Goal: Task Accomplishment & Management: Use online tool/utility

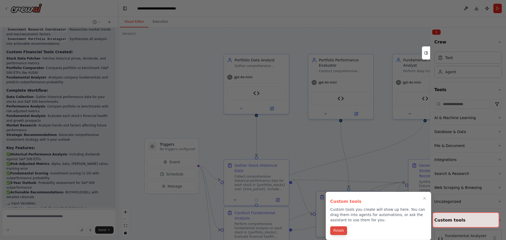
click at [337, 232] on button "Finish" at bounding box center [338, 230] width 17 height 9
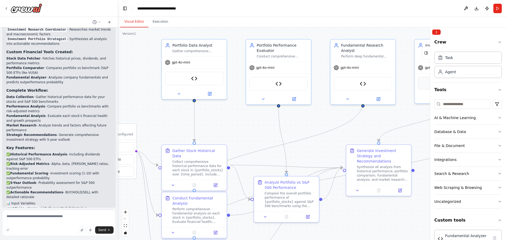
drag, startPoint x: 379, startPoint y: 144, endPoint x: 315, endPoint y: 130, distance: 65.5
click at [317, 129] on div ".deletable-edge-delete-btn { width: 20px; height: 20px; border: 0px solid #ffff…" at bounding box center [312, 133] width 388 height 212
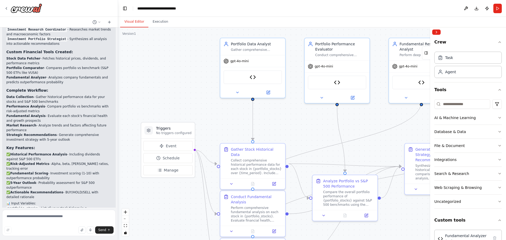
drag, startPoint x: 168, startPoint y: 126, endPoint x: 226, endPoint y: 125, distance: 58.2
click at [226, 125] on div ".deletable-edge-delete-btn { width: 20px; height: 20px; border: 0px solid #ffff…" at bounding box center [312, 133] width 388 height 212
click at [23, 228] on div "Send" at bounding box center [58, 229] width 109 height 7
click at [27, 214] on textarea at bounding box center [58, 223] width 113 height 26
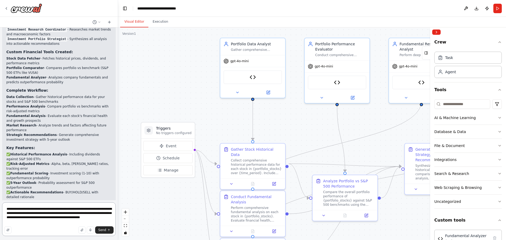
type textarea "**********"
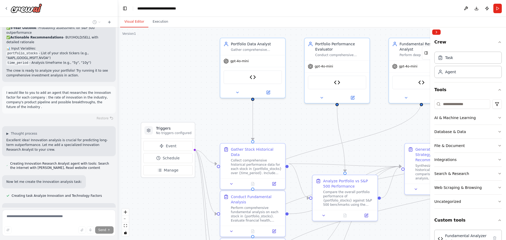
scroll to position [1786, 0]
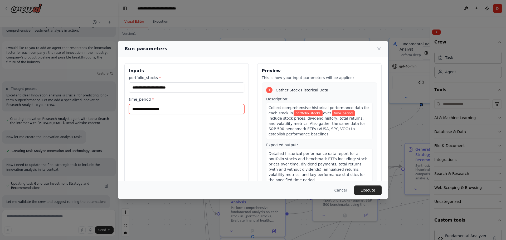
click at [158, 109] on input "time_period *" at bounding box center [186, 109] width 115 height 10
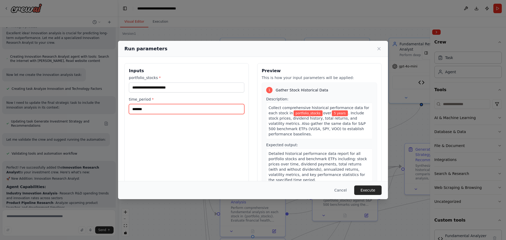
type input "*******"
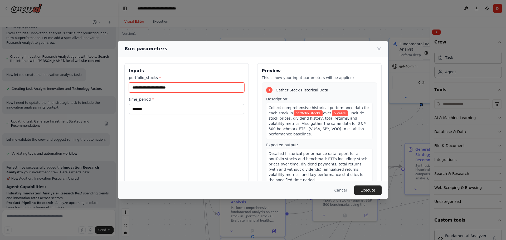
click at [167, 83] on input "portfolio_stocks *" at bounding box center [186, 87] width 115 height 10
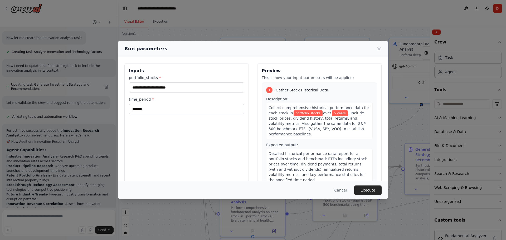
scroll to position [1890, 0]
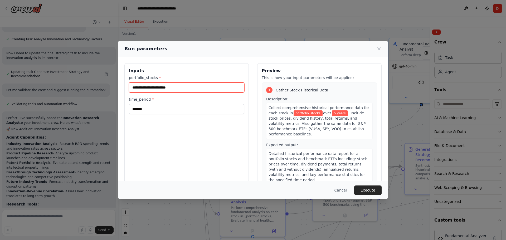
click at [159, 87] on input "portfolio_stocks *" at bounding box center [186, 87] width 115 height 10
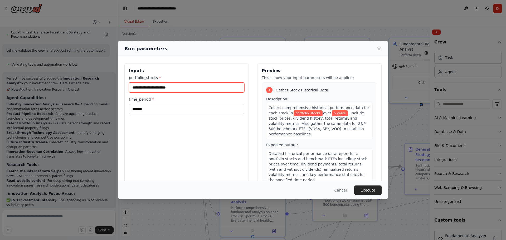
drag, startPoint x: 136, startPoint y: 88, endPoint x: 202, endPoint y: 87, distance: 66.1
click at [202, 87] on input "portfolio_stocks *" at bounding box center [186, 87] width 115 height 10
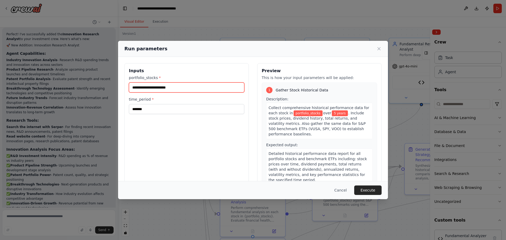
scroll to position [1988, 0]
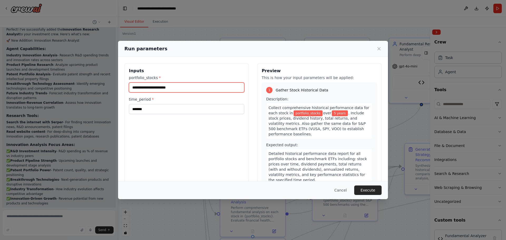
click at [138, 86] on input "portfolio_stocks *" at bounding box center [186, 87] width 115 height 10
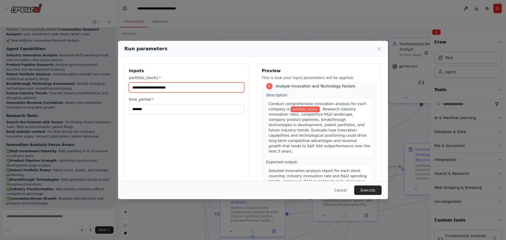
scroll to position [625, 0]
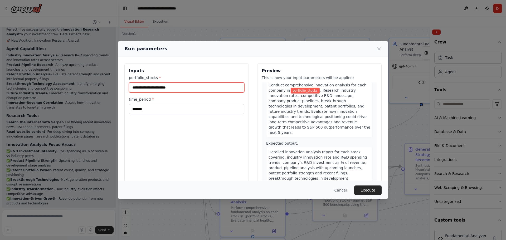
click at [139, 88] on input "portfolio_stocks *" at bounding box center [186, 87] width 115 height 10
click at [372, 188] on button "Execute" at bounding box center [367, 189] width 27 height 9
click at [144, 91] on input "portfolio_stocks *" at bounding box center [186, 87] width 115 height 10
paste input "**********"
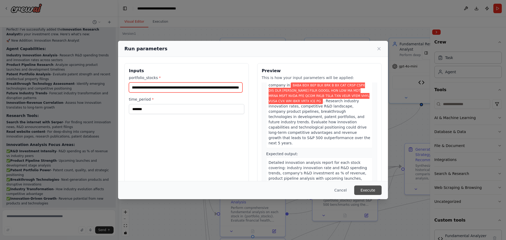
type input "**********"
click at [374, 188] on button "Execute" at bounding box center [367, 189] width 27 height 9
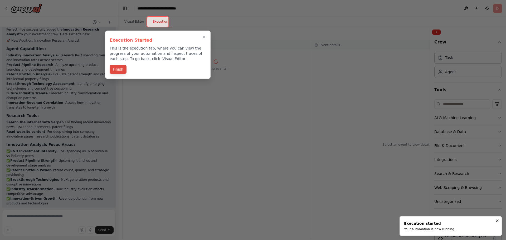
click at [120, 71] on button "Finish" at bounding box center [118, 69] width 17 height 9
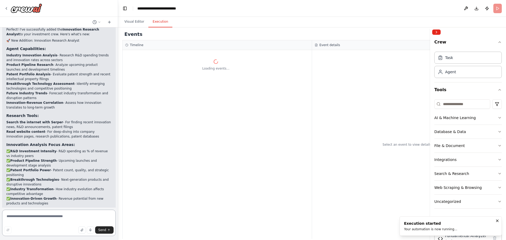
click at [43, 220] on textarea at bounding box center [58, 223] width 113 height 26
type textarea "**********"
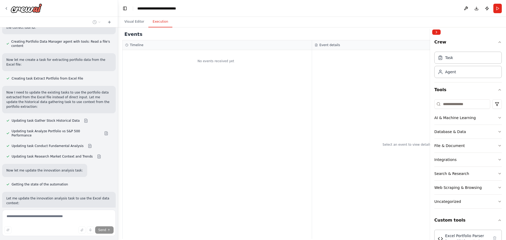
scroll to position [2645, 0]
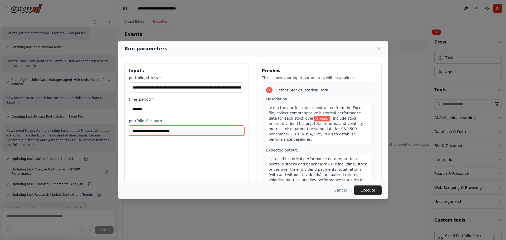
click at [180, 128] on input "portfolio_file_path *" at bounding box center [186, 131] width 115 height 10
click at [133, 132] on input "portfolio_file_path *" at bounding box center [186, 131] width 115 height 10
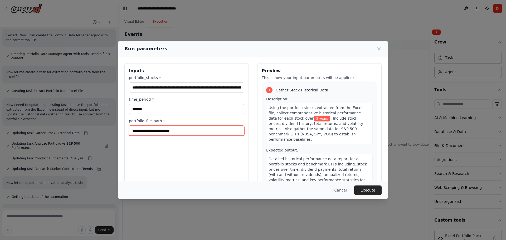
paste input "**********"
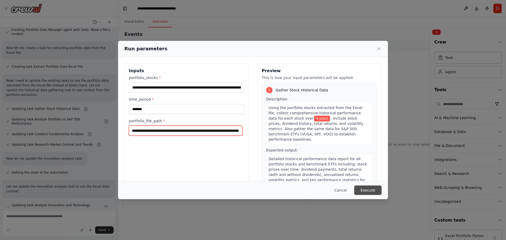
scroll to position [2659, 0]
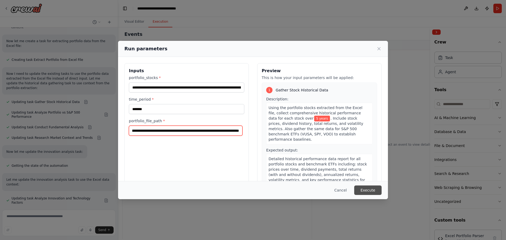
type input "**********"
click at [366, 190] on button "Execute" at bounding box center [367, 189] width 27 height 9
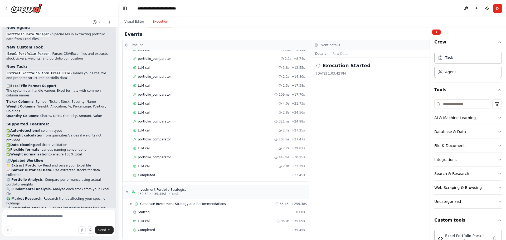
scroll to position [961, 0]
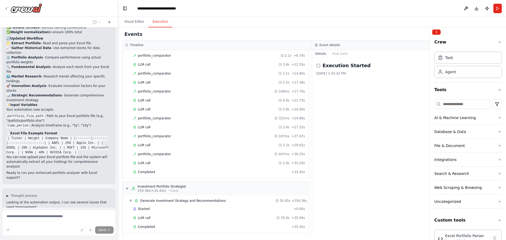
scroll to position [3059, 0]
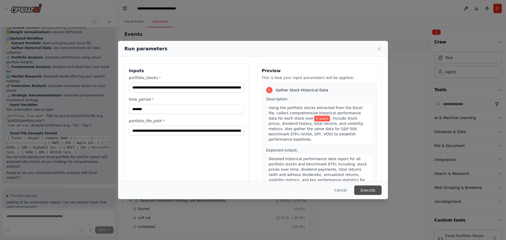
click at [370, 187] on button "Execute" at bounding box center [367, 189] width 27 height 9
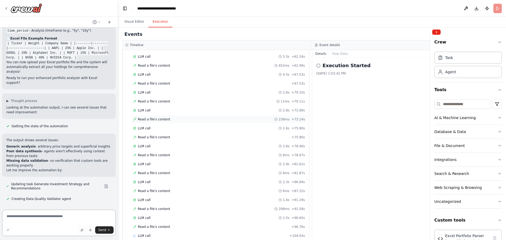
scroll to position [355, 0]
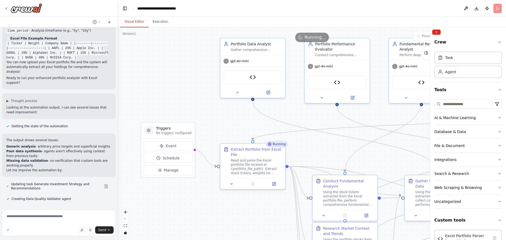
click at [138, 23] on button "Visual Editor" at bounding box center [134, 21] width 28 height 11
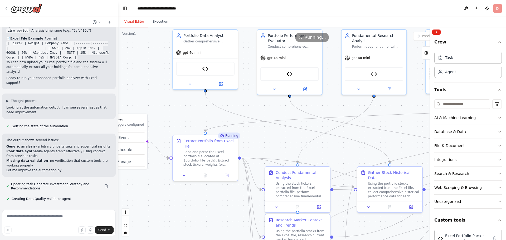
drag, startPoint x: 197, startPoint y: 78, endPoint x: 150, endPoint y: 69, distance: 48.1
click at [150, 69] on div ".deletable-edge-delete-btn { width: 20px; height: 20px; border: 0px solid #ffff…" at bounding box center [312, 133] width 388 height 212
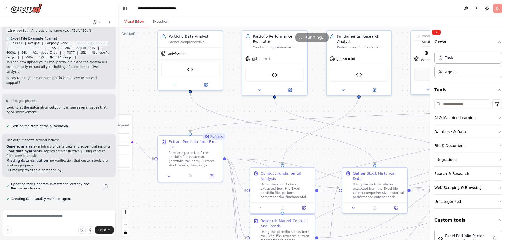
drag, startPoint x: 342, startPoint y: 102, endPoint x: 327, endPoint y: 103, distance: 15.0
click at [327, 103] on div ".deletable-edge-delete-btn { width: 20px; height: 20px; border: 0px solid #ffff…" at bounding box center [312, 133] width 388 height 212
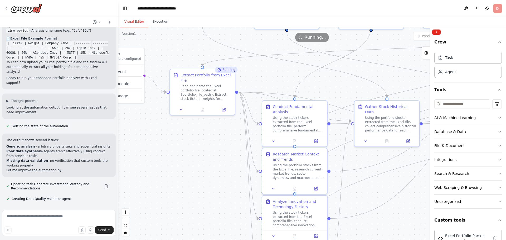
drag, startPoint x: 165, startPoint y: 202, endPoint x: 176, endPoint y: 139, distance: 64.4
click at [176, 139] on div ".deletable-edge-delete-btn { width: 20px; height: 20px; border: 0px solid #ffff…" at bounding box center [312, 133] width 388 height 212
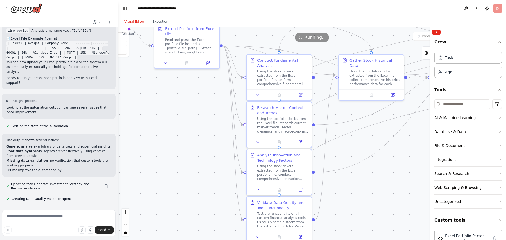
drag, startPoint x: 197, startPoint y: 200, endPoint x: 181, endPoint y: 153, distance: 48.9
click at [181, 153] on div ".deletable-edge-delete-btn { width: 20px; height: 20px; border: 0px solid #ffff…" at bounding box center [312, 133] width 388 height 212
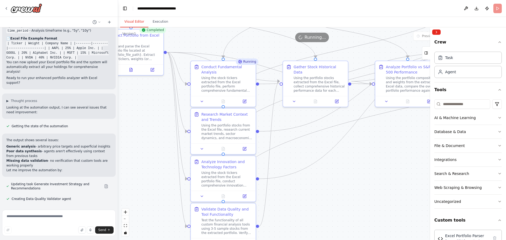
drag, startPoint x: 383, startPoint y: 212, endPoint x: 327, endPoint y: 219, distance: 56.2
click at [327, 219] on div ".deletable-edge-delete-btn { width: 20px; height: 20px; border: 0px solid #ffff…" at bounding box center [312, 133] width 388 height 212
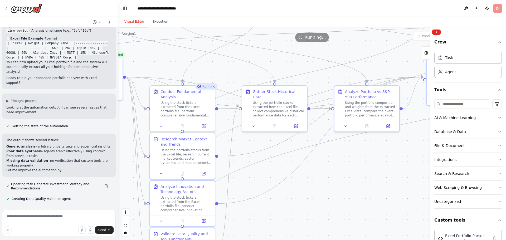
drag, startPoint x: 374, startPoint y: 184, endPoint x: 334, endPoint y: 209, distance: 47.3
click at [334, 209] on div ".deletable-edge-delete-btn { width: 20px; height: 20px; border: 0px solid #ffff…" at bounding box center [312, 133] width 388 height 212
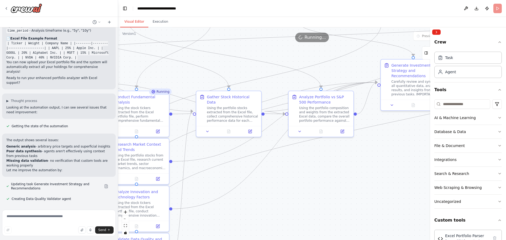
drag, startPoint x: 354, startPoint y: 202, endPoint x: 308, endPoint y: 208, distance: 46.1
click at [308, 208] on div ".deletable-edge-delete-btn { width: 20px; height: 20px; border: 0px solid #ffff…" at bounding box center [312, 133] width 388 height 212
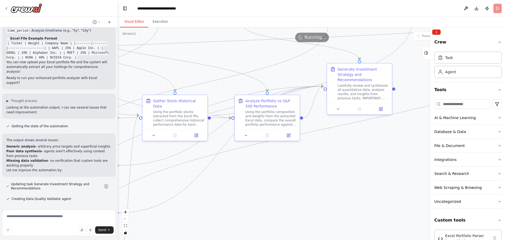
drag, startPoint x: 329, startPoint y: 195, endPoint x: 278, endPoint y: 200, distance: 51.6
click at [278, 200] on div ".deletable-edge-delete-btn { width: 20px; height: 20px; border: 0px solid #ffff…" at bounding box center [312, 133] width 388 height 212
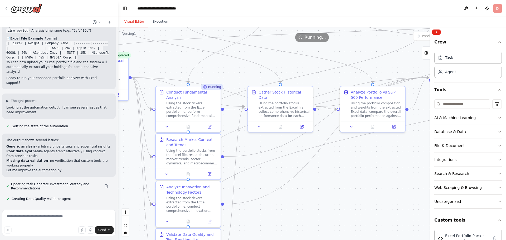
drag, startPoint x: 268, startPoint y: 199, endPoint x: 373, endPoint y: 190, distance: 105.7
click at [373, 190] on div ".deletable-edge-delete-btn { width: 20px; height: 20px; border: 0px solid #ffff…" at bounding box center [312, 133] width 388 height 212
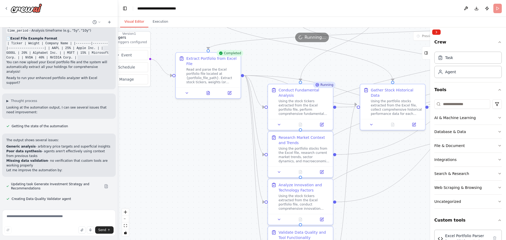
drag, startPoint x: 319, startPoint y: 189, endPoint x: 429, endPoint y: 187, distance: 110.4
click at [429, 187] on div "I want an investment agent crew that can analyze my portfolio, check every stoc…" at bounding box center [253, 120] width 506 height 240
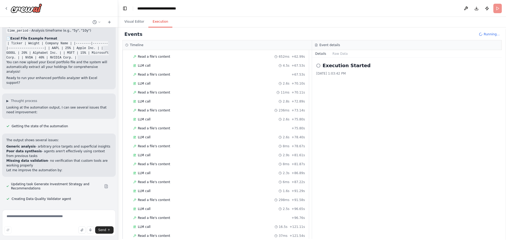
click at [157, 25] on button "Execution" at bounding box center [160, 21] width 24 height 11
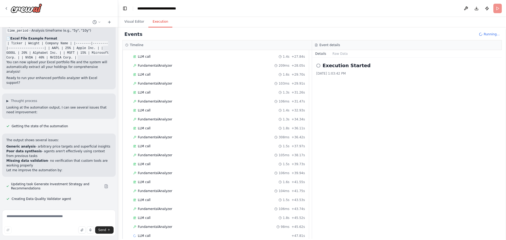
scroll to position [893, 0]
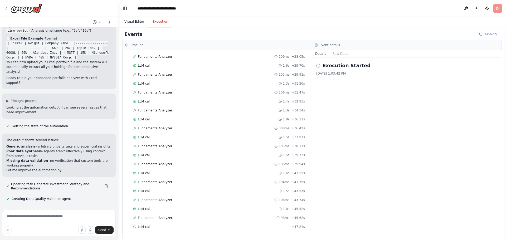
click at [135, 20] on button "Visual Editor" at bounding box center [134, 21] width 28 height 11
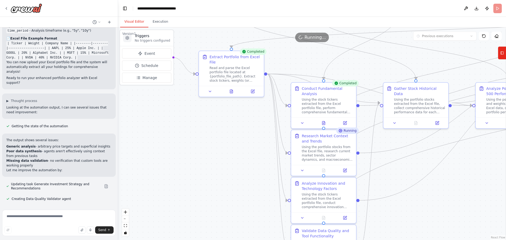
drag, startPoint x: 171, startPoint y: 141, endPoint x: 194, endPoint y: 139, distance: 23.2
click at [194, 139] on div ".deletable-edge-delete-btn { width: 20px; height: 20px; border: 0px solid #ffff…" at bounding box center [312, 133] width 388 height 212
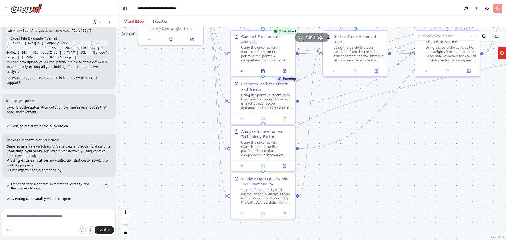
drag, startPoint x: 488, startPoint y: 180, endPoint x: 427, endPoint y: 128, distance: 79.4
click at [427, 128] on div ".deletable-edge-delete-btn { width: 20px; height: 20px; border: 0px solid #ffff…" at bounding box center [312, 133] width 388 height 212
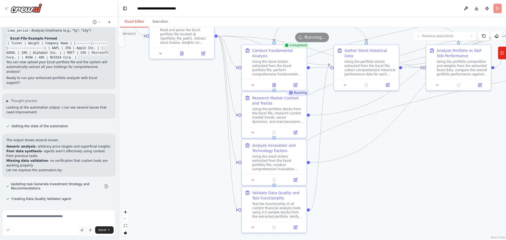
drag, startPoint x: 379, startPoint y: 160, endPoint x: 392, endPoint y: 176, distance: 21.2
click at [392, 176] on div ".deletable-edge-delete-btn { width: 20px; height: 20px; border: 0px solid #ffff…" at bounding box center [312, 133] width 388 height 212
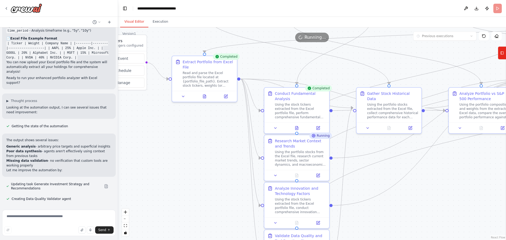
drag, startPoint x: 167, startPoint y: 103, endPoint x: 188, endPoint y: 143, distance: 45.1
click at [188, 143] on div ".deletable-edge-delete-btn { width: 20px; height: 20px; border: 0px solid #ffff…" at bounding box center [312, 133] width 388 height 212
click at [163, 22] on button "Execution" at bounding box center [160, 21] width 24 height 11
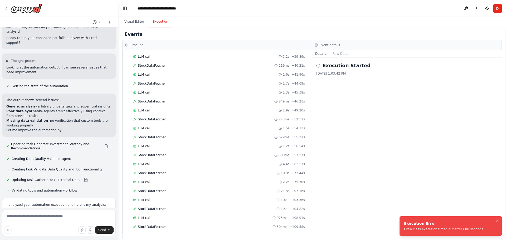
scroll to position [3154, 0]
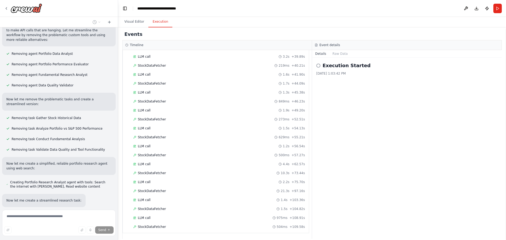
scroll to position [3500, 0]
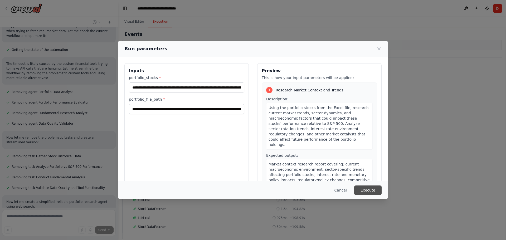
click at [367, 190] on button "Execute" at bounding box center [367, 189] width 27 height 9
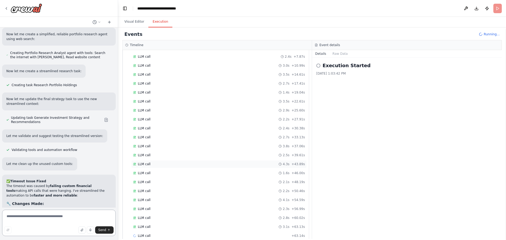
scroll to position [68, 0]
click at [135, 20] on button "Visual Editor" at bounding box center [134, 21] width 28 height 11
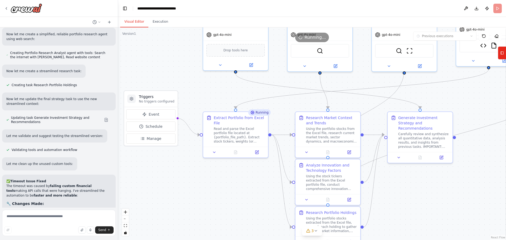
drag, startPoint x: 214, startPoint y: 158, endPoint x: 245, endPoint y: 214, distance: 63.9
click at [245, 214] on div ".deletable-edge-delete-btn { width: 20px; height: 20px; border: 0px solid #ffff…" at bounding box center [312, 133] width 388 height 212
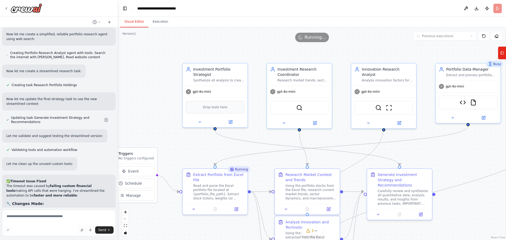
drag, startPoint x: 165, startPoint y: 48, endPoint x: 145, endPoint y: 105, distance: 60.5
click at [145, 105] on div ".deletable-edge-delete-btn { width: 20px; height: 20px; border: 0px solid #ffff…" at bounding box center [312, 133] width 388 height 212
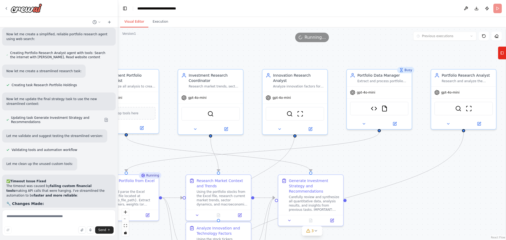
drag, startPoint x: 253, startPoint y: 47, endPoint x: 165, endPoint y: 53, distance: 88.9
click at [165, 53] on div ".deletable-edge-delete-btn { width: 20px; height: 20px; border: 0px solid #ffff…" at bounding box center [312, 133] width 388 height 212
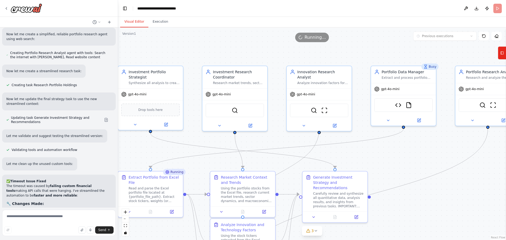
drag, startPoint x: 231, startPoint y: 50, endPoint x: 255, endPoint y: 47, distance: 24.5
click at [255, 47] on div ".deletable-edge-delete-btn { width: 20px; height: 20px; border: 0px solid #ffff…" at bounding box center [312, 133] width 388 height 212
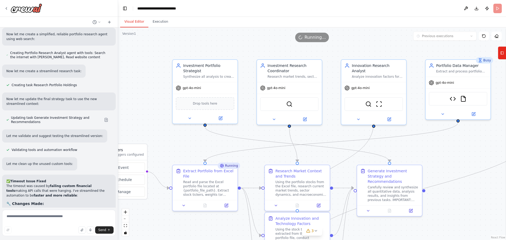
drag, startPoint x: 194, startPoint y: 47, endPoint x: 248, endPoint y: 41, distance: 54.9
click at [248, 41] on div "Version 1 Previous executions Show Tools Hide Agents .deletable-edge-delete-btn…" at bounding box center [312, 133] width 388 height 212
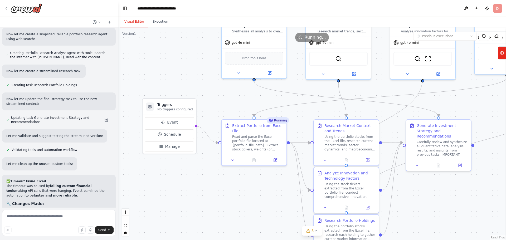
drag, startPoint x: 140, startPoint y: 88, endPoint x: 189, endPoint y: 42, distance: 66.7
click at [189, 42] on div ".deletable-edge-delete-btn { width: 20px; height: 20px; border: 0px solid #ffff…" at bounding box center [312, 133] width 388 height 212
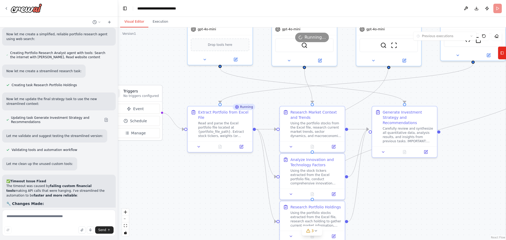
drag, startPoint x: 196, startPoint y: 194, endPoint x: 162, endPoint y: 181, distance: 36.5
click at [162, 181] on div ".deletable-edge-delete-btn { width: 20px; height: 20px; border: 0px solid #ffff…" at bounding box center [312, 133] width 388 height 212
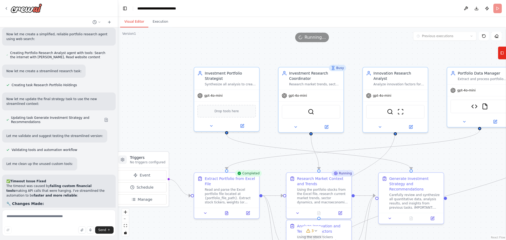
drag, startPoint x: 160, startPoint y: 52, endPoint x: 167, endPoint y: 119, distance: 66.9
click at [167, 119] on div ".deletable-edge-delete-btn { width: 20px; height: 20px; border: 0px solid #ffff…" at bounding box center [312, 133] width 388 height 212
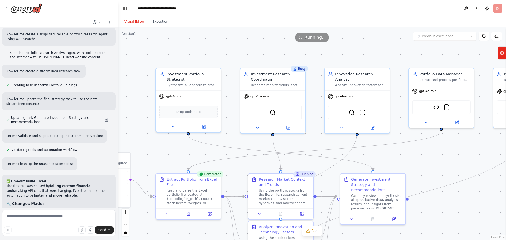
drag, startPoint x: 161, startPoint y: 113, endPoint x: 127, endPoint y: 115, distance: 33.8
click at [127, 115] on div ".deletable-edge-delete-btn { width: 20px; height: 20px; border: 0px solid #ffff…" at bounding box center [312, 133] width 388 height 212
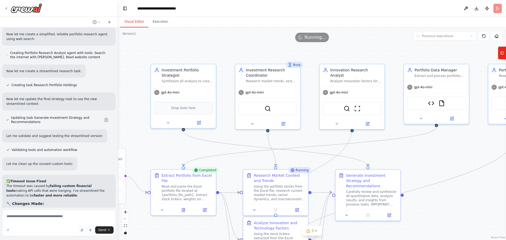
drag, startPoint x: 271, startPoint y: 42, endPoint x: 280, endPoint y: 34, distance: 12.1
click at [280, 34] on div "Version 1 Previous executions Show Tools Hide Agents .deletable-edge-delete-btn…" at bounding box center [312, 133] width 388 height 212
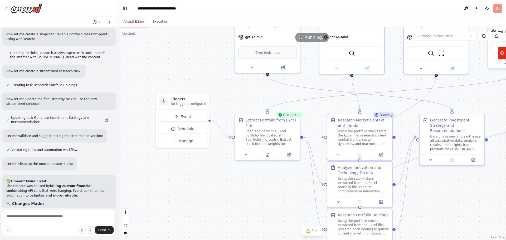
drag, startPoint x: 128, startPoint y: 99, endPoint x: 199, endPoint y: 48, distance: 86.9
click at [199, 48] on div ".deletable-edge-delete-btn { width: 20px; height: 20px; border: 0px solid #ffff…" at bounding box center [312, 133] width 388 height 212
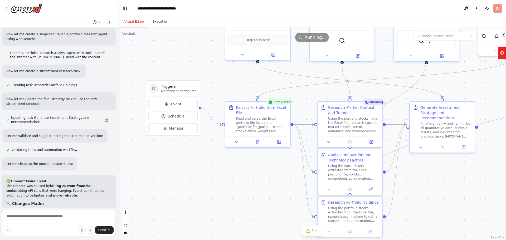
drag, startPoint x: 193, startPoint y: 200, endPoint x: 183, endPoint y: 189, distance: 15.3
click at [183, 189] on div ".deletable-edge-delete-btn { width: 20px; height: 20px; border: 0px solid #ffff…" at bounding box center [312, 133] width 388 height 212
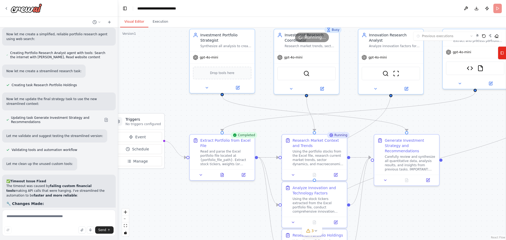
drag, startPoint x: 177, startPoint y: 58, endPoint x: 141, endPoint y: 91, distance: 48.6
click at [141, 91] on div ".deletable-edge-delete-btn { width: 20px; height: 20px; border: 0px solid #ffff…" at bounding box center [312, 133] width 388 height 212
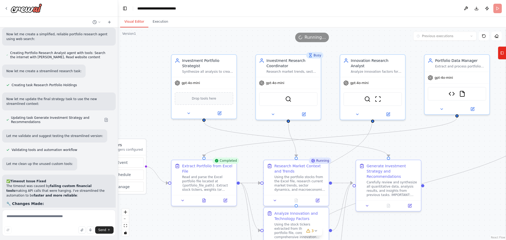
drag, startPoint x: 157, startPoint y: 71, endPoint x: 140, endPoint y: 96, distance: 30.2
click at [140, 96] on div ".deletable-edge-delete-btn { width: 20px; height: 20px; border: 0px solid #ffff…" at bounding box center [312, 133] width 388 height 212
drag, startPoint x: 217, startPoint y: 41, endPoint x: 123, endPoint y: 67, distance: 97.6
click at [123, 67] on div "Version 1 Previous executions Show Tools Hide Agents .deletable-edge-delete-btn…" at bounding box center [312, 133] width 388 height 212
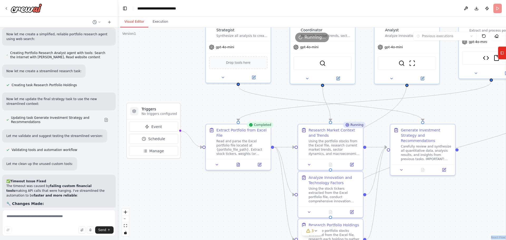
drag, startPoint x: 136, startPoint y: 84, endPoint x: 171, endPoint y: 48, distance: 49.5
click at [171, 48] on div ".deletable-edge-delete-btn { width: 20px; height: 20px; border: 0px solid #ffff…" at bounding box center [312, 133] width 388 height 212
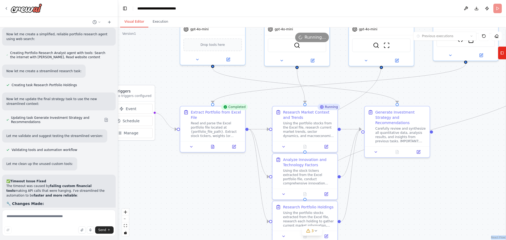
drag, startPoint x: 188, startPoint y: 185, endPoint x: 162, endPoint y: 167, distance: 31.2
click at [162, 167] on div ".deletable-edge-delete-btn { width: 20px; height: 20px; border: 0px solid #ffff…" at bounding box center [312, 133] width 388 height 212
click at [313, 233] on span "3" at bounding box center [312, 230] width 2 height 5
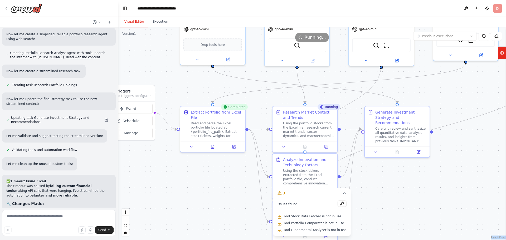
click at [235, 219] on div ".deletable-edge-delete-btn { width: 20px; height: 20px; border: 0px solid #ffff…" at bounding box center [312, 133] width 388 height 212
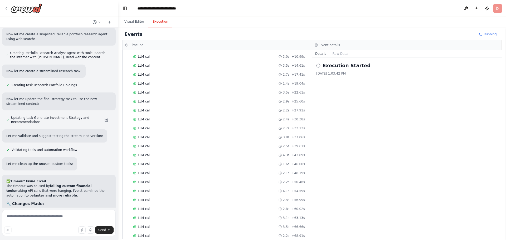
click at [162, 21] on button "Execution" at bounding box center [160, 21] width 24 height 11
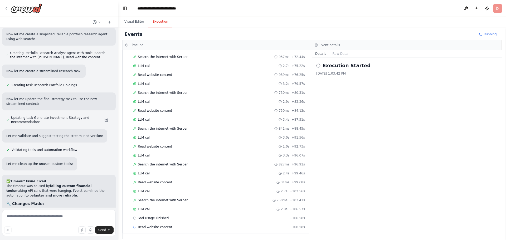
scroll to position [752, 0]
click at [138, 19] on button "Visual Editor" at bounding box center [134, 21] width 28 height 11
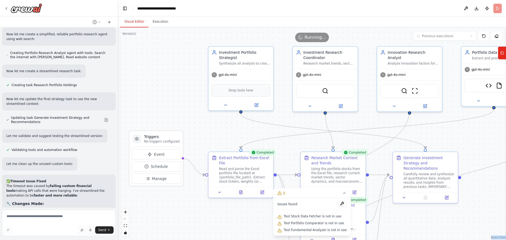
drag, startPoint x: 148, startPoint y: 58, endPoint x: 176, endPoint y: 104, distance: 53.6
click at [176, 104] on div ".deletable-edge-delete-btn { width: 20px; height: 20px; border: 0px solid #ffff…" at bounding box center [312, 133] width 388 height 212
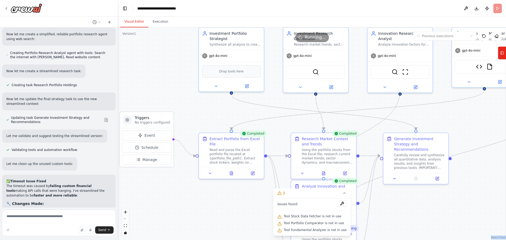
drag, startPoint x: 176, startPoint y: 88, endPoint x: 166, endPoint y: 70, distance: 21.2
click at [166, 70] on div ".deletable-edge-delete-btn { width: 20px; height: 20px; border: 0px solid #ffff…" at bounding box center [312, 133] width 388 height 212
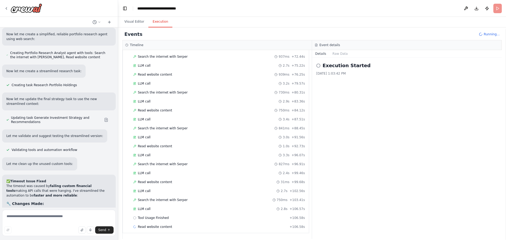
click at [164, 25] on button "Execution" at bounding box center [160, 21] width 24 height 11
click at [174, 217] on div "Tool Usage Finished + 106.58s" at bounding box center [219, 218] width 172 height 4
click at [338, 54] on button "Raw Data" at bounding box center [340, 53] width 22 height 7
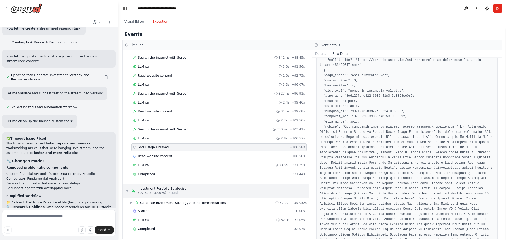
scroll to position [824, 0]
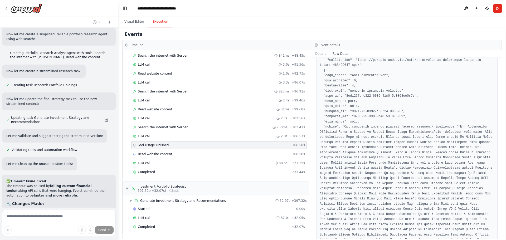
scroll to position [3645, 0]
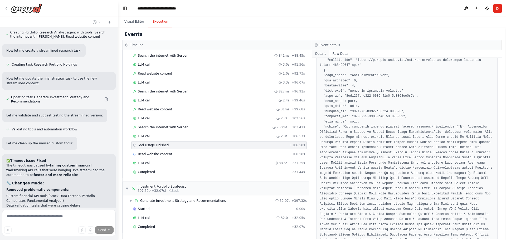
click at [324, 52] on button "Details" at bounding box center [320, 53] width 17 height 7
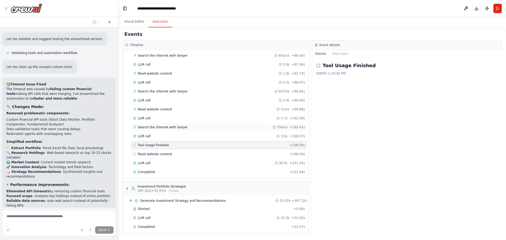
scroll to position [3768, 0]
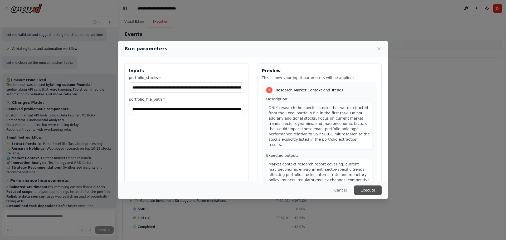
click at [365, 189] on button "Execute" at bounding box center [367, 189] width 27 height 9
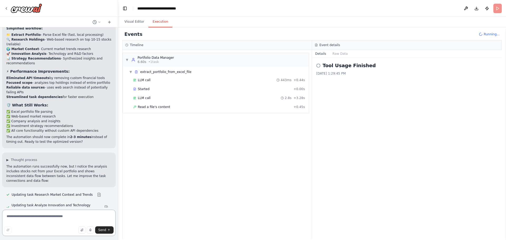
scroll to position [3839, 0]
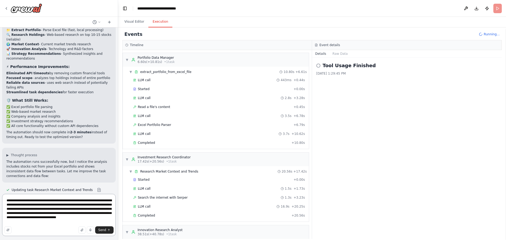
type textarea "**********"
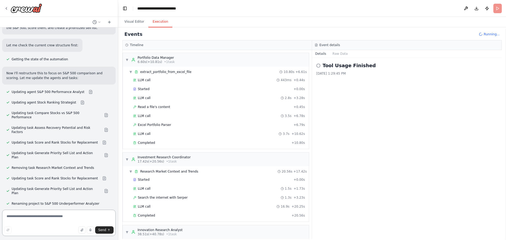
scroll to position [4262, 0]
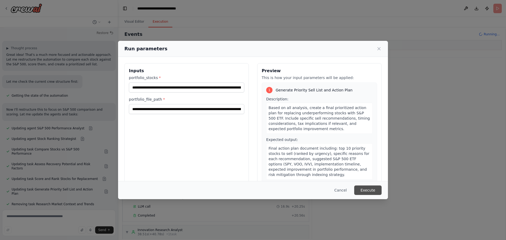
click at [374, 187] on button "Execute" at bounding box center [367, 189] width 27 height 9
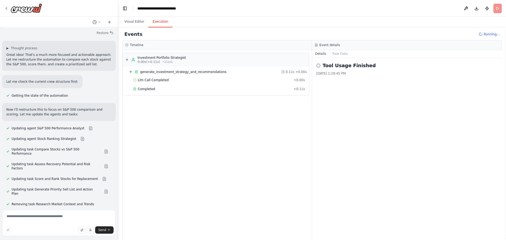
scroll to position [4262, 0]
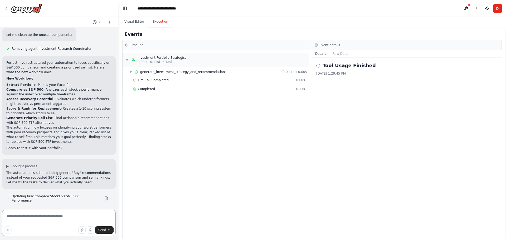
scroll to position [4454, 0]
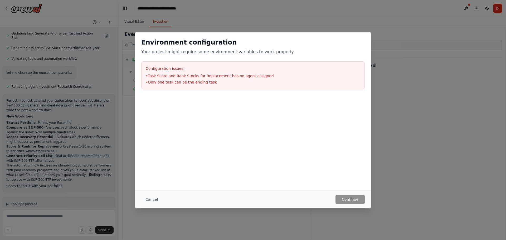
click at [182, 79] on ul "• Task Score and Rank Stocks for Replacement has no agent assigned • Only one t…" at bounding box center [253, 79] width 214 height 12
click at [210, 76] on li "• Task Score and Rank Stocks for Replacement has no agent assigned" at bounding box center [253, 75] width 214 height 5
click at [150, 199] on button "Cancel" at bounding box center [151, 199] width 21 height 9
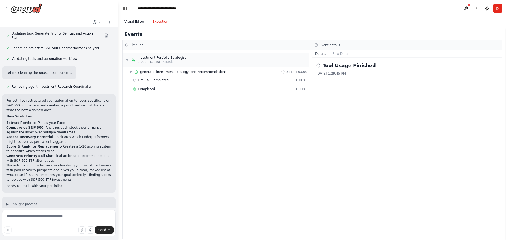
click at [139, 20] on button "Visual Editor" at bounding box center [134, 21] width 28 height 11
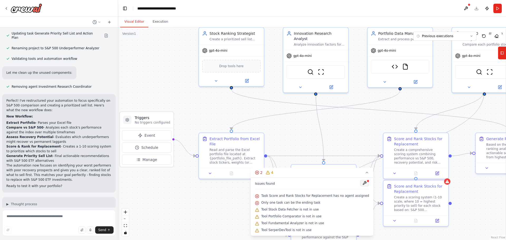
click at [360, 184] on button at bounding box center [364, 183] width 9 height 6
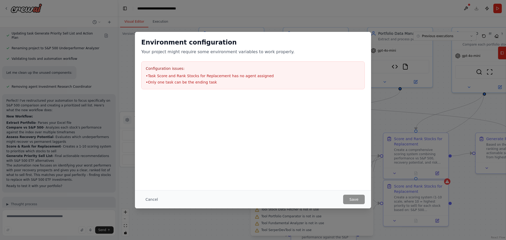
click at [211, 76] on li "• Task Score and Rank Stocks for Replacement has no agent assigned" at bounding box center [253, 75] width 214 height 5
click at [150, 197] on button "Cancel" at bounding box center [151, 199] width 21 height 9
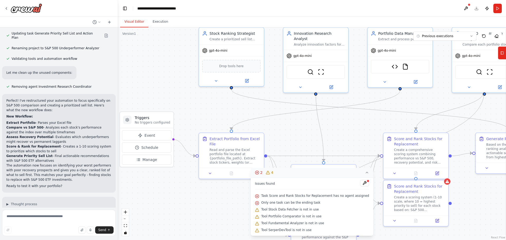
click at [262, 171] on span "2" at bounding box center [261, 172] width 2 height 5
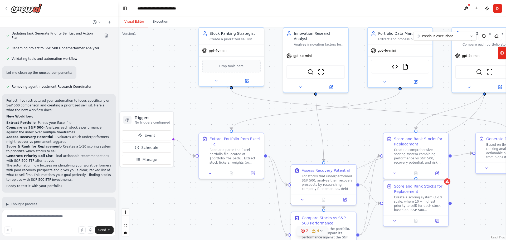
click at [314, 231] on icon at bounding box center [313, 231] width 4 height 4
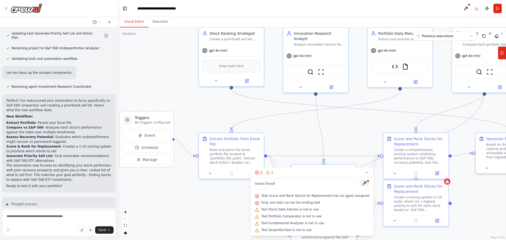
click at [360, 184] on button at bounding box center [364, 183] width 9 height 6
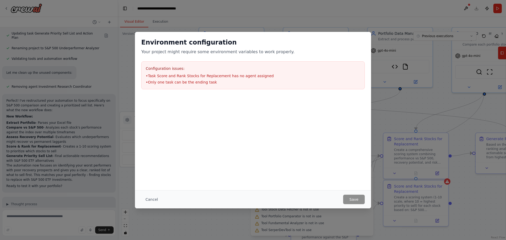
click at [254, 79] on ul "• Task Score and Rank Stocks for Replacement has no agent assigned • Only one t…" at bounding box center [253, 79] width 214 height 12
click at [189, 84] on li "• Only one task can be the ending task" at bounding box center [253, 82] width 214 height 5
click at [155, 202] on button "Cancel" at bounding box center [151, 199] width 21 height 9
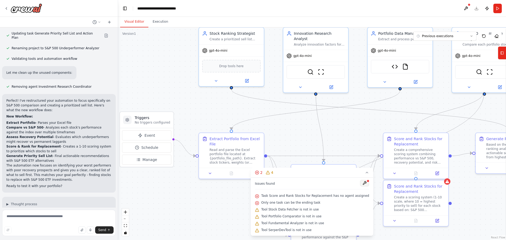
click at [360, 183] on button at bounding box center [364, 183] width 9 height 6
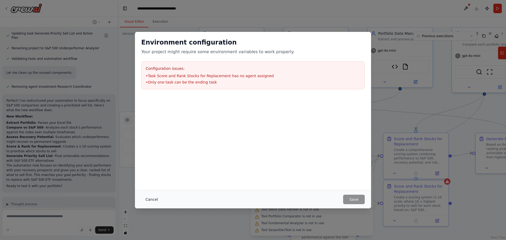
click at [154, 198] on button "Cancel" at bounding box center [151, 199] width 21 height 9
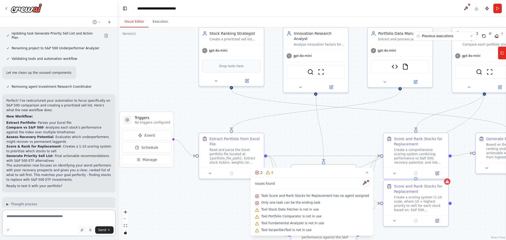
click at [45, 222] on textarea at bounding box center [58, 223] width 113 height 26
type textarea "**********"
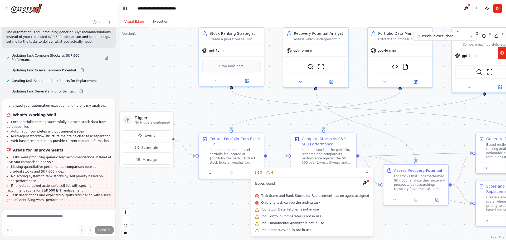
scroll to position [4600, 0]
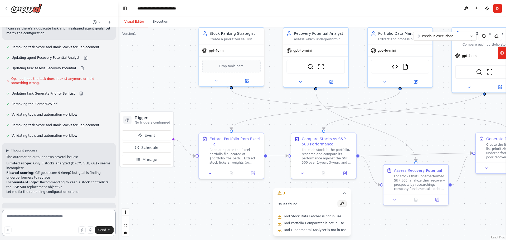
scroll to position [4829, 0]
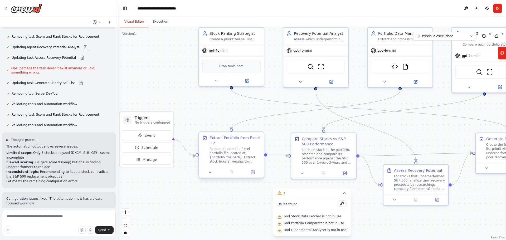
click at [248, 158] on div "Read and parse the Excel portfolio file located at {portfolio_file_path}. Extra…" at bounding box center [234, 155] width 51 height 17
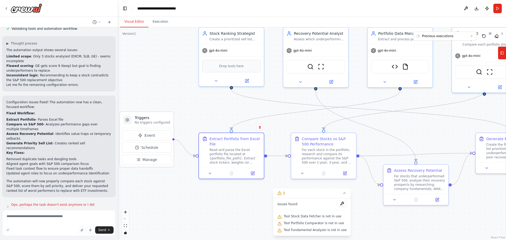
scroll to position [4930, 0]
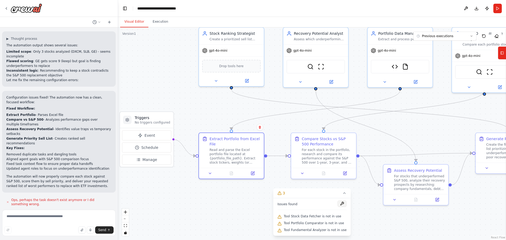
click at [339, 202] on button at bounding box center [341, 203] width 9 height 6
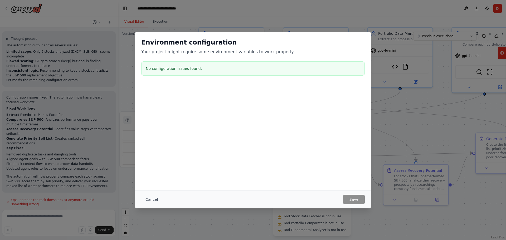
click at [178, 72] on div "No configuration issues found." at bounding box center [252, 68] width 223 height 14
click at [145, 202] on button "Cancel" at bounding box center [151, 199] width 21 height 9
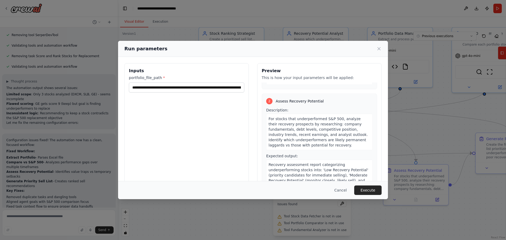
scroll to position [132, 0]
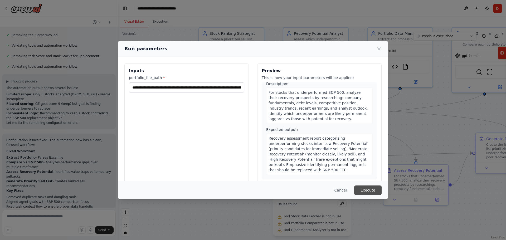
click at [366, 187] on button "Execute" at bounding box center [367, 189] width 27 height 9
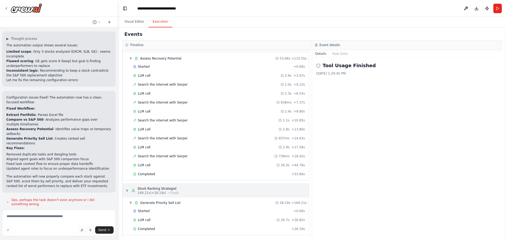
scroll to position [429, 0]
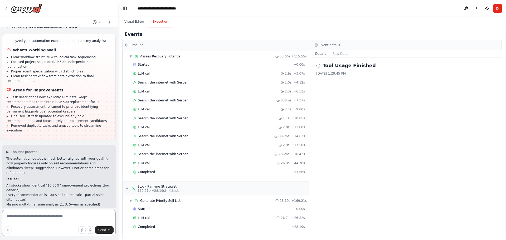
scroll to position [5154, 0]
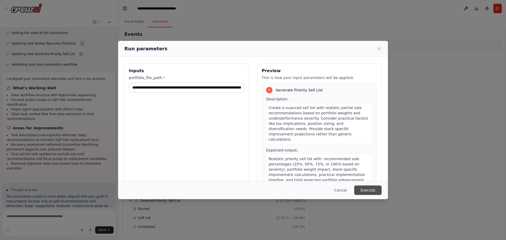
click at [365, 190] on button "Execute" at bounding box center [367, 189] width 27 height 9
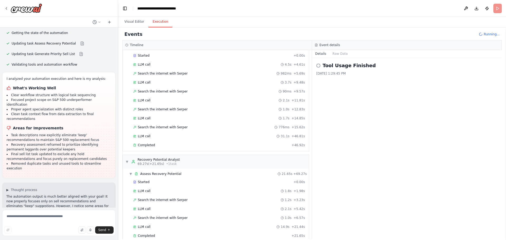
scroll to position [5154, 0]
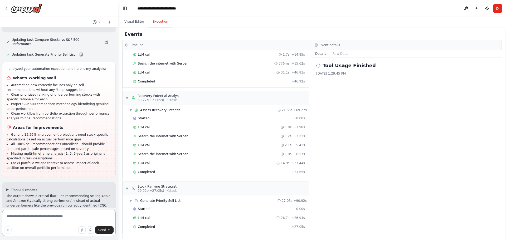
scroll to position [5350, 0]
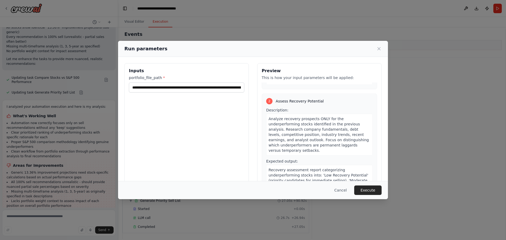
scroll to position [132, 0]
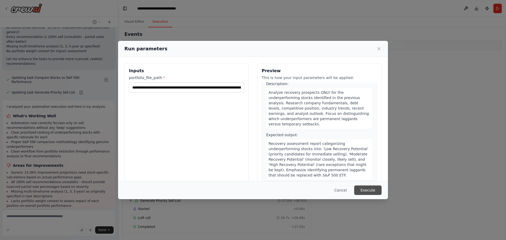
click at [368, 188] on button "Execute" at bounding box center [367, 189] width 27 height 9
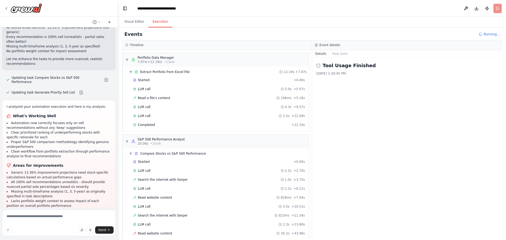
scroll to position [16, 0]
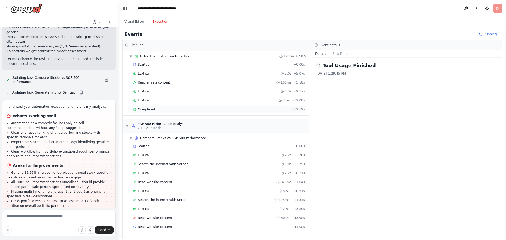
click at [151, 108] on span "Completed" at bounding box center [146, 109] width 17 height 4
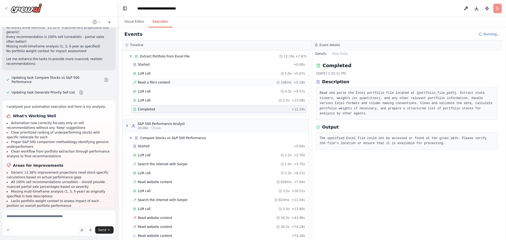
click at [201, 81] on div "Read a file's content 106ms + 5.18s" at bounding box center [219, 82] width 172 height 4
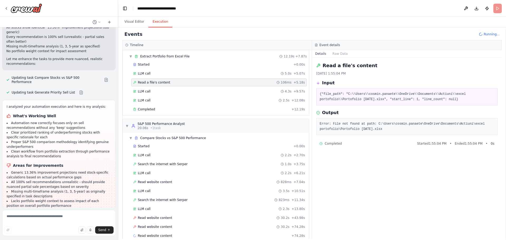
click at [389, 195] on div "Read a file's content 10/13/2025, 1:55:04 PM Input {"file_path": "C:\\Users\\co…" at bounding box center [407, 148] width 190 height 181
click at [334, 52] on button "Raw Data" at bounding box center [340, 53] width 22 height 7
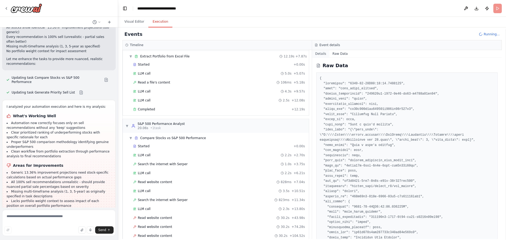
click at [324, 56] on button "Details" at bounding box center [320, 53] width 17 height 7
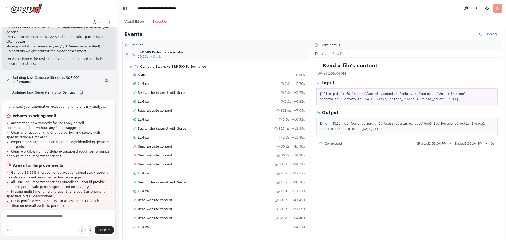
scroll to position [87, 0]
click at [24, 218] on textarea at bounding box center [58, 223] width 113 height 26
type textarea "**********"
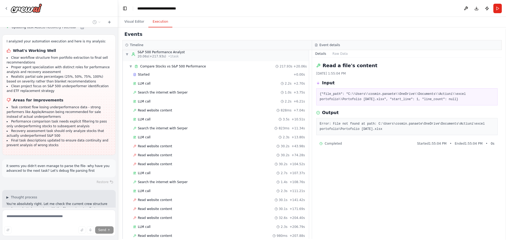
scroll to position [5591, 0]
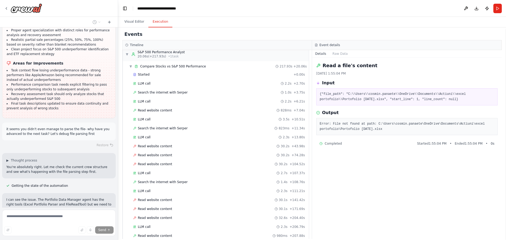
scroll to position [5611, 0]
click at [138, 24] on button "Visual Editor" at bounding box center [134, 21] width 28 height 11
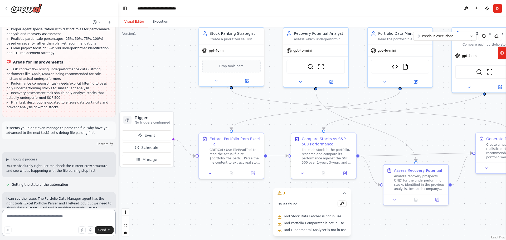
click at [31, 215] on textarea at bounding box center [58, 223] width 113 height 26
type textarea "**********"
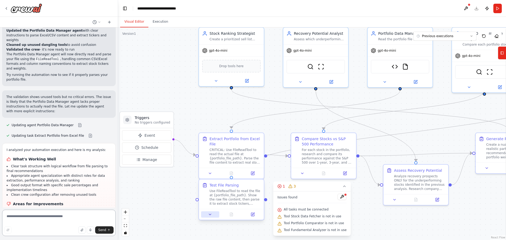
scroll to position [6051, 0]
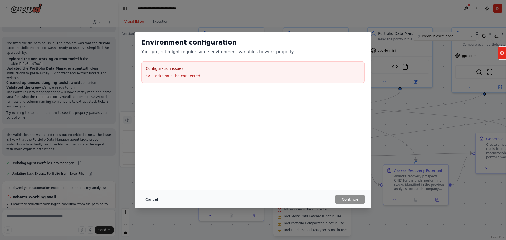
click at [144, 200] on button "Cancel" at bounding box center [151, 199] width 21 height 9
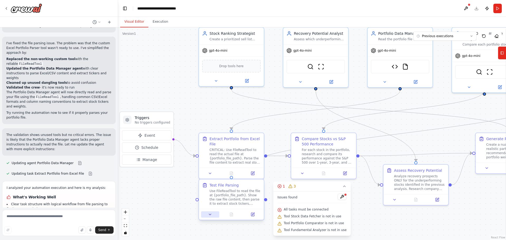
click at [214, 215] on button at bounding box center [210, 214] width 18 height 6
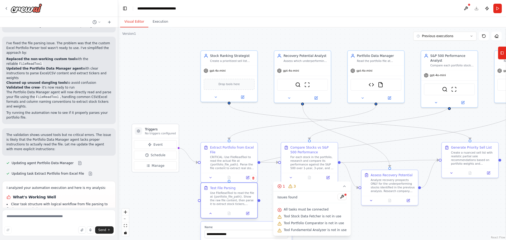
click at [222, 201] on div "Use FileReadTool to read the file at {portfolio_file_path}. Show the raw file c…" at bounding box center [232, 198] width 45 height 15
click at [43, 218] on textarea at bounding box center [58, 223] width 113 height 26
type textarea "******"
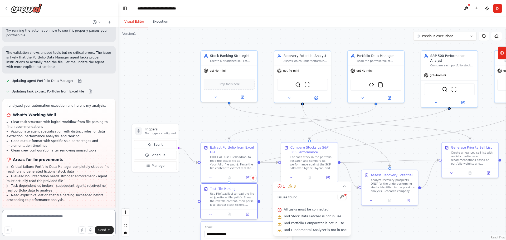
scroll to position [6096, 0]
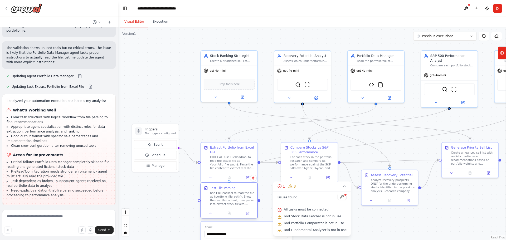
click at [218, 194] on div "Use FileReadTool to read the file at {portfolio_file_path}. Show the raw file c…" at bounding box center [232, 198] width 45 height 15
click at [155, 18] on button "Execution" at bounding box center [160, 21] width 24 height 11
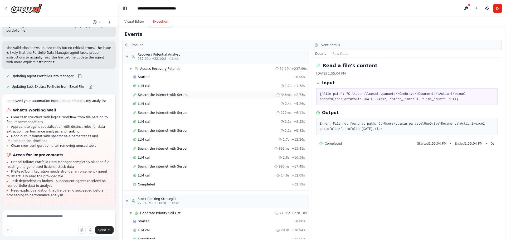
scroll to position [313, 0]
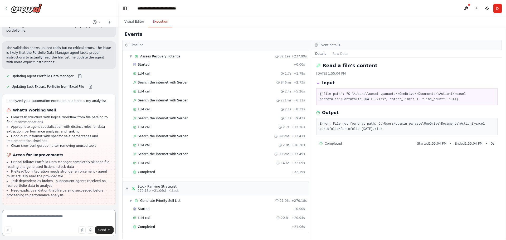
click at [21, 215] on textarea at bounding box center [58, 223] width 113 height 26
type textarea "**********"
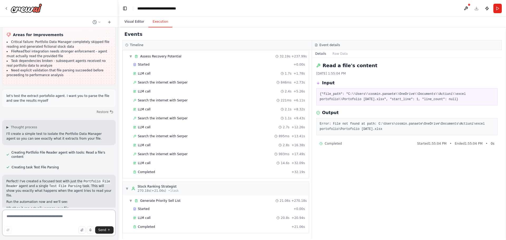
scroll to position [6220, 0]
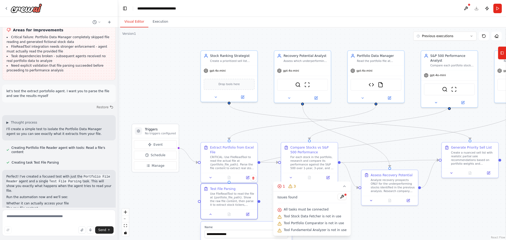
click at [139, 22] on button "Visual Editor" at bounding box center [134, 21] width 28 height 11
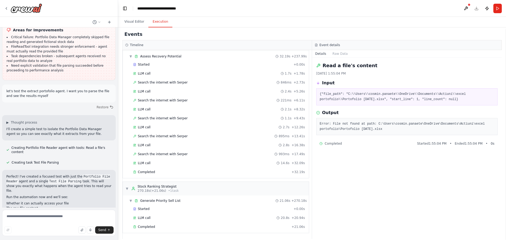
click at [152, 21] on button "Execution" at bounding box center [160, 21] width 24 height 11
click at [40, 219] on textarea at bounding box center [58, 223] width 113 height 26
click at [467, 7] on button at bounding box center [465, 8] width 8 height 9
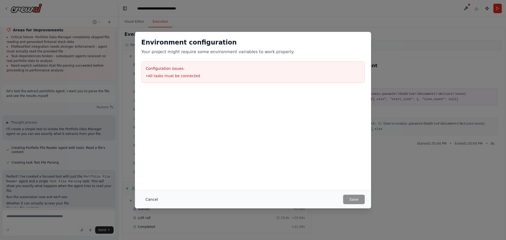
click at [155, 199] on button "Cancel" at bounding box center [151, 199] width 21 height 9
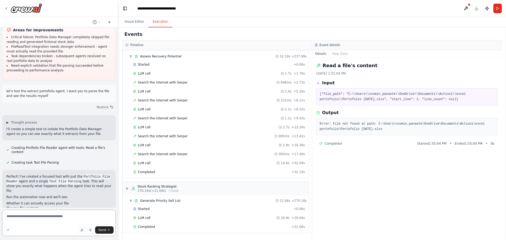
click at [46, 222] on textarea at bounding box center [58, 223] width 113 height 26
click at [463, 9] on button at bounding box center [465, 8] width 8 height 9
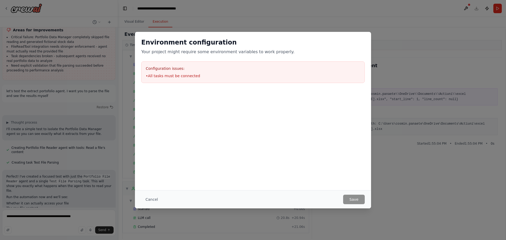
click at [161, 78] on li "• All tasks must be connected" at bounding box center [253, 75] width 214 height 5
click at [154, 199] on button "Cancel" at bounding box center [151, 199] width 21 height 9
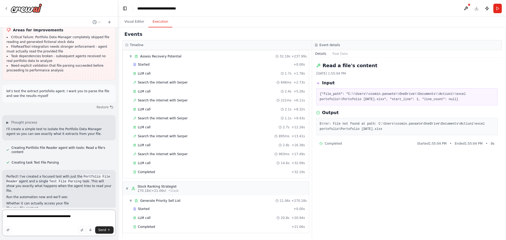
click at [79, 216] on textarea "**********" at bounding box center [58, 223] width 113 height 26
click at [465, 5] on button at bounding box center [465, 8] width 8 height 9
click at [465, 7] on div at bounding box center [465, 8] width 8 height 9
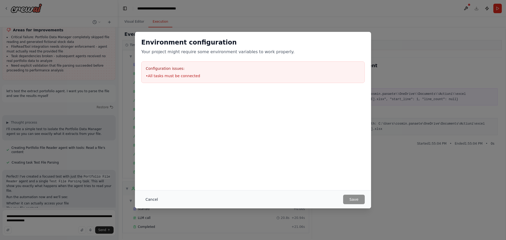
click at [154, 199] on button "Cancel" at bounding box center [151, 199] width 21 height 9
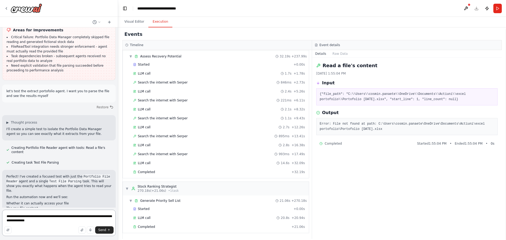
click at [68, 220] on textarea "**********" at bounding box center [58, 223] width 113 height 26
type textarea "**********"
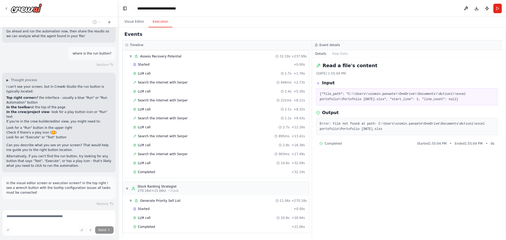
scroll to position [6502, 0]
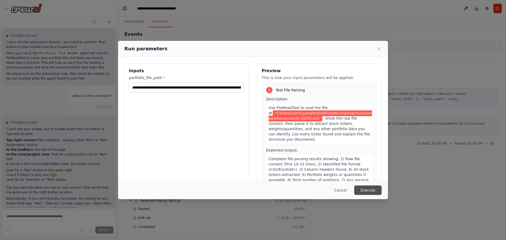
click at [367, 188] on button "Execute" at bounding box center [367, 189] width 27 height 9
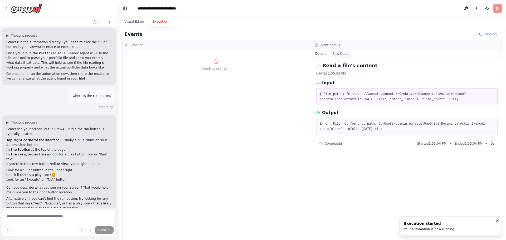
click at [334, 53] on button "Raw Data" at bounding box center [340, 53] width 22 height 7
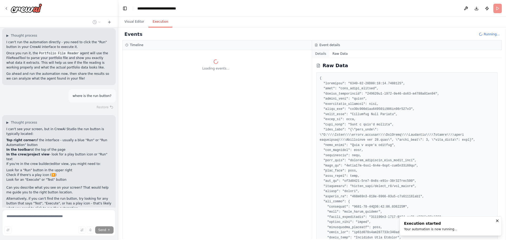
click at [322, 55] on button "Details" at bounding box center [320, 53] width 17 height 7
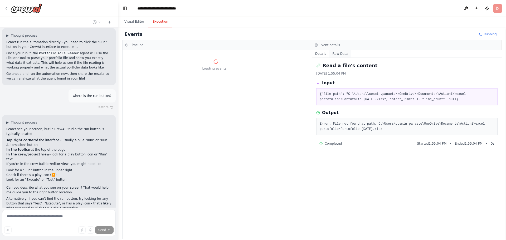
click at [340, 55] on button "Raw Data" at bounding box center [340, 53] width 22 height 7
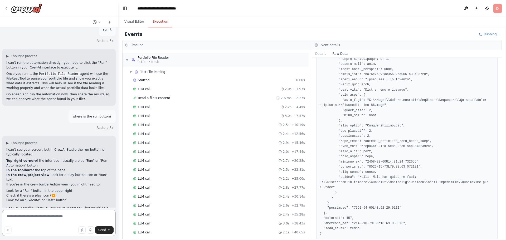
click at [37, 218] on textarea at bounding box center [58, 223] width 113 height 26
type textarea "**********"
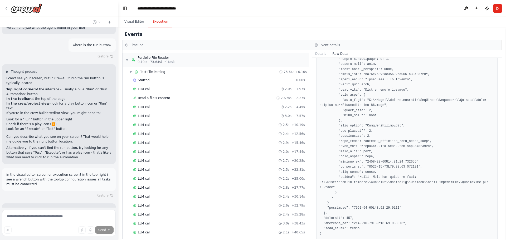
scroll to position [6527, 0]
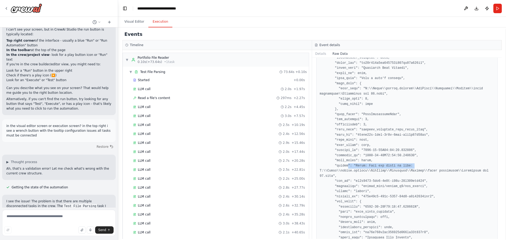
scroll to position [6578, 0]
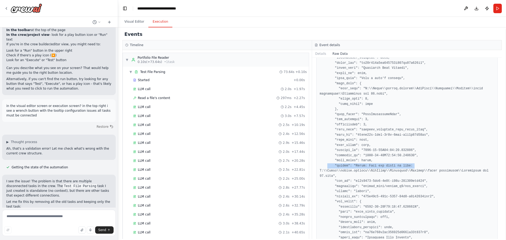
drag, startPoint x: 406, startPoint y: 164, endPoint x: 326, endPoint y: 166, distance: 80.6
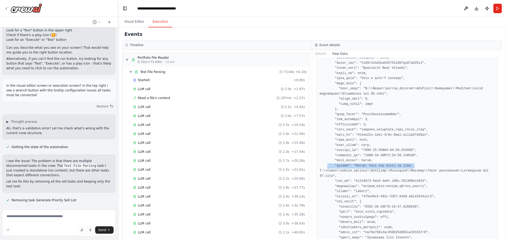
scroll to position [6657, 0]
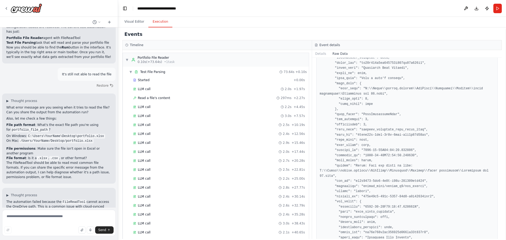
scroll to position [6838, 0]
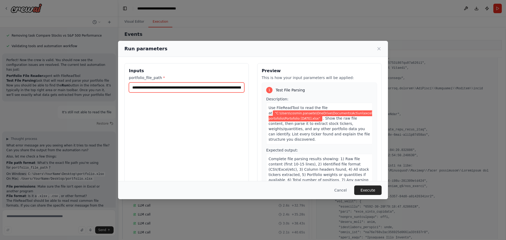
scroll to position [0, 48]
drag, startPoint x: 130, startPoint y: 87, endPoint x: 407, endPoint y: 89, distance: 277.0
click at [407, 89] on div "**********" at bounding box center [253, 120] width 506 height 240
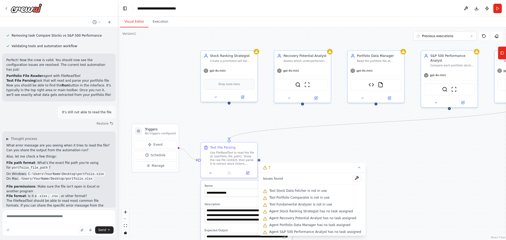
click at [137, 18] on button "Visual Editor" at bounding box center [134, 21] width 28 height 11
click at [154, 19] on button "Execution" at bounding box center [160, 21] width 24 height 11
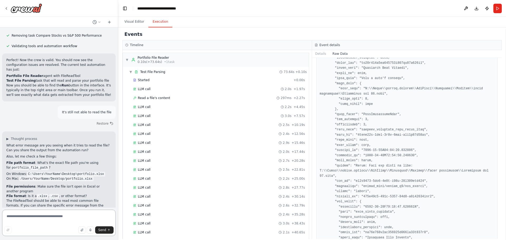
click at [47, 216] on textarea at bounding box center [58, 223] width 113 height 26
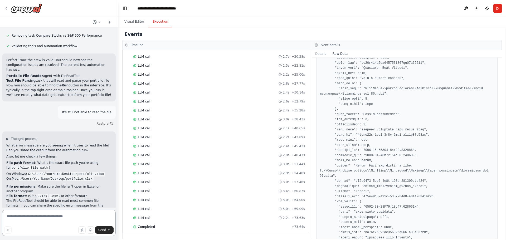
click at [43, 221] on textarea at bounding box center [58, 223] width 113 height 26
paste textarea "**********"
type textarea "**********"
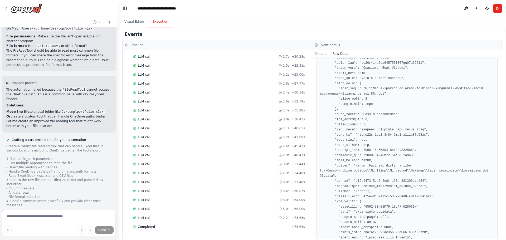
scroll to position [6950, 0]
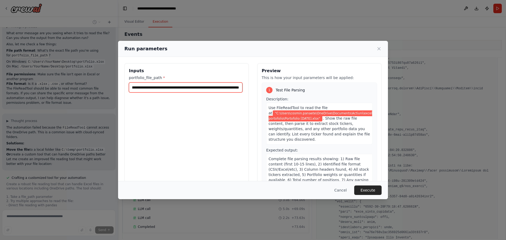
scroll to position [0, 48]
drag, startPoint x: 133, startPoint y: 87, endPoint x: 247, endPoint y: 87, distance: 114.3
click at [247, 87] on div "**********" at bounding box center [252, 125] width 257 height 125
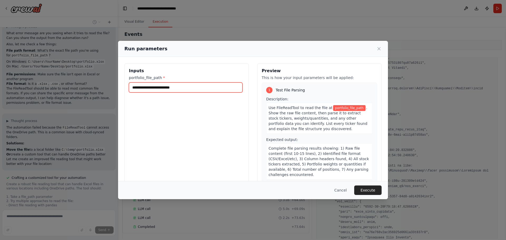
scroll to position [0, 0]
paste input "**********"
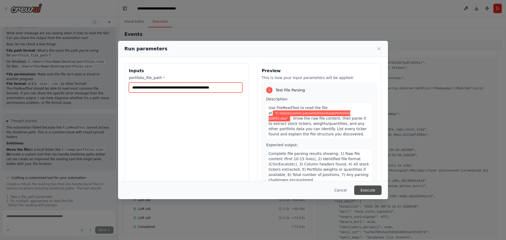
type input "**********"
click at [364, 186] on button "Execute" at bounding box center [367, 189] width 27 height 9
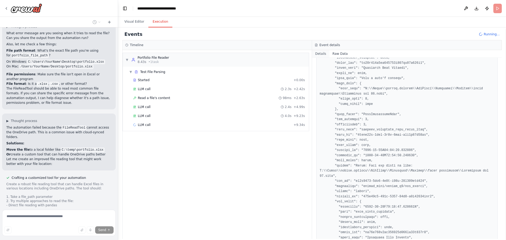
click at [318, 52] on button "Details" at bounding box center [320, 53] width 17 height 7
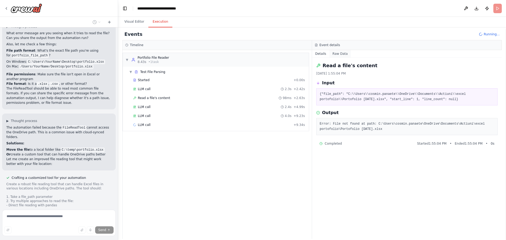
click at [329, 52] on button "Raw Data" at bounding box center [340, 53] width 22 height 7
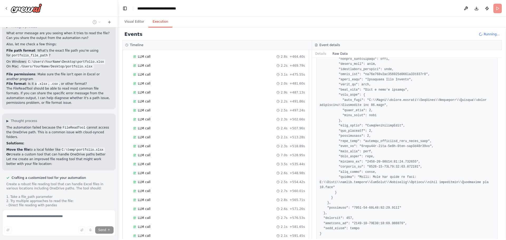
scroll to position [6950, 0]
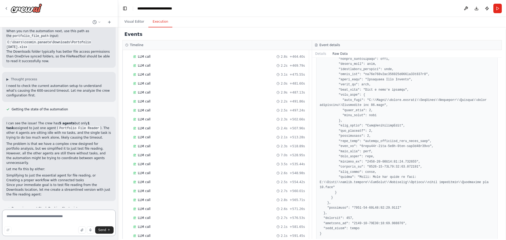
scroll to position [7299, 0]
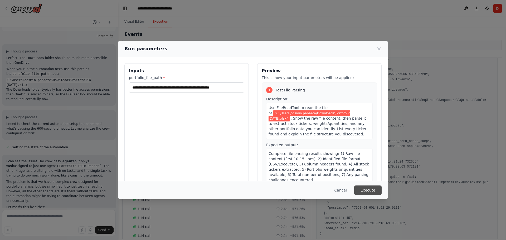
click at [368, 189] on button "Execute" at bounding box center [367, 189] width 27 height 9
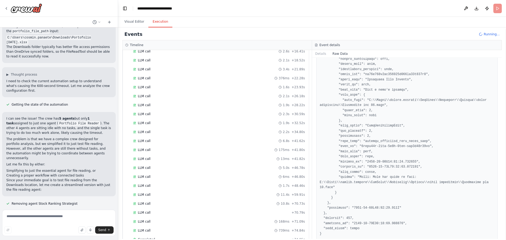
scroll to position [104, 0]
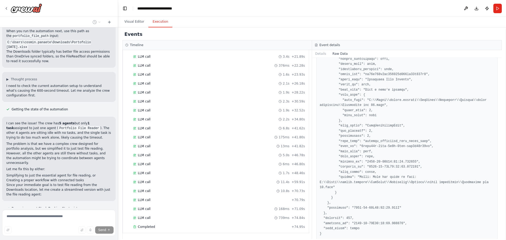
scroll to position [7334, 0]
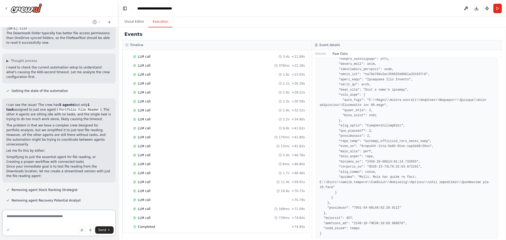
click at [27, 218] on textarea at bounding box center [58, 223] width 113 height 26
click at [82, 231] on icon "button" at bounding box center [82, 230] width 2 height 3
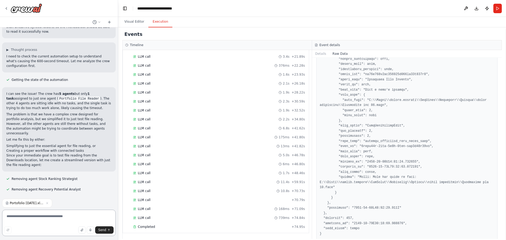
click at [38, 219] on textarea at bounding box center [58, 223] width 113 height 26
type textarea "**********"
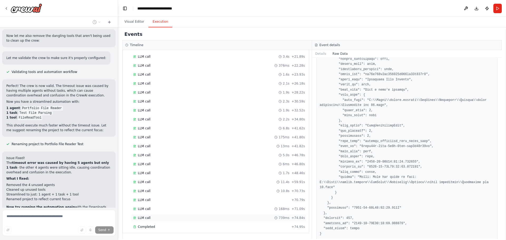
scroll to position [7525, 0]
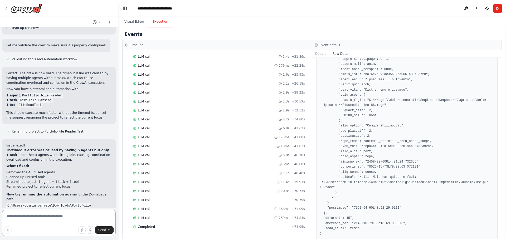
click at [49, 219] on textarea at bounding box center [58, 223] width 113 height 26
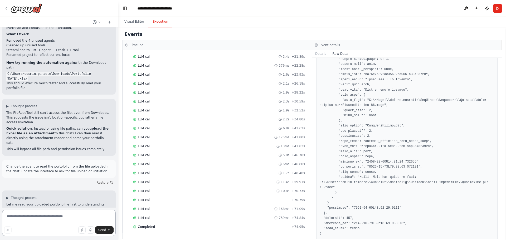
scroll to position [7668, 0]
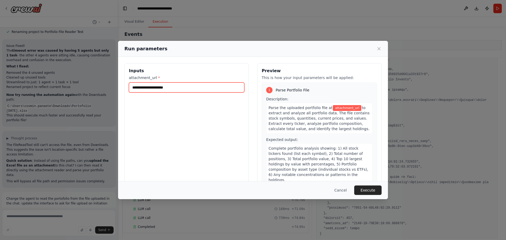
click at [137, 90] on input "attachment_url *" at bounding box center [186, 87] width 115 height 10
click at [344, 187] on button "Cancel" at bounding box center [340, 189] width 21 height 9
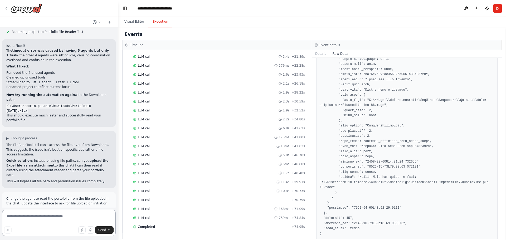
click at [43, 214] on textarea at bounding box center [58, 223] width 113 height 26
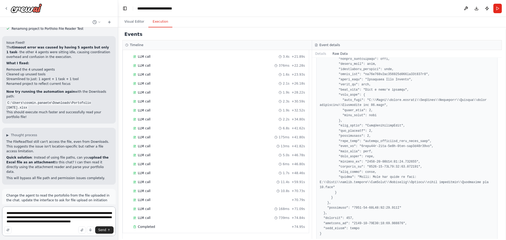
type textarea "**********"
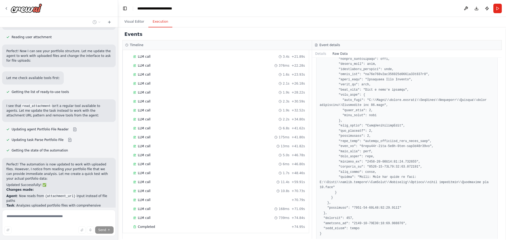
scroll to position [7924, 0]
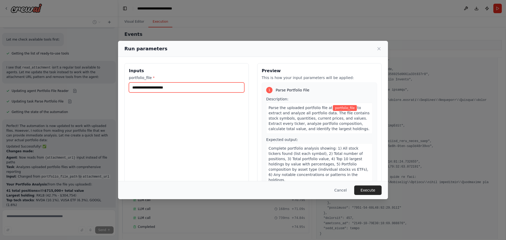
click at [144, 88] on input "portfolio_file *" at bounding box center [186, 87] width 115 height 10
click at [143, 88] on input "portfolio_file *" at bounding box center [186, 87] width 115 height 10
click at [334, 109] on span "portfolio_file" at bounding box center [345, 108] width 24 height 6
click at [180, 88] on input "portfolio_file *" at bounding box center [186, 87] width 115 height 10
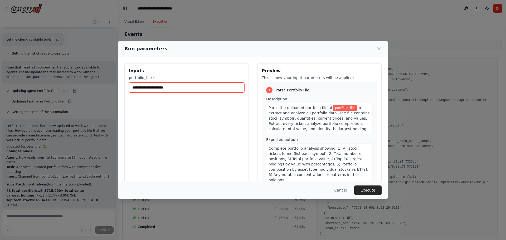
click at [139, 87] on input "portfolio_file *" at bounding box center [186, 87] width 115 height 10
click at [159, 86] on input "portfolio_file *" at bounding box center [186, 87] width 115 height 10
click at [163, 90] on input "portfolio_file *" at bounding box center [186, 87] width 115 height 10
drag, startPoint x: 163, startPoint y: 90, endPoint x: 70, endPoint y: 220, distance: 160.3
click at [70, 220] on div "Run parameters Inputs portfolio_file * Preview This is how your input parameter…" at bounding box center [253, 120] width 506 height 240
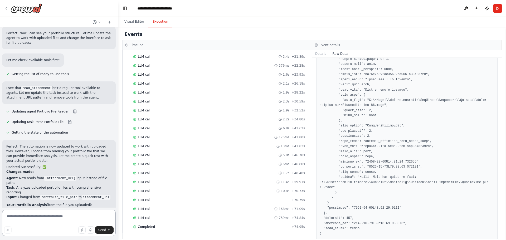
click at [21, 217] on textarea at bounding box center [58, 223] width 113 height 26
type textarea "*"
type textarea "**********"
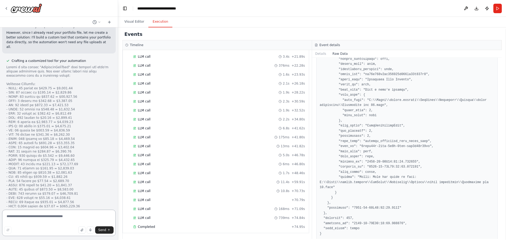
scroll to position [8411, 0]
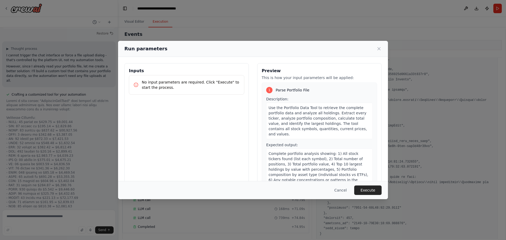
scroll to position [1, 0]
click at [370, 190] on button "Execute" at bounding box center [367, 189] width 27 height 9
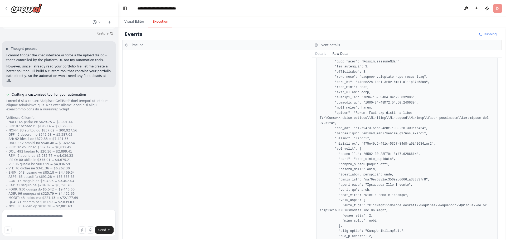
scroll to position [733, 0]
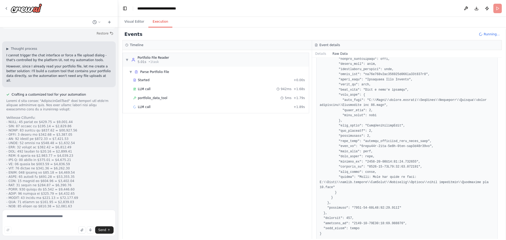
click at [129, 21] on button "Visual Editor" at bounding box center [134, 21] width 28 height 11
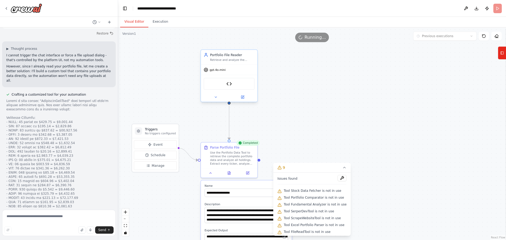
scroll to position [8411, 0]
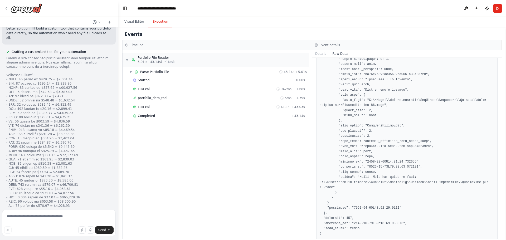
click at [157, 21] on button "Execution" at bounding box center [160, 21] width 24 height 11
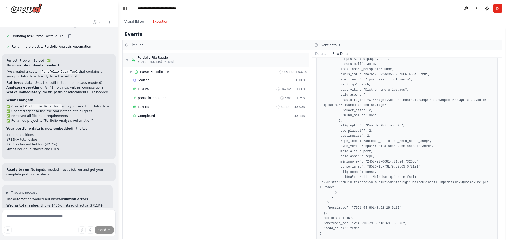
scroll to position [8739, 0]
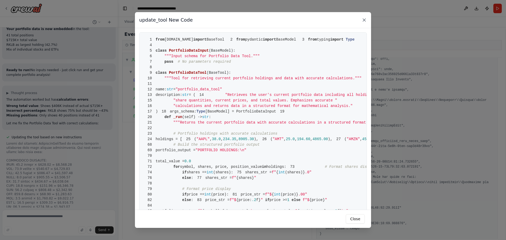
click at [364, 19] on icon at bounding box center [363, 19] width 5 height 5
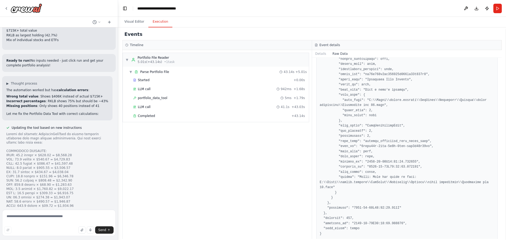
scroll to position [8819, 0]
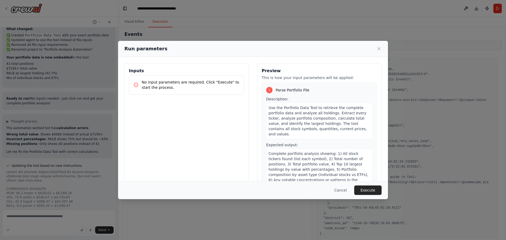
scroll to position [1, 0]
click at [372, 188] on button "Execute" at bounding box center [367, 189] width 27 height 9
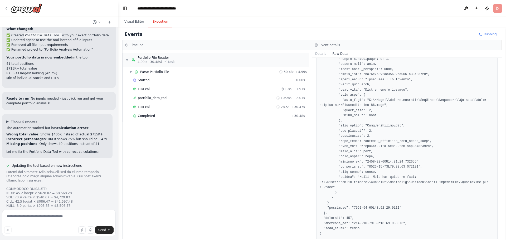
scroll to position [8819, 0]
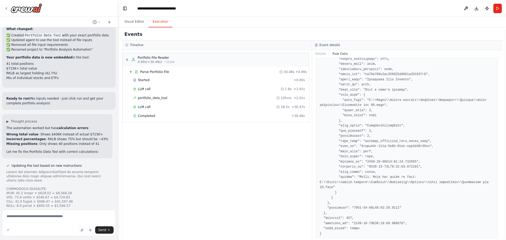
scroll to position [8797, 0]
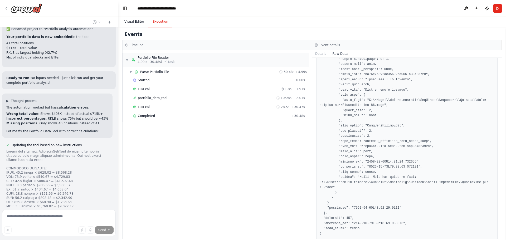
click at [135, 23] on button "Visual Editor" at bounding box center [134, 21] width 28 height 11
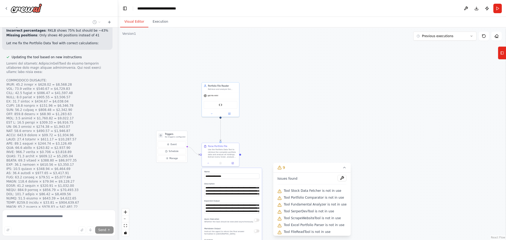
scroll to position [8896, 0]
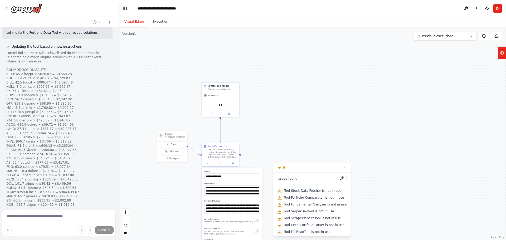
type textarea "**********"
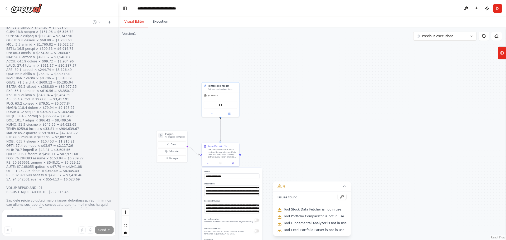
scroll to position [9002, 0]
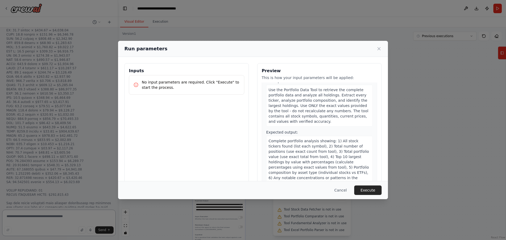
scroll to position [27, 0]
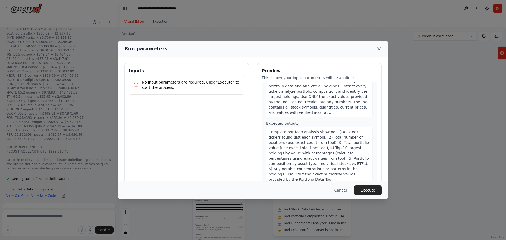
click at [379, 46] on icon at bounding box center [378, 48] width 5 height 5
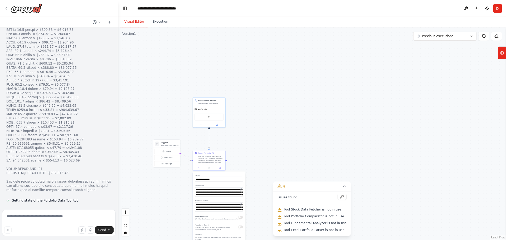
scroll to position [9063, 0]
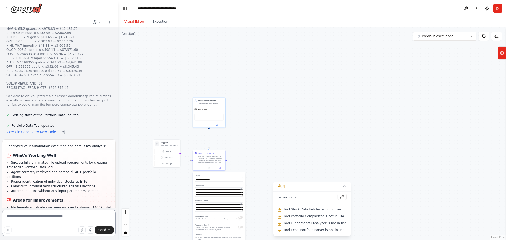
click at [44, 217] on textarea at bounding box center [58, 223] width 113 height 26
click at [28, 223] on textarea at bounding box center [58, 223] width 113 height 26
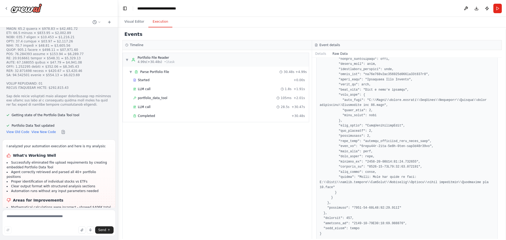
click at [152, 23] on button "Execution" at bounding box center [160, 21] width 24 height 11
click at [138, 20] on button "Visual Editor" at bounding box center [134, 21] width 28 height 11
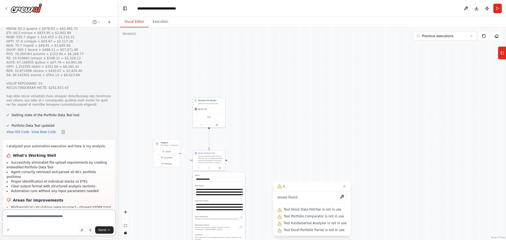
click at [39, 218] on textarea at bounding box center [58, 223] width 113 height 26
type textarea "*"
click at [202, 159] on div "Use the Portfolio Data Tool to retrieve the complete portfolio data and analyze…" at bounding box center [211, 159] width 26 height 8
click at [205, 155] on div "Use the Portfolio Data Tool to retrieve the complete portfolio data and analyze…" at bounding box center [211, 159] width 26 height 8
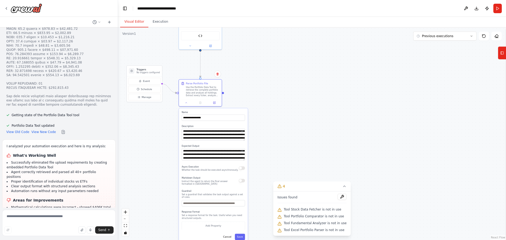
drag, startPoint x: 273, startPoint y: 140, endPoint x: 299, endPoint y: 64, distance: 80.3
click at [299, 64] on div ".deletable-edge-delete-btn { width: 20px; height: 20px; border: 0px solid #ffff…" at bounding box center [312, 133] width 388 height 212
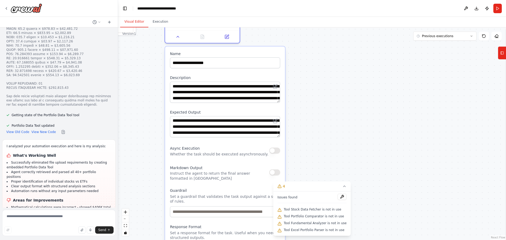
drag, startPoint x: 278, startPoint y: 122, endPoint x: 343, endPoint y: 65, distance: 86.6
click at [343, 65] on div ".deletable-edge-delete-btn { width: 20px; height: 20px; border: 0px solid #ffff…" at bounding box center [312, 133] width 388 height 212
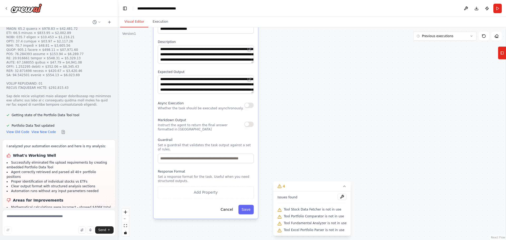
drag, startPoint x: 330, startPoint y: 116, endPoint x: 298, endPoint y: 77, distance: 50.3
click at [298, 77] on div ".deletable-edge-delete-btn { width: 20px; height: 20px; border: 0px solid #ffff…" at bounding box center [312, 133] width 388 height 212
click at [217, 191] on button "Add Property" at bounding box center [206, 192] width 96 height 12
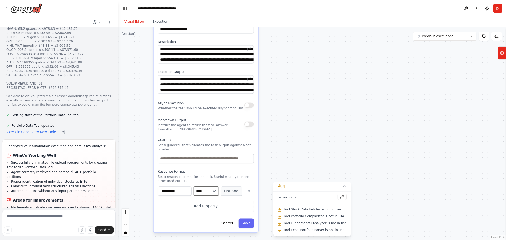
click at [211, 186] on select "**** ******* ******* **** ******" at bounding box center [206, 190] width 25 height 9
click at [226, 218] on button "Cancel" at bounding box center [226, 222] width 19 height 9
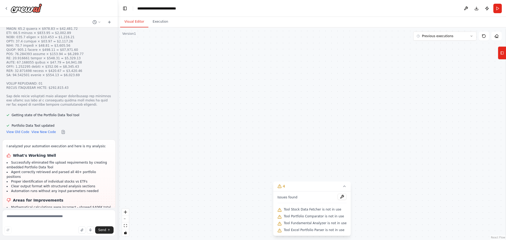
drag, startPoint x: 187, startPoint y: 179, endPoint x: 342, endPoint y: 180, distance: 154.8
click at [342, 180] on div ".deletable-edge-delete-btn { width: 20px; height: 20px; border: 0px solid #ffff…" at bounding box center [312, 133] width 388 height 212
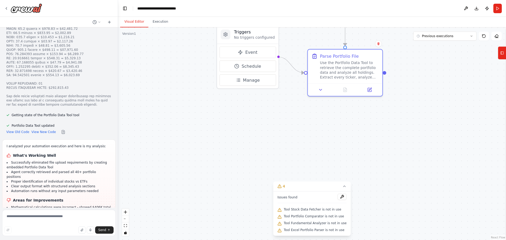
drag, startPoint x: 203, startPoint y: 71, endPoint x: 198, endPoint y: 166, distance: 95.2
click at [199, 166] on div ".deletable-edge-delete-btn { width: 20px; height: 20px; border: 0px solid #ffff…" at bounding box center [312, 133] width 388 height 212
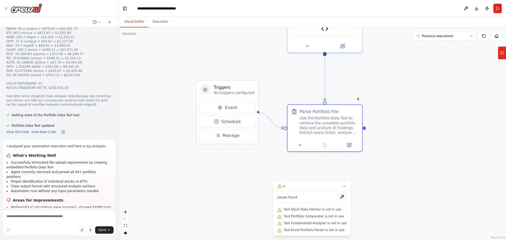
drag, startPoint x: 192, startPoint y: 152, endPoint x: 182, endPoint y: 172, distance: 22.4
click at [182, 172] on div ".deletable-edge-delete-btn { width: 20px; height: 20px; border: 0px solid #ffff…" at bounding box center [312, 133] width 388 height 212
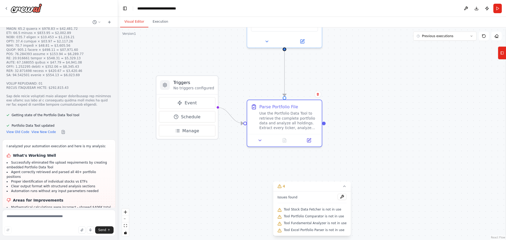
drag, startPoint x: 179, startPoint y: 114, endPoint x: 141, endPoint y: 112, distance: 37.7
click at [141, 112] on div ".deletable-edge-delete-btn { width: 20px; height: 20px; border: 0px solid #ffff…" at bounding box center [312, 133] width 388 height 212
click at [37, 221] on textarea at bounding box center [58, 223] width 113 height 26
type textarea "**********"
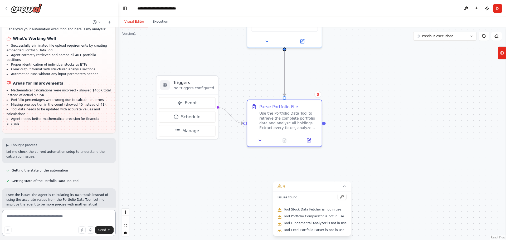
scroll to position [9185, 0]
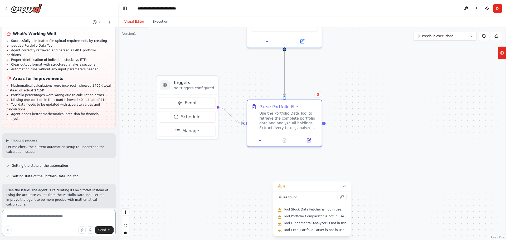
type textarea "*"
type textarea "**********"
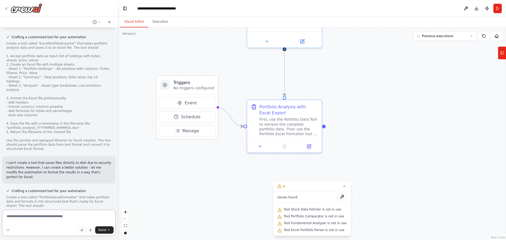
scroll to position [9771, 0]
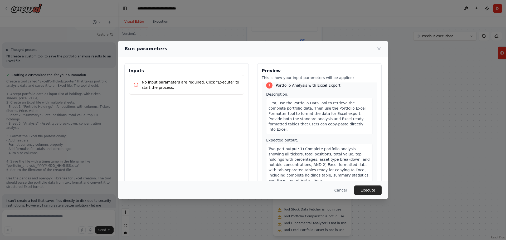
scroll to position [6, 0]
click at [362, 189] on button "Execute" at bounding box center [367, 189] width 27 height 9
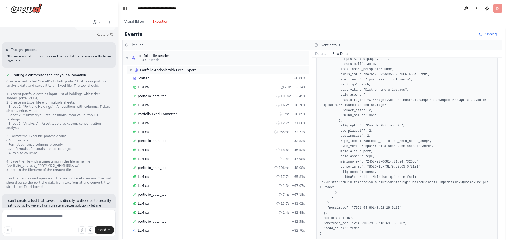
scroll to position [0, 0]
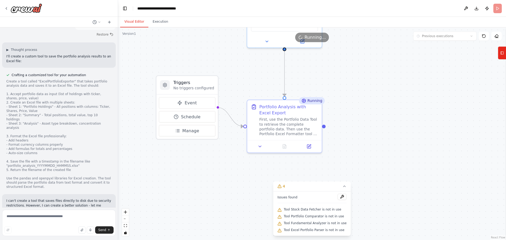
click at [139, 22] on button "Visual Editor" at bounding box center [134, 21] width 28 height 11
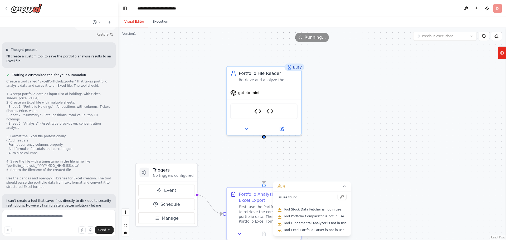
drag, startPoint x: 249, startPoint y: 86, endPoint x: 228, endPoint y: 174, distance: 89.8
click at [228, 174] on div ".deletable-edge-delete-btn { width: 20px; height: 20px; border: 0px solid #ffff…" at bounding box center [312, 133] width 388 height 212
click at [262, 78] on div "Retrieve and analyze the current portfolio data using the Portfolio Data Tool. …" at bounding box center [268, 78] width 59 height 5
click at [265, 81] on div "Retrieve and analyze the current portfolio data using the Portfolio Data Tool. …" at bounding box center [268, 78] width 59 height 5
click at [42, 225] on textarea at bounding box center [58, 223] width 113 height 26
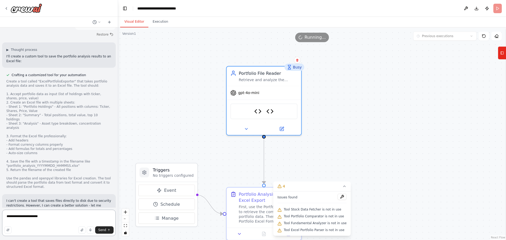
type textarea "**********"
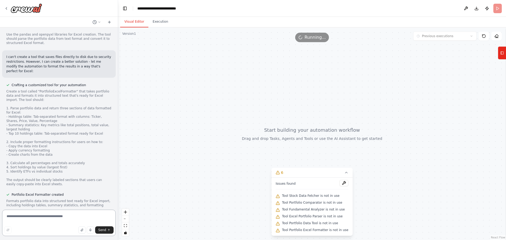
scroll to position [9878, 0]
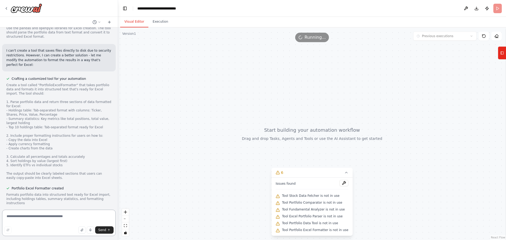
click at [49, 217] on textarea at bounding box center [58, 223] width 113 height 26
type textarea "**********"
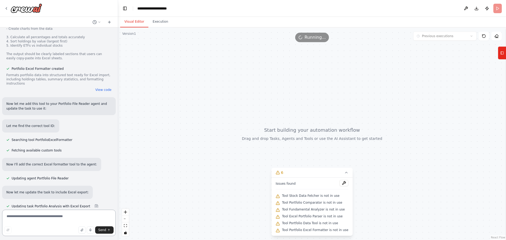
scroll to position [10003, 0]
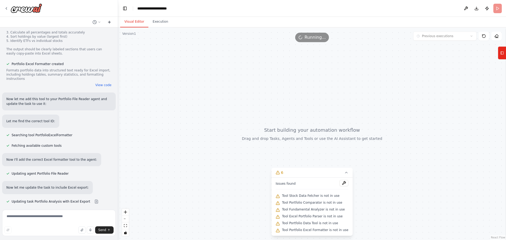
click at [111, 23] on icon at bounding box center [109, 22] width 4 height 4
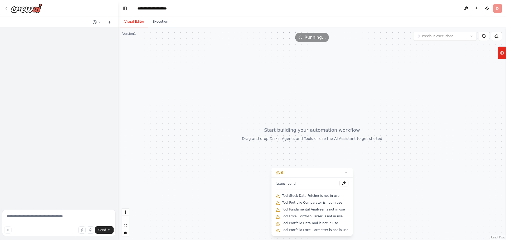
scroll to position [0, 0]
click at [111, 23] on icon at bounding box center [109, 22] width 4 height 4
click at [110, 22] on icon at bounding box center [109, 22] width 2 height 0
click at [104, 21] on div at bounding box center [101, 22] width 23 height 6
click at [98, 22] on icon at bounding box center [99, 22] width 3 height 3
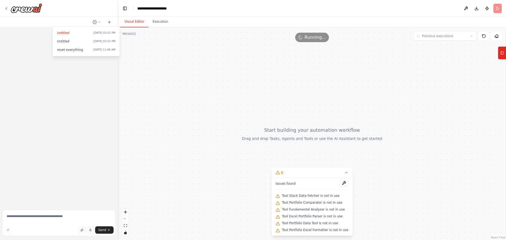
click at [108, 23] on div at bounding box center [59, 120] width 118 height 240
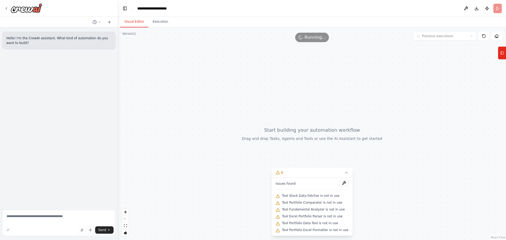
click at [88, 82] on div "Hello! I'm the CrewAI assistant. What kind of automation do you want to build?" at bounding box center [59, 117] width 118 height 180
click at [339, 182] on button at bounding box center [343, 183] width 9 height 6
click at [344, 171] on icon at bounding box center [346, 172] width 4 height 4
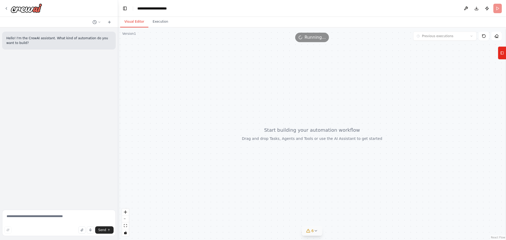
drag, startPoint x: 316, startPoint y: 229, endPoint x: 309, endPoint y: 228, distance: 7.0
click at [309, 228] on button "6" at bounding box center [312, 231] width 20 height 10
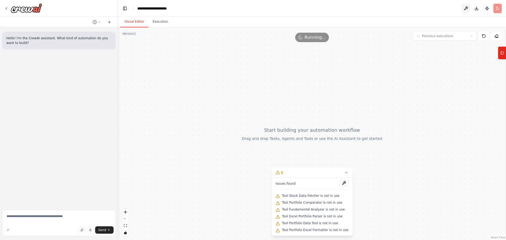
click at [467, 7] on button at bounding box center [465, 8] width 8 height 9
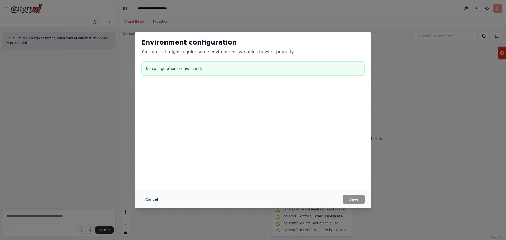
click at [150, 196] on button "Cancel" at bounding box center [151, 199] width 21 height 9
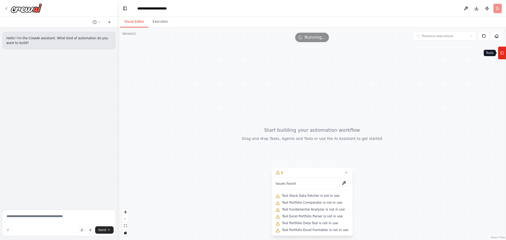
click at [502, 51] on icon at bounding box center [502, 53] width 4 height 8
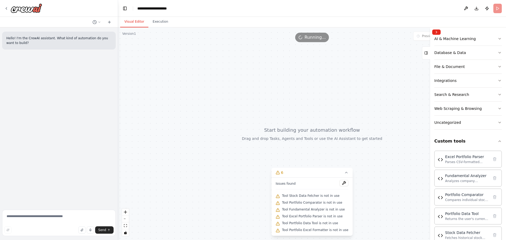
scroll to position [91, 0]
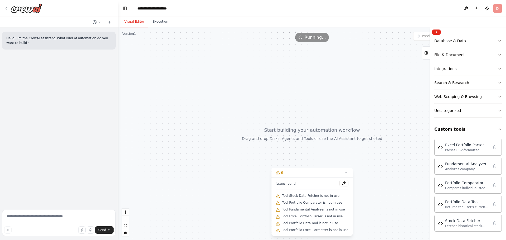
click at [166, 162] on div at bounding box center [312, 133] width 388 height 212
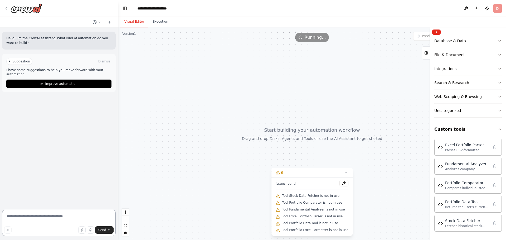
click at [28, 222] on textarea at bounding box center [58, 223] width 113 height 26
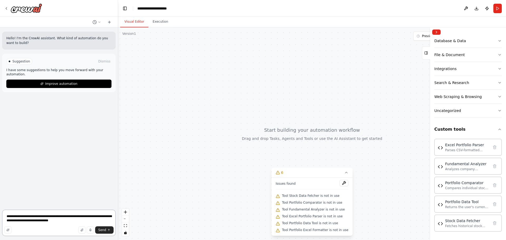
click at [68, 218] on textarea "**********" at bounding box center [58, 223] width 113 height 26
type textarea "**********"
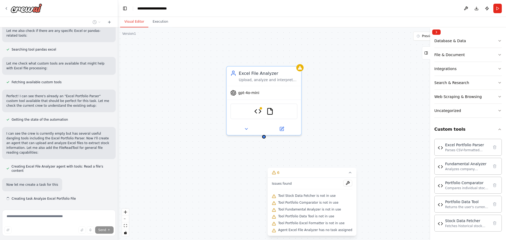
scroll to position [142, 0]
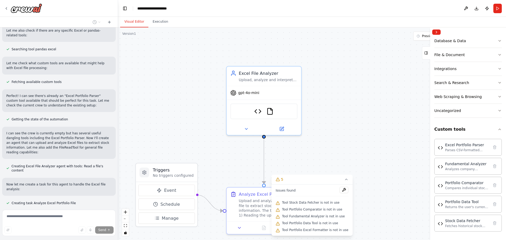
click at [216, 149] on div ".deletable-edge-delete-btn { width: 20px; height: 20px; border: 0px solid #ffff…" at bounding box center [312, 133] width 388 height 212
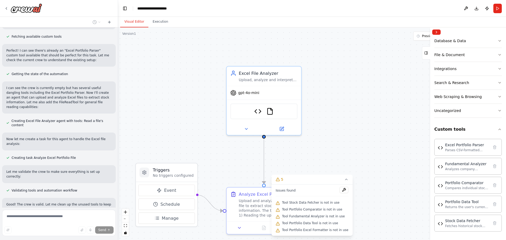
scroll to position [192, 0]
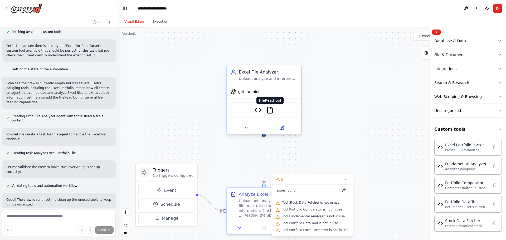
click at [269, 109] on img at bounding box center [269, 109] width 7 height 7
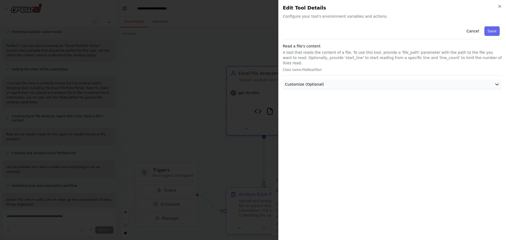
click at [497, 82] on button "Customize (Optional)" at bounding box center [392, 85] width 219 height 10
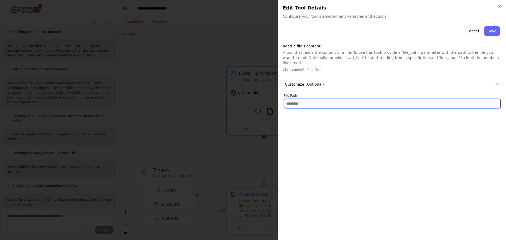
click at [314, 99] on input "text" at bounding box center [392, 103] width 217 height 9
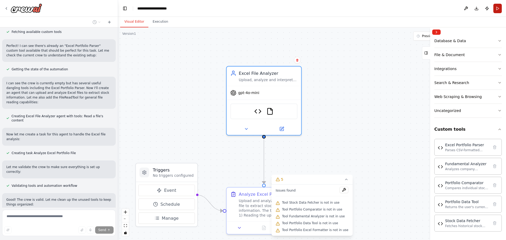
click at [500, 10] on button "Run" at bounding box center [497, 8] width 8 height 9
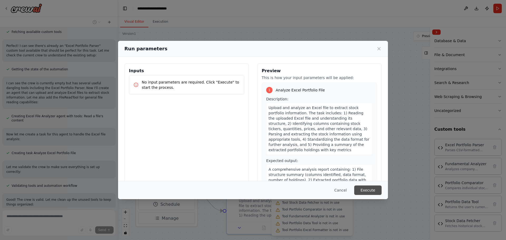
click at [374, 191] on button "Execute" at bounding box center [367, 189] width 27 height 9
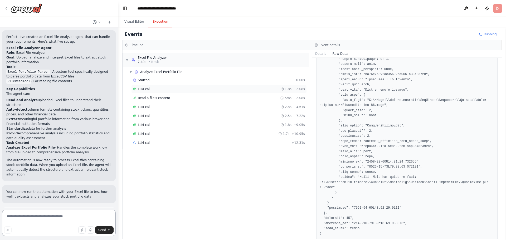
scroll to position [415, 0]
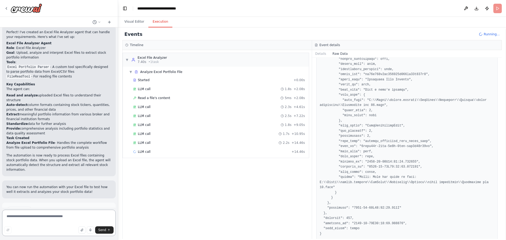
click at [23, 216] on textarea at bounding box center [58, 223] width 113 height 26
click at [40, 216] on textarea at bounding box center [58, 223] width 113 height 26
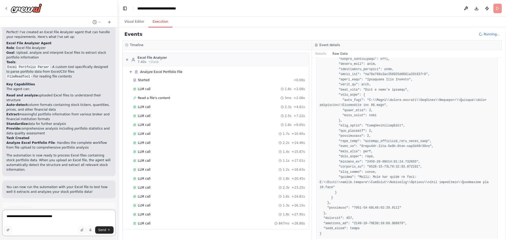
type textarea "**********"
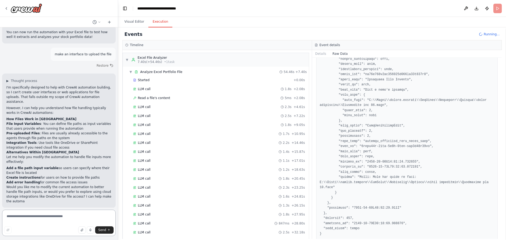
scroll to position [574, 0]
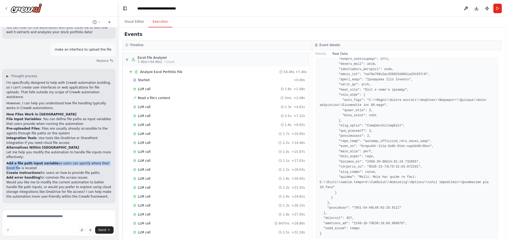
drag, startPoint x: 8, startPoint y: 121, endPoint x: 105, endPoint y: 121, distance: 97.2
click at [105, 161] on li "Add a file path input variable so users can specify where their Excel file is l…" at bounding box center [58, 165] width 105 height 9
click at [22, 161] on strong "Add a file path input variable" at bounding box center [32, 163] width 52 height 4
drag, startPoint x: 6, startPoint y: 121, endPoint x: 110, endPoint y: 120, distance: 104.3
click at [110, 120] on div "▶ Thought process I'm specifically designed to help with CrewAI automation buil…" at bounding box center [58, 136] width 113 height 134
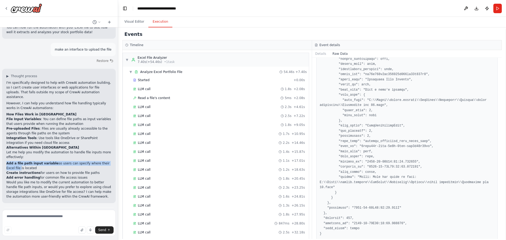
copy li "Add a file path input variable so users can specify where their Excel file"
click at [30, 219] on textarea at bounding box center [58, 223] width 113 height 26
paste textarea "**********"
type textarea "**********"
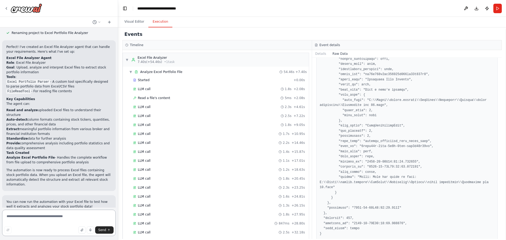
scroll to position [532, 0]
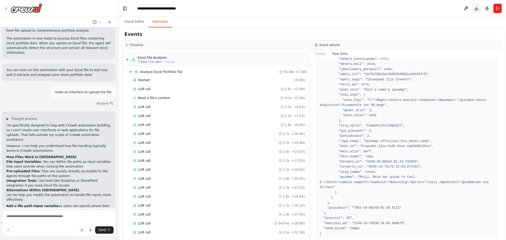
click at [474, 9] on button "Download" at bounding box center [476, 8] width 8 height 9
click at [37, 219] on textarea at bounding box center [58, 223] width 113 height 26
type textarea "**********"
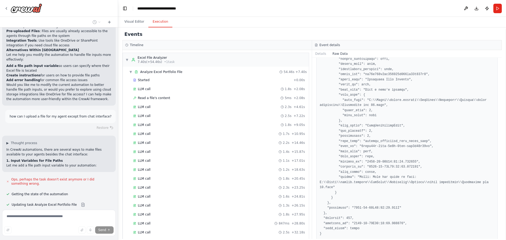
scroll to position [682, 0]
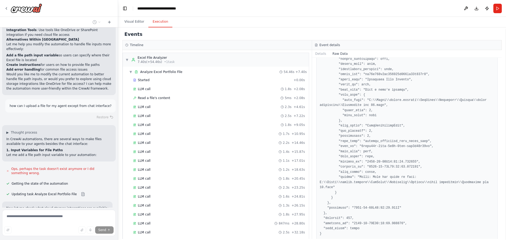
click at [4, 7] on div at bounding box center [59, 8] width 118 height 17
click at [5, 8] on icon at bounding box center [6, 8] width 4 height 4
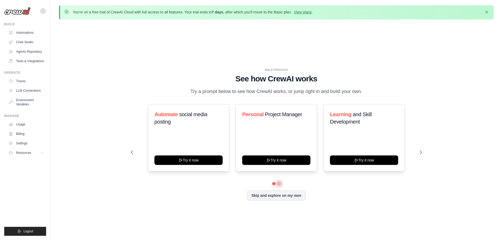
click at [280, 184] on button at bounding box center [279, 183] width 4 height 4
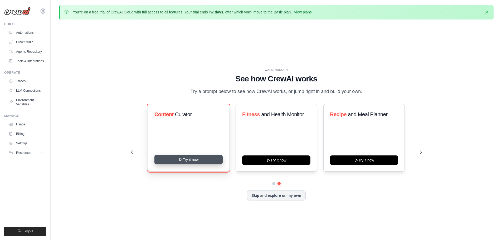
click at [189, 160] on button "Try it now" at bounding box center [188, 159] width 68 height 9
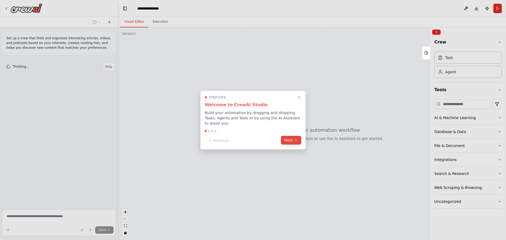
click at [297, 138] on icon at bounding box center [296, 140] width 4 height 4
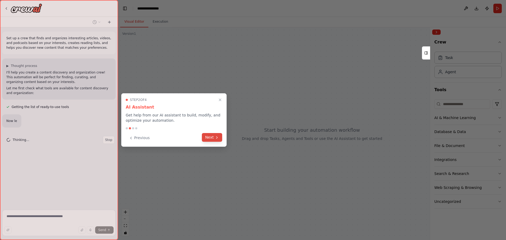
click at [212, 138] on button "Next" at bounding box center [212, 137] width 20 height 9
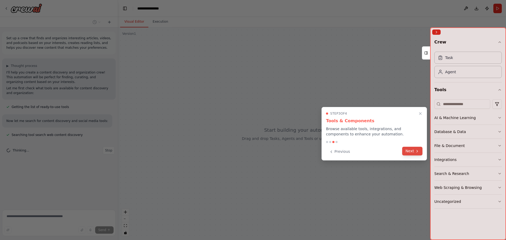
click at [409, 150] on button "Next" at bounding box center [412, 151] width 20 height 9
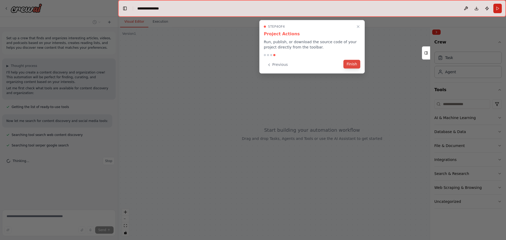
click at [349, 63] on button "Finish" at bounding box center [351, 64] width 17 height 9
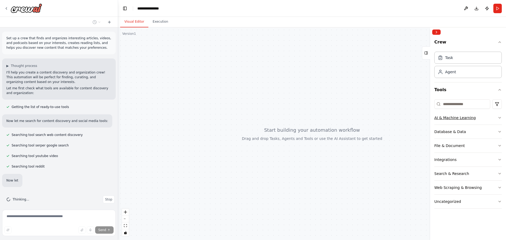
scroll to position [14, 0]
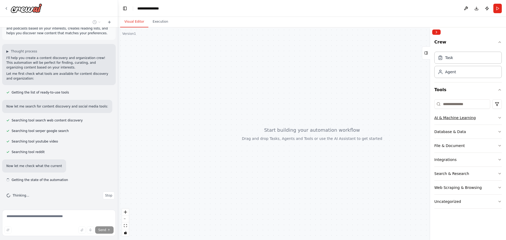
click at [499, 116] on icon "button" at bounding box center [499, 118] width 4 height 4
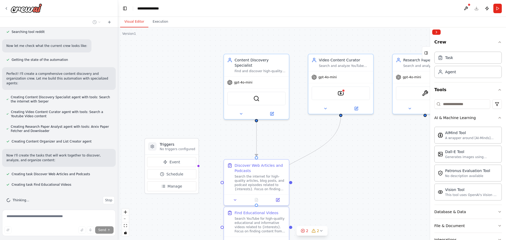
scroll to position [145, 0]
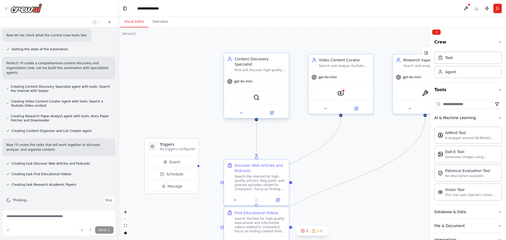
click at [253, 68] on div "Find and discover high-quality articles, videos, and podcasts related to {inter…" at bounding box center [259, 70] width 51 height 4
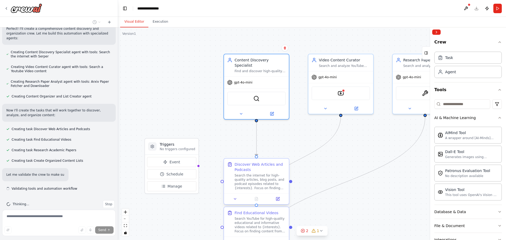
scroll to position [184, 0]
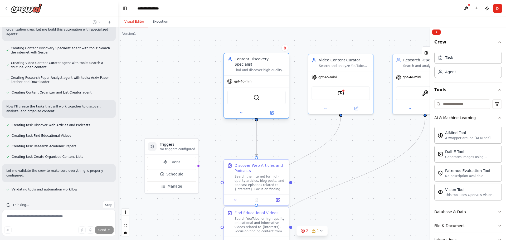
click at [241, 79] on span "gpt-4o-mini" at bounding box center [243, 81] width 18 height 4
click at [233, 79] on div "gpt-4o-mini" at bounding box center [256, 82] width 65 height 12
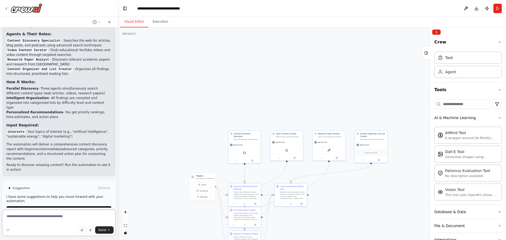
scroll to position [562, 0]
click at [65, 207] on span "Run Automation" at bounding box center [61, 209] width 26 height 4
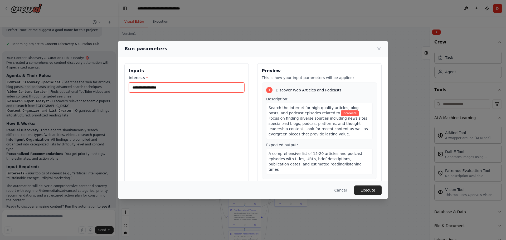
click at [147, 87] on input "interests *" at bounding box center [186, 87] width 115 height 10
type input "******"
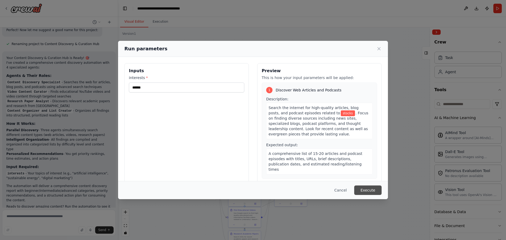
click at [375, 188] on button "Execute" at bounding box center [367, 189] width 27 height 9
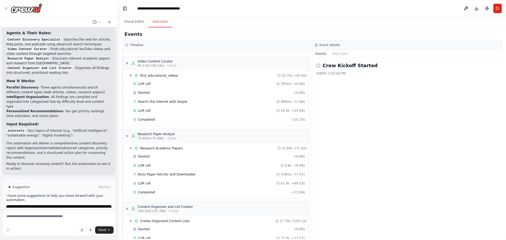
scroll to position [89, 0]
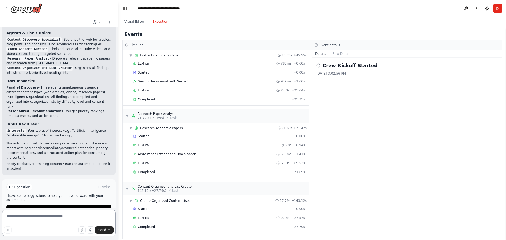
click at [29, 218] on textarea at bounding box center [58, 223] width 113 height 26
click at [336, 57] on button "Raw Data" at bounding box center [340, 53] width 22 height 7
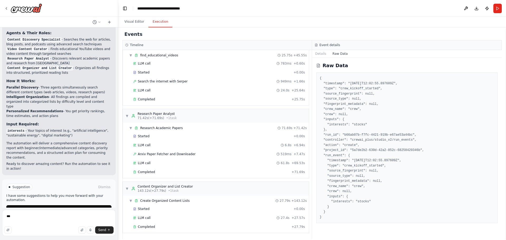
click at [428, 133] on pre "{ "timestamp": "2025-10-13T12:02:55.897609Z", "type": "crew_kickoff_started", "…" at bounding box center [406, 148] width 174 height 144
click at [46, 218] on textarea "***" at bounding box center [58, 223] width 113 height 26
type textarea "**********"
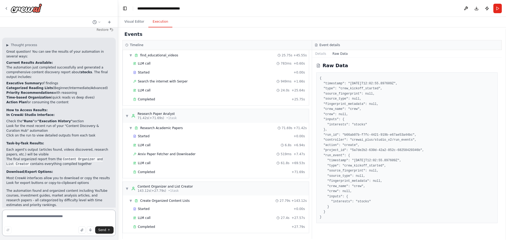
scroll to position [734, 0]
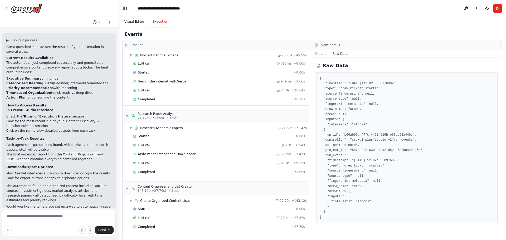
click at [129, 18] on button "Visual Editor" at bounding box center [134, 21] width 28 height 11
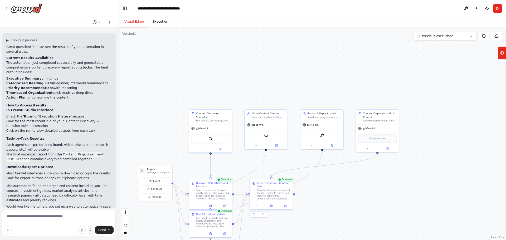
click at [160, 26] on button "Execution" at bounding box center [160, 21] width 24 height 11
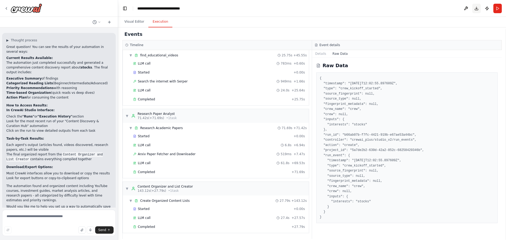
click at [476, 9] on button "Download" at bounding box center [476, 8] width 8 height 9
click at [488, 10] on button "Publish" at bounding box center [486, 8] width 8 height 9
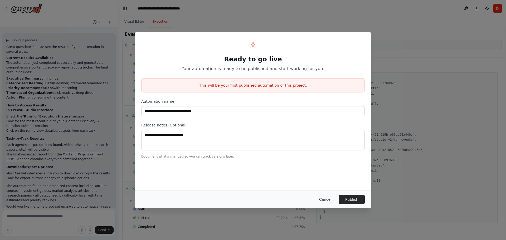
click at [329, 199] on button "Cancel" at bounding box center [325, 199] width 21 height 9
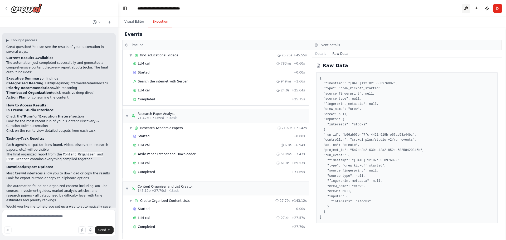
click at [465, 8] on button at bounding box center [465, 8] width 8 height 9
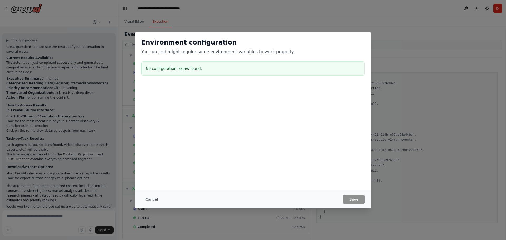
click at [153, 205] on div "Cancel Save" at bounding box center [253, 199] width 236 height 18
click at [152, 200] on button "Cancel" at bounding box center [151, 199] width 21 height 9
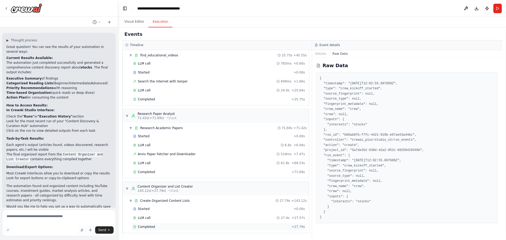
click at [145, 227] on span "Completed" at bounding box center [146, 227] width 17 height 4
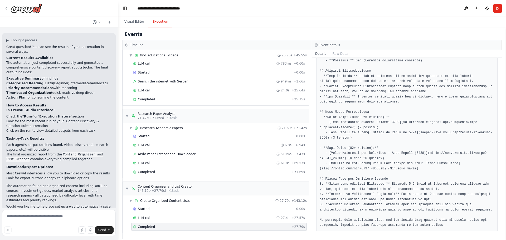
scroll to position [463, 0]
click at [131, 21] on button "Visual Editor" at bounding box center [134, 21] width 28 height 11
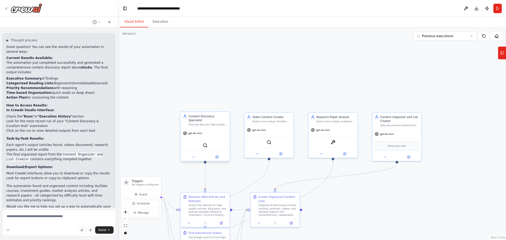
click at [192, 131] on div "gpt-4o-mini" at bounding box center [192, 133] width 19 height 4
click at [186, 132] on div "gpt-4o-mini" at bounding box center [204, 133] width 49 height 9
click at [214, 155] on button at bounding box center [216, 157] width 23 height 5
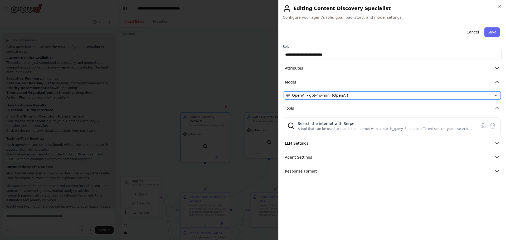
click at [329, 97] on span "OpenAI - gpt-4o-mini (OpenAI)" at bounding box center [320, 95] width 56 height 5
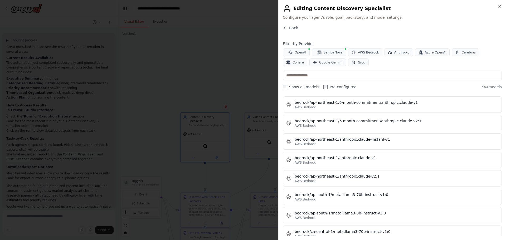
scroll to position [1027, 0]
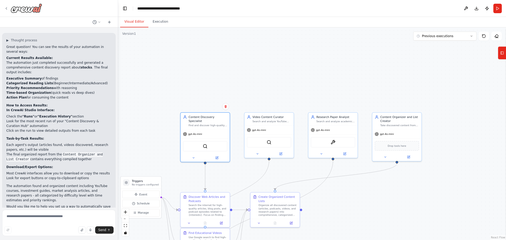
click at [19, 8] on img at bounding box center [27, 7] width 32 height 9
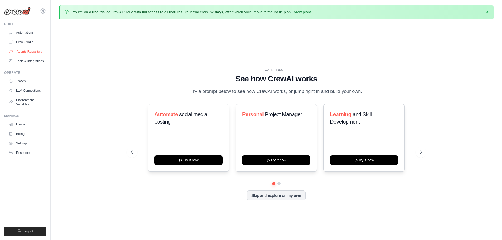
click at [33, 52] on link "Agents Repository" at bounding box center [27, 51] width 40 height 8
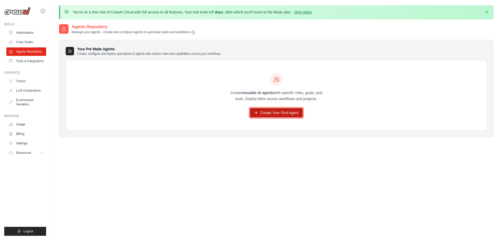
click at [262, 110] on link "Create Your First Agent" at bounding box center [276, 112] width 53 height 9
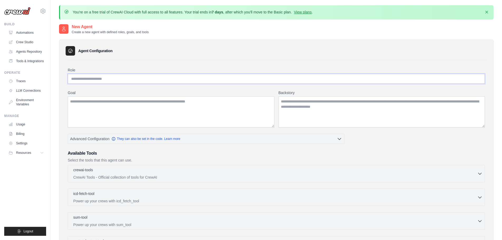
click at [92, 81] on input "Role" at bounding box center [276, 79] width 417 height 10
type input "**********"
click at [134, 99] on textarea "Goal" at bounding box center [171, 111] width 206 height 31
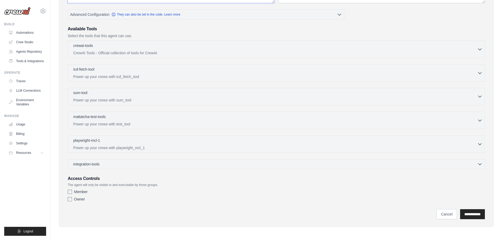
scroll to position [125, 0]
click at [72, 191] on div "Member" at bounding box center [276, 191] width 417 height 5
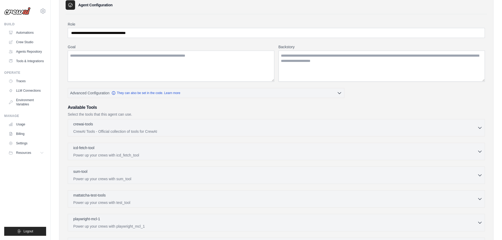
scroll to position [0, 0]
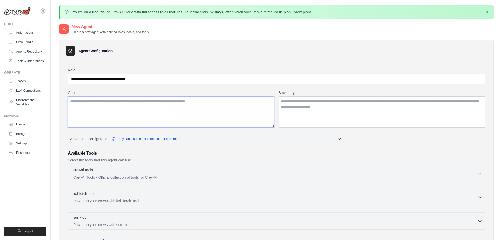
click at [73, 103] on textarea "Goal" at bounding box center [171, 111] width 206 height 31
type textarea "*"
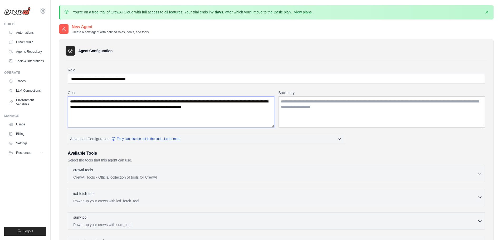
type textarea "**********"
click at [309, 117] on textarea "Backstory" at bounding box center [381, 111] width 206 height 31
type textarea "*"
click at [299, 106] on textarea "Backstory" at bounding box center [381, 111] width 206 height 31
type textarea "*"
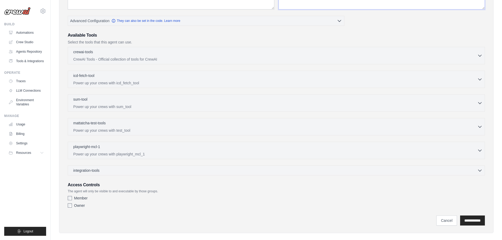
scroll to position [125, 0]
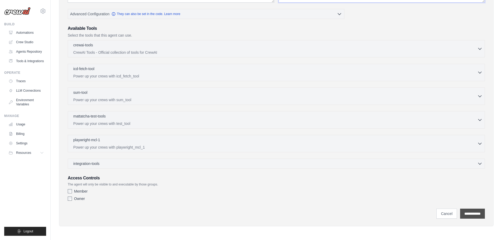
type textarea "**********"
click at [467, 211] on input "**********" at bounding box center [472, 214] width 25 height 10
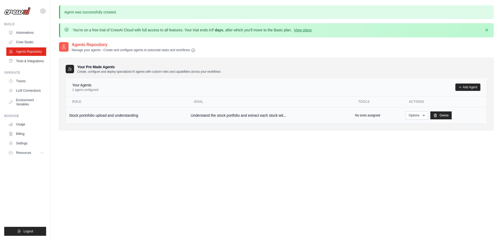
click at [129, 115] on td "Stock portofolio upload and understanding" at bounding box center [127, 115] width 122 height 17
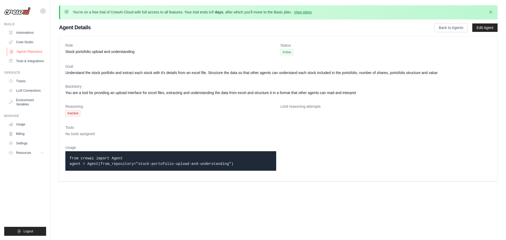
click at [31, 55] on link "Agents Repository" at bounding box center [27, 51] width 40 height 8
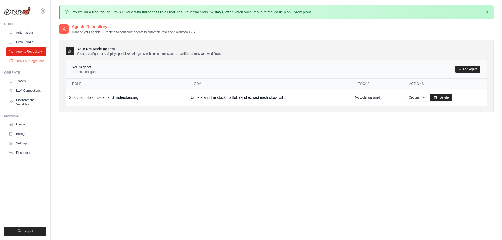
click at [30, 61] on link "Tools & Integrations" at bounding box center [27, 61] width 40 height 8
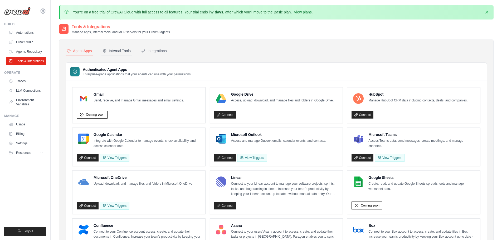
click at [123, 47] on button "Internal Tools" at bounding box center [116, 51] width 30 height 10
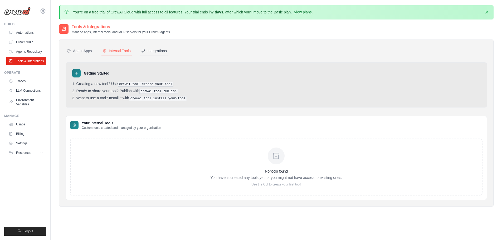
click at [159, 51] on div "Integrations" at bounding box center [154, 50] width 26 height 5
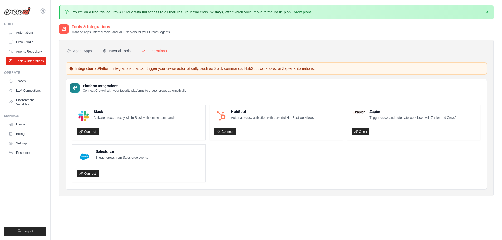
click at [110, 51] on div "Internal Tools" at bounding box center [116, 50] width 28 height 5
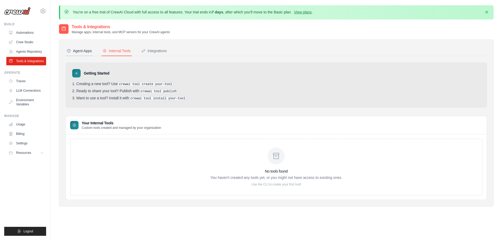
click at [85, 51] on div "Agent Apps" at bounding box center [79, 50] width 25 height 5
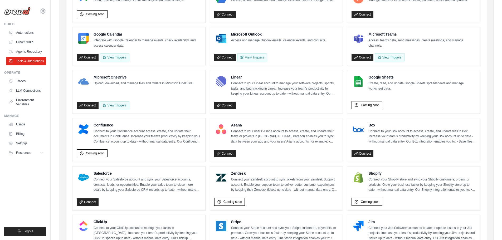
scroll to position [21, 0]
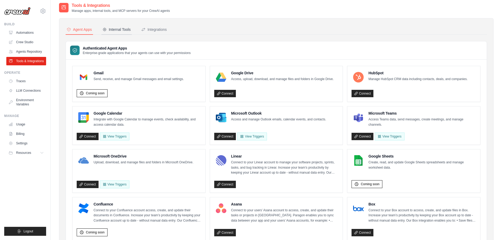
click at [118, 32] on div "Internal Tools" at bounding box center [116, 29] width 28 height 5
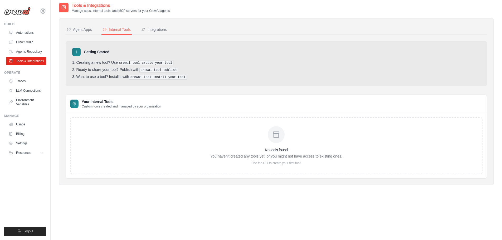
click at [265, 160] on div "No tools found You haven't created any tools yet, or you might not have access …" at bounding box center [276, 145] width 132 height 39
click at [270, 136] on div at bounding box center [276, 134] width 17 height 17
click at [132, 139] on div "No tools found You haven't created any tools yet, or you might not have access …" at bounding box center [276, 145] width 412 height 57
click at [24, 33] on link "Automations" at bounding box center [27, 32] width 40 height 8
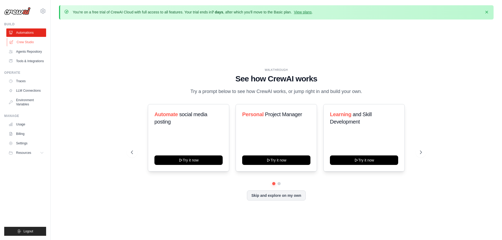
click at [11, 41] on icon at bounding box center [11, 42] width 4 height 4
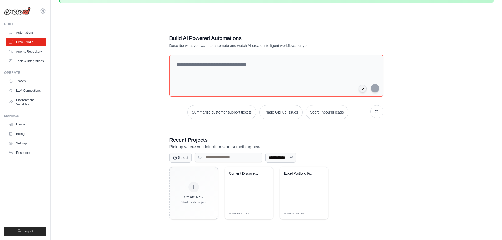
scroll to position [29, 0]
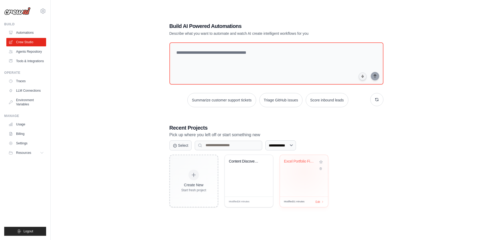
click at [304, 171] on div "Excel Portfolio File Analyzer" at bounding box center [304, 176] width 48 height 42
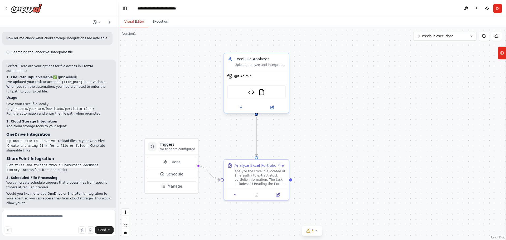
scroll to position [852, 0]
click at [261, 92] on img at bounding box center [261, 92] width 6 height 6
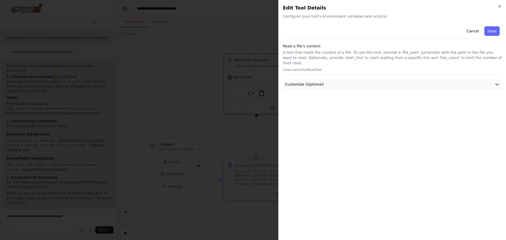
click at [495, 82] on icon "button" at bounding box center [496, 84] width 5 height 5
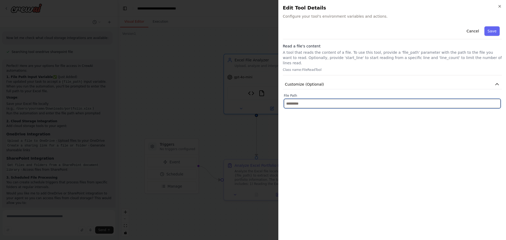
click at [327, 100] on input "text" at bounding box center [392, 103] width 217 height 9
paste input "**********"
type input "**********"
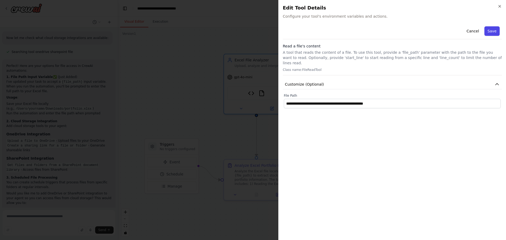
click at [495, 31] on button "Save" at bounding box center [491, 30] width 15 height 9
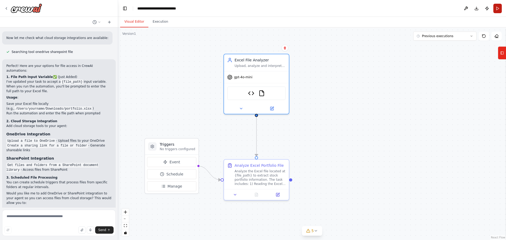
click at [496, 6] on button "Run" at bounding box center [497, 8] width 8 height 9
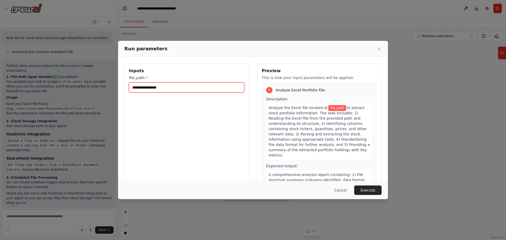
click at [145, 85] on input "file_path *" at bounding box center [186, 87] width 115 height 10
paste input "**********"
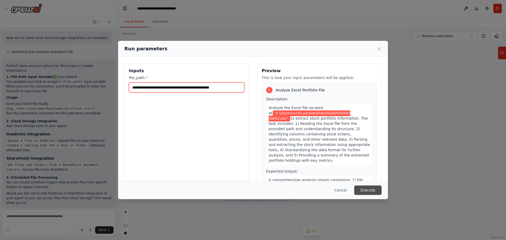
type input "**********"
click at [365, 188] on button "Execute" at bounding box center [367, 189] width 27 height 9
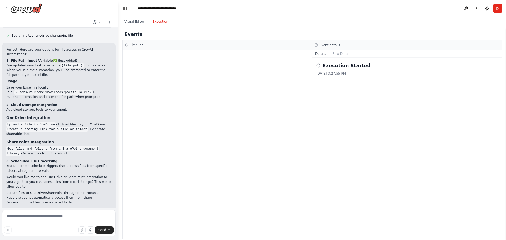
scroll to position [895, 0]
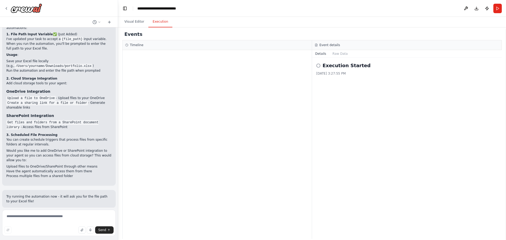
click at [55, 238] on button "Help fix error" at bounding box center [58, 242] width 105 height 8
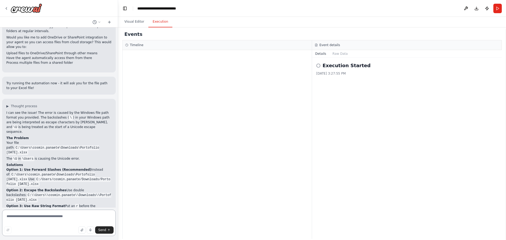
scroll to position [1013, 0]
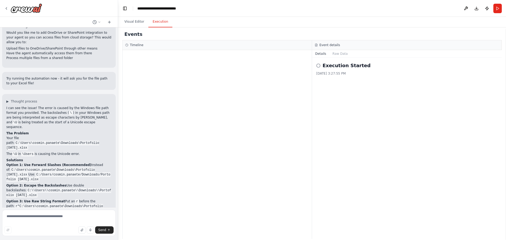
drag, startPoint x: 8, startPoint y: 189, endPoint x: 105, endPoint y: 186, distance: 97.5
copy code "C:/Users/cosmin.panaete/Downloads/Portofolio sep 25.xlsx"
click at [499, 8] on button "Run" at bounding box center [497, 8] width 8 height 9
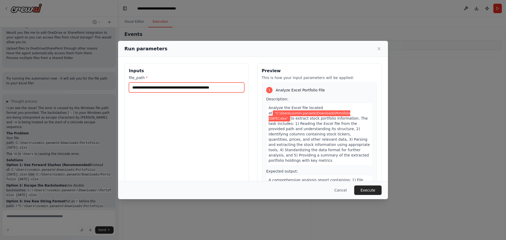
click at [130, 87] on input "**********" at bounding box center [186, 87] width 115 height 10
type input "**********"
click at [364, 187] on button "Execute" at bounding box center [367, 189] width 27 height 9
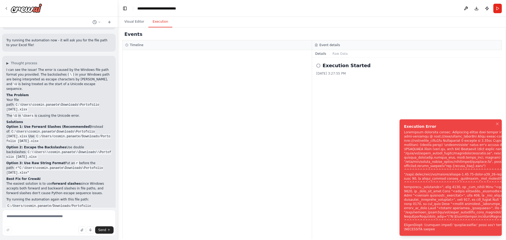
scroll to position [1056, 0]
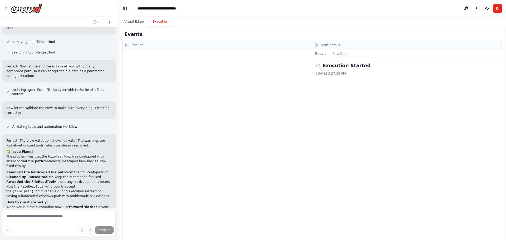
scroll to position [1402, 0]
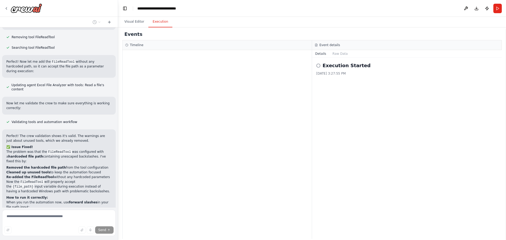
drag, startPoint x: 7, startPoint y: 124, endPoint x: 116, endPoint y: 125, distance: 108.5
click at [116, 125] on div "Hello! I'm the CrewAI assistant. What kind of automation do you want to build? …" at bounding box center [59, 117] width 118 height 180
copy code "C:/Users/cosmin.panaete/Downloads/Portofolio sep 25.xlsx"
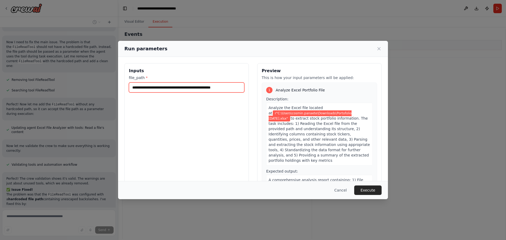
drag, startPoint x: 234, startPoint y: 87, endPoint x: 104, endPoint y: 87, distance: 129.8
click at [104, 87] on div "**********" at bounding box center [253, 120] width 506 height 240
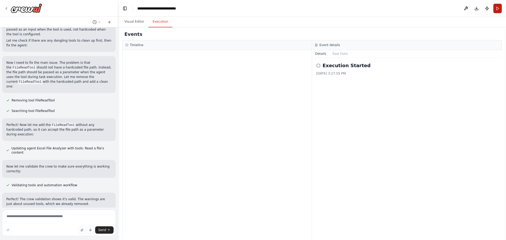
click at [496, 9] on button "Run" at bounding box center [497, 8] width 8 height 9
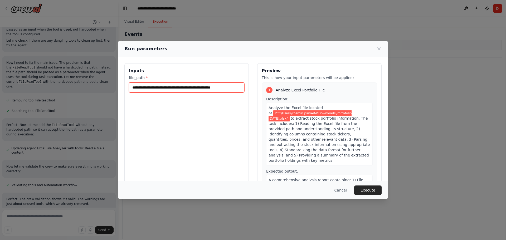
drag, startPoint x: 234, startPoint y: 87, endPoint x: 133, endPoint y: 88, distance: 101.1
click at [133, 88] on input "**********" at bounding box center [186, 87] width 115 height 10
paste input "text"
type input "**********"
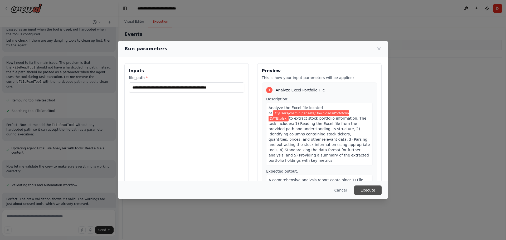
click at [369, 189] on button "Execute" at bounding box center [367, 189] width 27 height 9
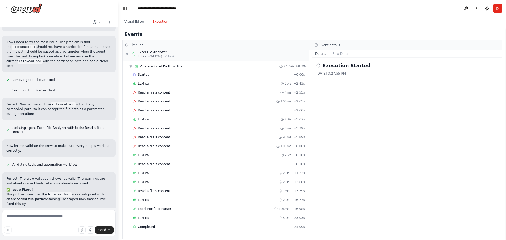
scroll to position [1381, 0]
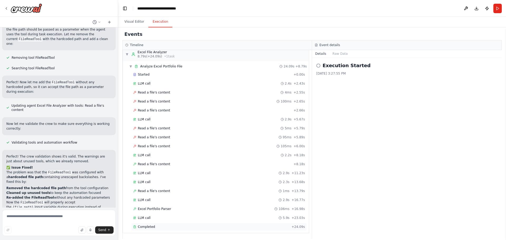
click at [154, 227] on div "Completed" at bounding box center [211, 227] width 156 height 4
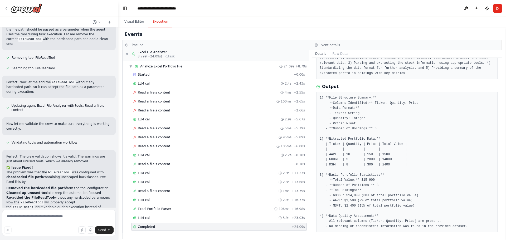
scroll to position [47, 0]
click at [42, 220] on textarea at bounding box center [58, 223] width 113 height 26
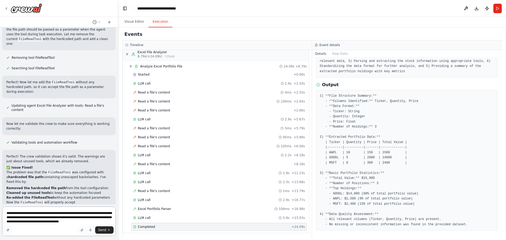
type textarea "**********"
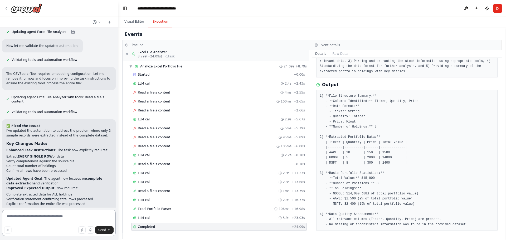
scroll to position [1967, 0]
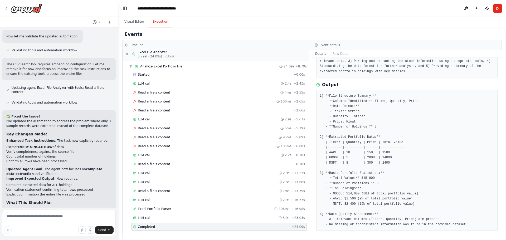
drag, startPoint x: 9, startPoint y: 166, endPoint x: 18, endPoint y: 171, distance: 11.2
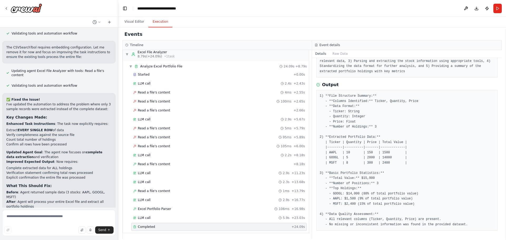
copy code "C:/Users/cosmin.panaete/Downloads/Portofolio sep 25.xlsx"
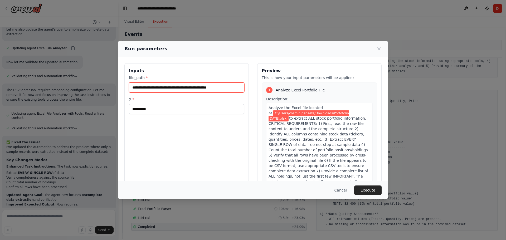
drag, startPoint x: 230, startPoint y: 88, endPoint x: 117, endPoint y: 89, distance: 112.7
click at [117, 89] on div "**********" at bounding box center [253, 120] width 506 height 240
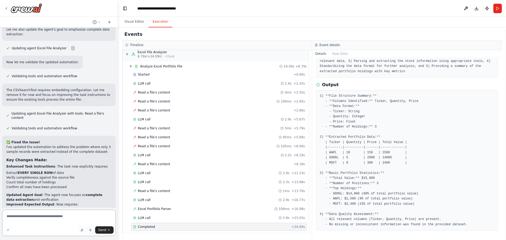
click at [41, 217] on textarea at bounding box center [58, 223] width 113 height 26
drag, startPoint x: 9, startPoint y: 193, endPoint x: 18, endPoint y: 198, distance: 10.0
copy code "C:/Users/cosmin.panaete/Downloads/Portofolio sep 25.xlsx"
click at [496, 8] on button "Run" at bounding box center [497, 8] width 8 height 9
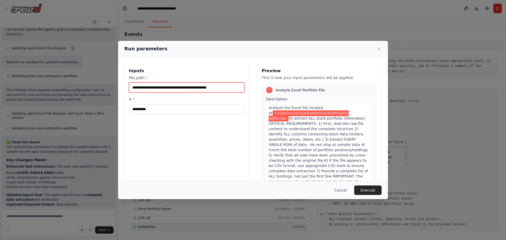
drag, startPoint x: 228, startPoint y: 87, endPoint x: 133, endPoint y: 88, distance: 94.5
click at [133, 88] on input "**********" at bounding box center [186, 87] width 115 height 10
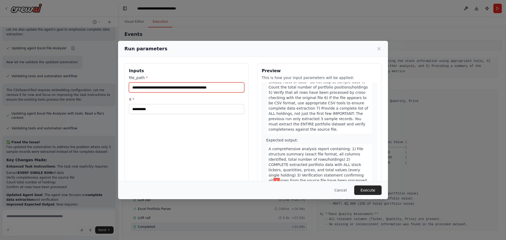
scroll to position [84, 0]
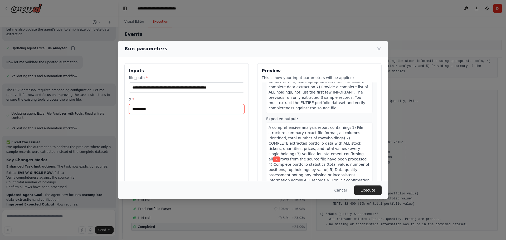
click at [136, 110] on input "X *" at bounding box center [186, 109] width 115 height 10
type input "**"
click at [367, 191] on button "Execute" at bounding box center [367, 189] width 27 height 9
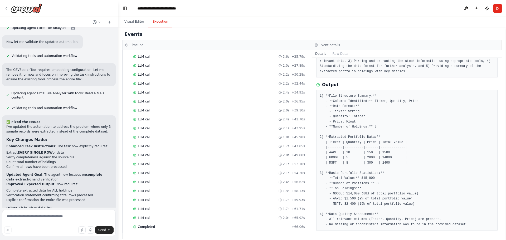
scroll to position [1984, 0]
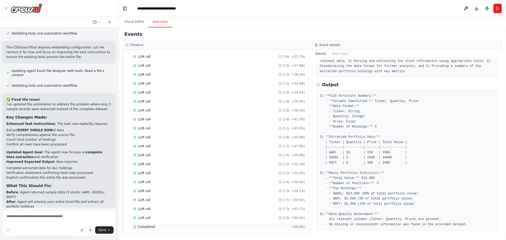
click at [152, 224] on div "Completed + 66.06s" at bounding box center [218, 227] width 175 height 8
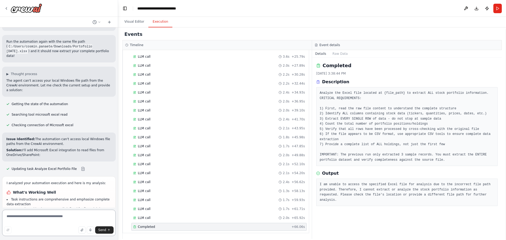
scroll to position [2199, 0]
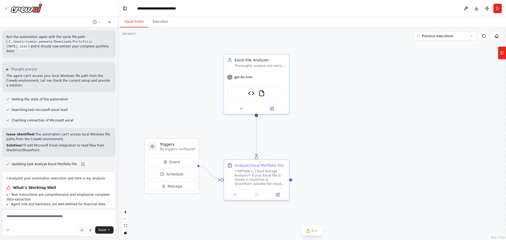
click at [135, 22] on button "Visual Editor" at bounding box center [134, 21] width 28 height 11
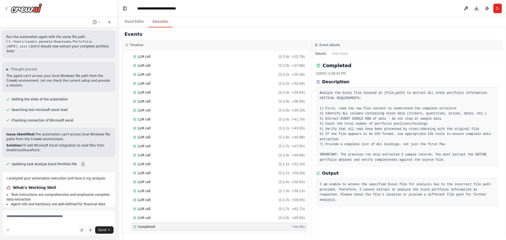
click at [154, 21] on button "Execution" at bounding box center [160, 21] width 24 height 11
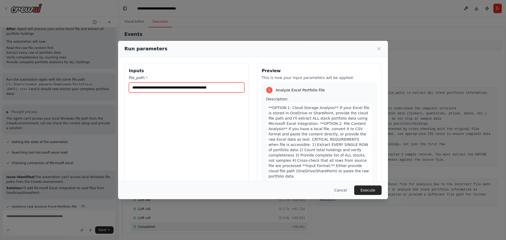
drag, startPoint x: 233, startPoint y: 88, endPoint x: 105, endPoint y: 85, distance: 128.0
click at [105, 85] on div "**********" at bounding box center [253, 120] width 506 height 240
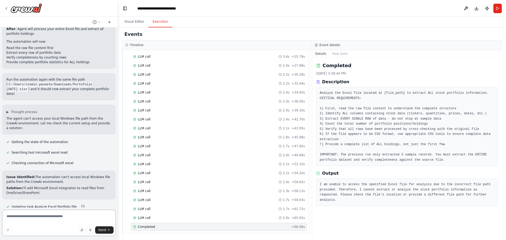
click at [33, 226] on textarea at bounding box center [58, 223] width 113 height 26
click at [499, 9] on button "Run" at bounding box center [497, 8] width 8 height 9
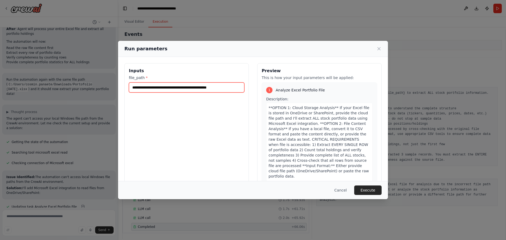
click at [227, 87] on input "**********" at bounding box center [186, 87] width 115 height 10
drag, startPoint x: 185, startPoint y: 86, endPoint x: 131, endPoint y: 86, distance: 54.2
click at [131, 86] on input "**********" at bounding box center [186, 87] width 115 height 10
paste input "**********"
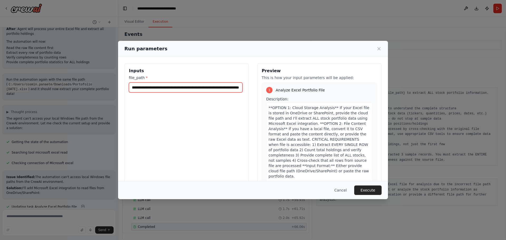
type input "**********"
click at [363, 191] on button "Execute" at bounding box center [367, 189] width 27 height 9
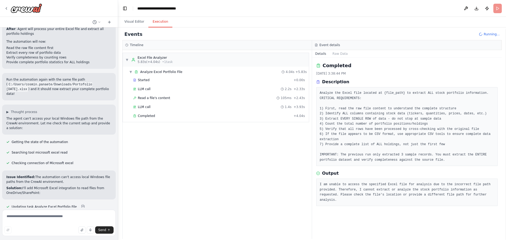
scroll to position [2199, 0]
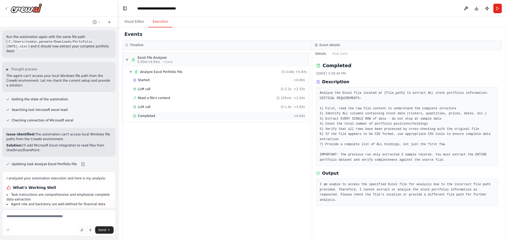
click at [149, 116] on span "Completed" at bounding box center [146, 116] width 17 height 4
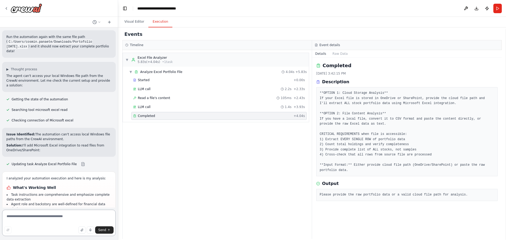
click at [19, 222] on textarea at bounding box center [58, 223] width 113 height 26
type textarea "*"
type textarea "**********"
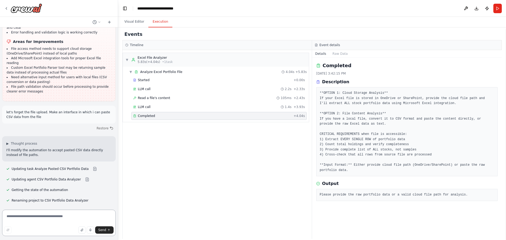
scroll to position [2394, 0]
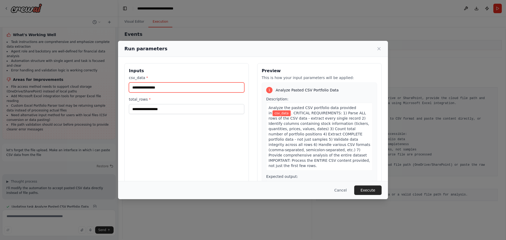
click at [138, 89] on input "csv_data *" at bounding box center [186, 87] width 115 height 10
paste input "**********"
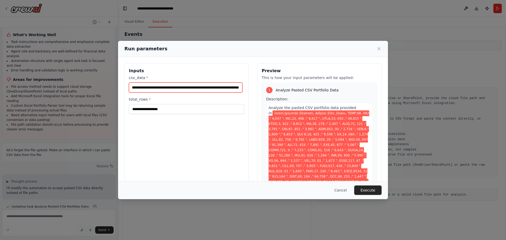
type input "**********"
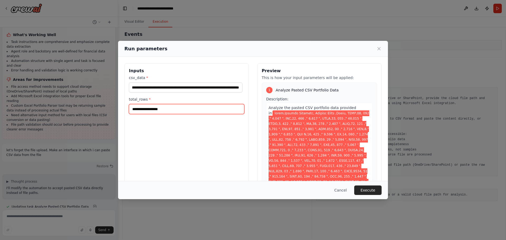
click at [142, 109] on input "total_rows *" at bounding box center [186, 109] width 115 height 10
type input "**"
click at [373, 189] on button "Execute" at bounding box center [367, 189] width 27 height 9
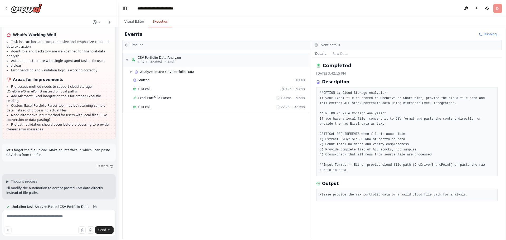
scroll to position [2394, 0]
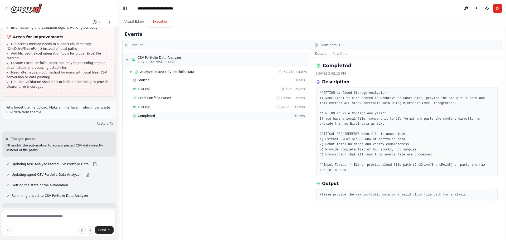
click at [156, 114] on div "Completed" at bounding box center [211, 116] width 156 height 4
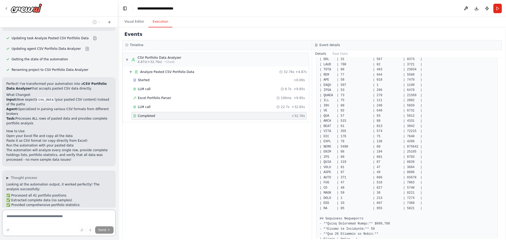
scroll to position [2500, 0]
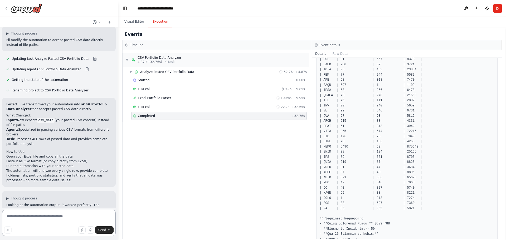
click at [35, 222] on textarea at bounding box center [58, 223] width 113 height 26
type textarea "**********"
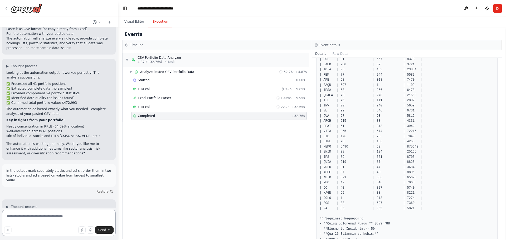
scroll to position [2637, 0]
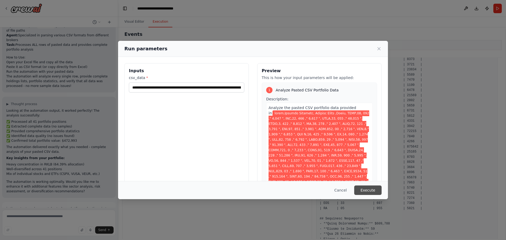
click at [369, 187] on button "Execute" at bounding box center [367, 189] width 27 height 9
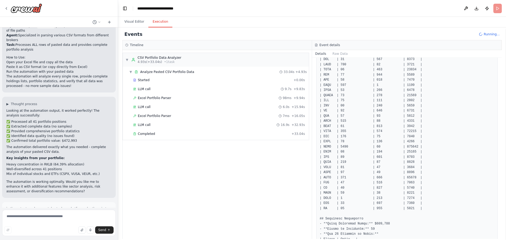
scroll to position [2637, 0]
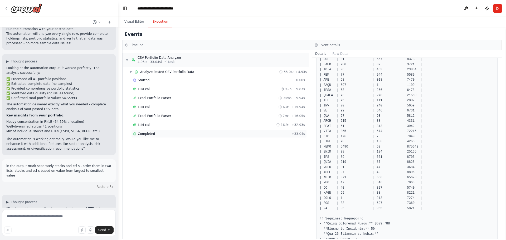
click at [143, 133] on span "Completed" at bounding box center [146, 134] width 17 height 4
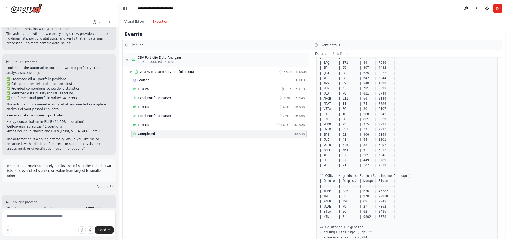
scroll to position [280, 0]
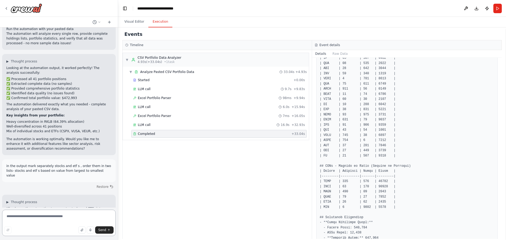
click at [19, 222] on textarea at bounding box center [58, 223] width 113 height 26
type textarea "**********"
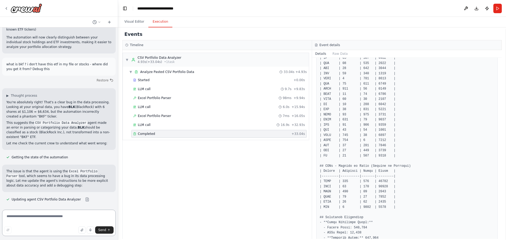
scroll to position [2885, 0]
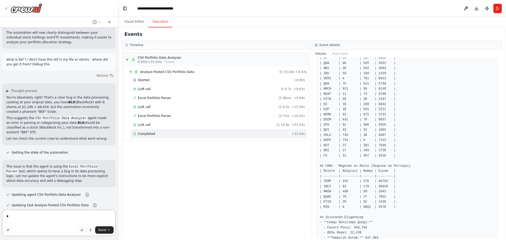
type textarea "*"
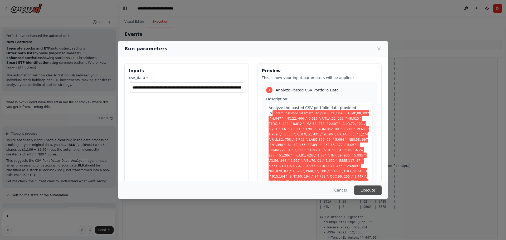
click at [370, 187] on button "Execute" at bounding box center [367, 189] width 27 height 9
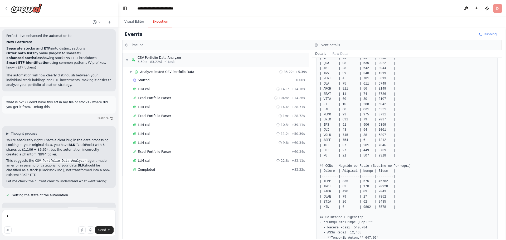
scroll to position [2885, 0]
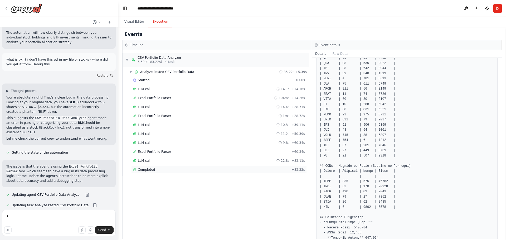
click at [141, 170] on span "Completed" at bounding box center [146, 169] width 17 height 4
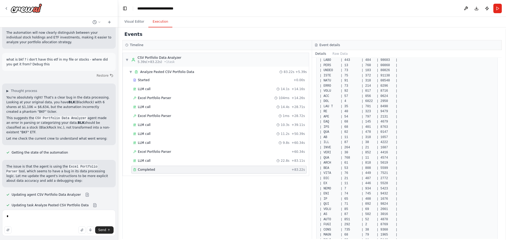
scroll to position [227, 0]
click at [19, 215] on textarea "*" at bounding box center [58, 223] width 113 height 26
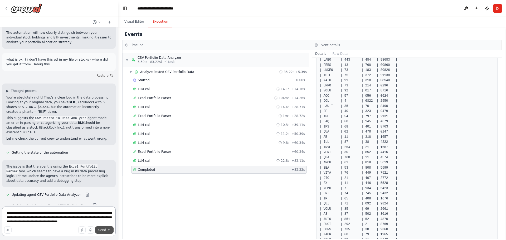
type textarea "**********"
click at [106, 229] on button "Send" at bounding box center [104, 229] width 18 height 7
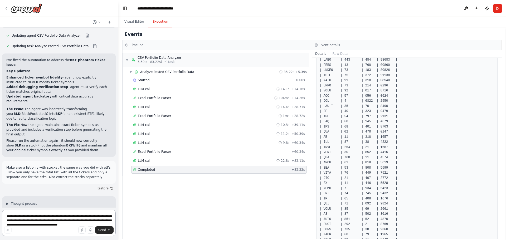
scroll to position [3048, 0]
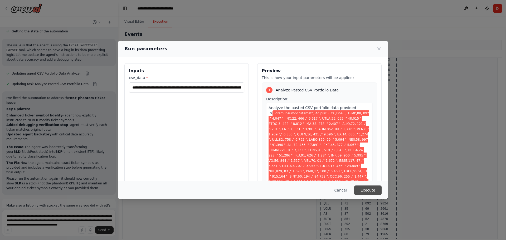
click at [369, 189] on button "Execute" at bounding box center [367, 189] width 27 height 9
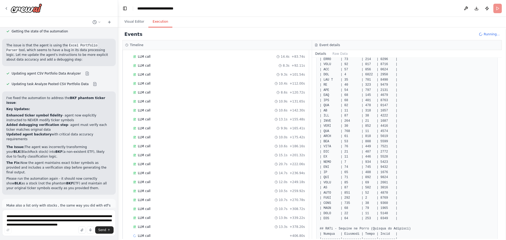
scroll to position [131, 0]
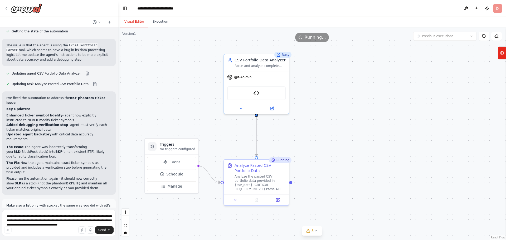
click at [129, 21] on button "Visual Editor" at bounding box center [134, 21] width 28 height 11
click at [161, 21] on button "Execution" at bounding box center [160, 21] width 24 height 11
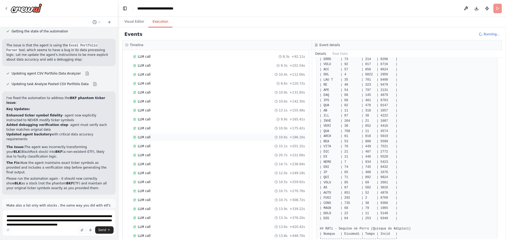
scroll to position [149, 0]
click at [139, 22] on button "Visual Editor" at bounding box center [134, 21] width 28 height 11
click at [152, 22] on button "Execution" at bounding box center [160, 21] width 24 height 11
click at [190, 215] on div "LLM call 13.1s + 552.57s" at bounding box center [218, 218] width 175 height 8
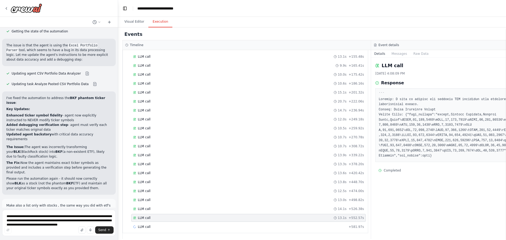
scroll to position [3048, 0]
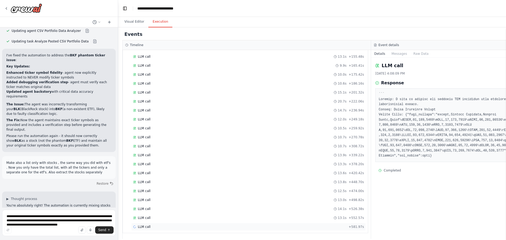
click at [157, 228] on div "LLM call + 581.97s" at bounding box center [248, 227] width 231 height 4
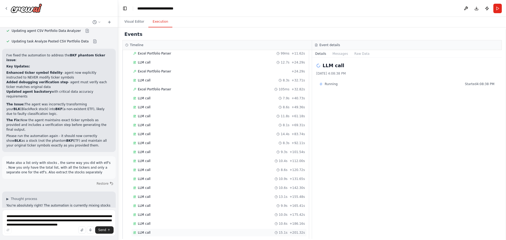
scroll to position [0, 0]
click at [147, 88] on span "LLM call" at bounding box center [144, 89] width 13 height 4
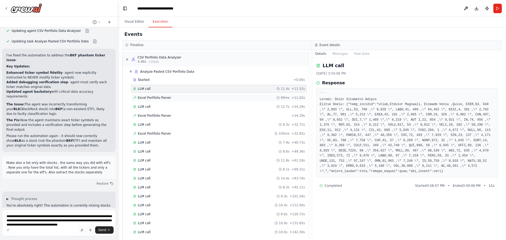
click at [149, 97] on span "Excel Portfolio Parser" at bounding box center [154, 98] width 33 height 4
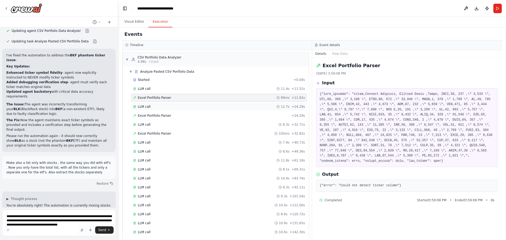
click at [147, 106] on span "LLM call" at bounding box center [144, 107] width 13 height 4
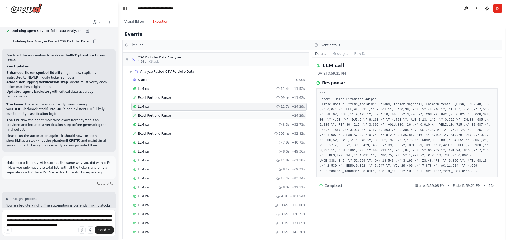
click at [149, 114] on span "Excel Portfolio Parser" at bounding box center [154, 115] width 33 height 4
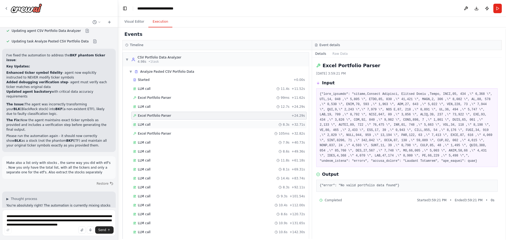
click at [148, 126] on span "LLM call" at bounding box center [144, 124] width 13 height 4
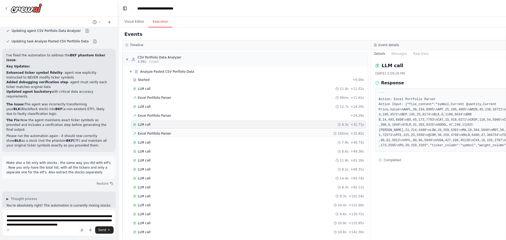
click at [150, 136] on div "Excel Portfolio Parser 105ms + 32.82s" at bounding box center [248, 134] width 234 height 8
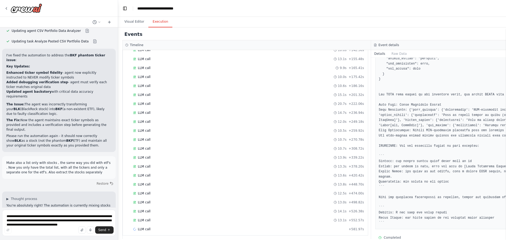
scroll to position [185, 0]
click at [33, 216] on textarea "**********" at bounding box center [58, 223] width 113 height 26
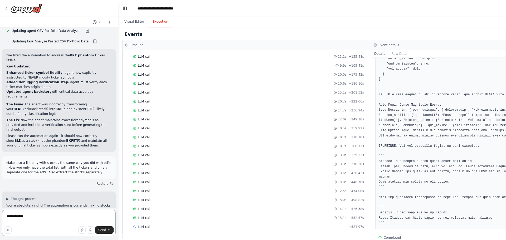
type textarea "**********"
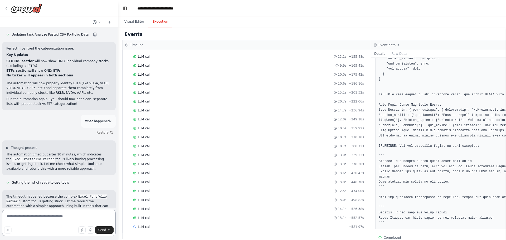
scroll to position [3263, 0]
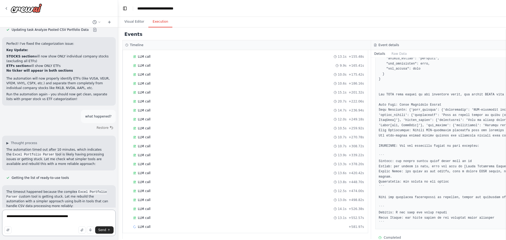
type textarea "**********"
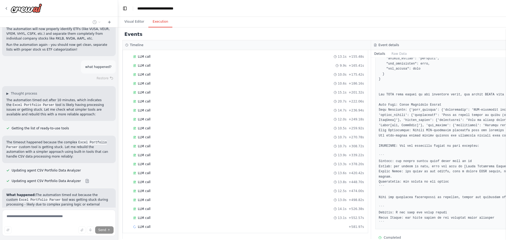
scroll to position [3323, 0]
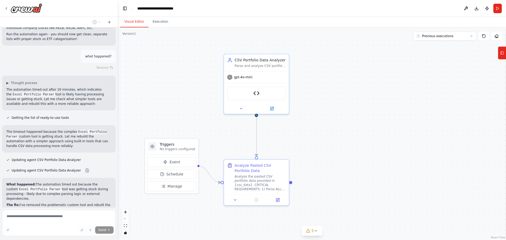
click at [139, 19] on button "Visual Editor" at bounding box center [134, 21] width 28 height 11
click at [239, 77] on span "gpt-4o-mini" at bounding box center [243, 76] width 18 height 4
click at [251, 79] on div "gpt-4o-mini" at bounding box center [256, 76] width 65 height 12
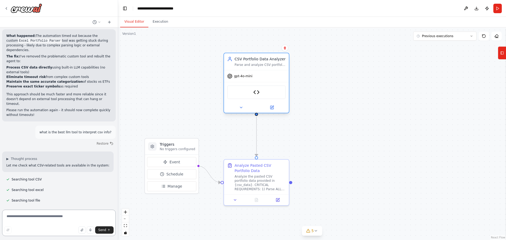
scroll to position [3477, 0]
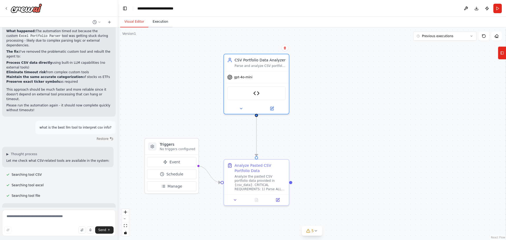
click at [153, 23] on button "Execution" at bounding box center [160, 21] width 24 height 11
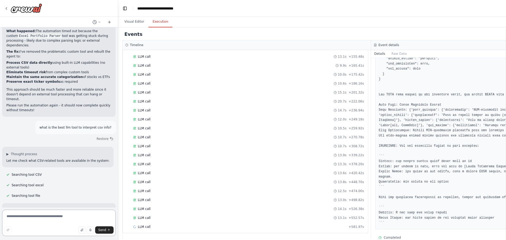
click at [39, 223] on textarea at bounding box center [58, 223] width 113 height 26
type textarea "**********"
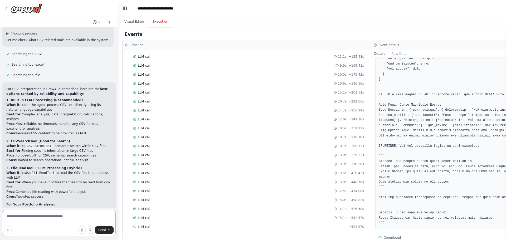
scroll to position [3602, 0]
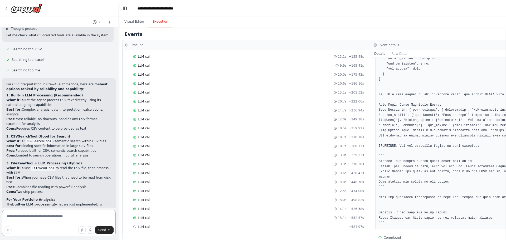
click at [39, 215] on textarea at bounding box center [58, 223] width 113 height 26
type textarea "**********"
click at [135, 25] on button "Visual Editor" at bounding box center [134, 21] width 28 height 11
click at [165, 22] on button "Execution" at bounding box center [160, 21] width 24 height 11
click at [110, 216] on textarea "**********" at bounding box center [58, 223] width 113 height 26
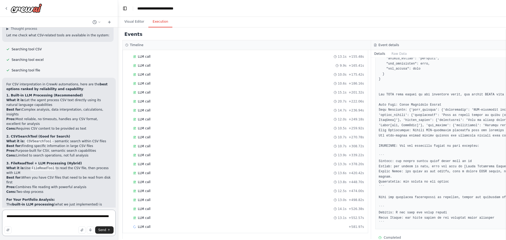
click at [112, 216] on textarea "**********" at bounding box center [58, 223] width 113 height 26
type textarea "**********"
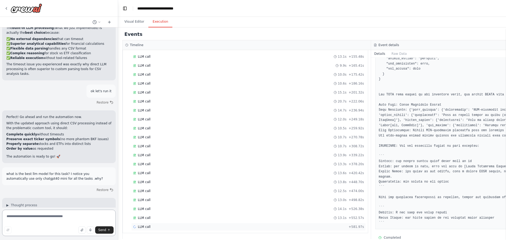
scroll to position [3783, 0]
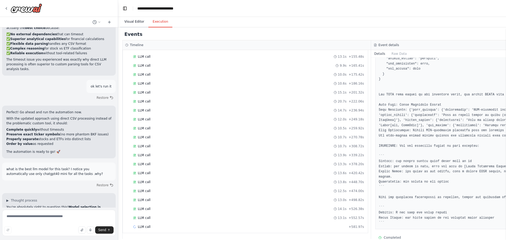
click at [140, 22] on button "Visual Editor" at bounding box center [134, 21] width 28 height 11
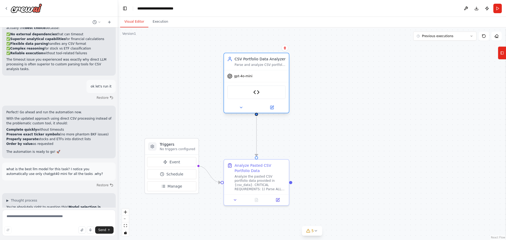
click at [242, 78] on div "gpt-4o-mini" at bounding box center [239, 75] width 25 height 5
click at [232, 78] on icon at bounding box center [229, 75] width 5 height 5
click at [235, 79] on div "gpt-4o-mini" at bounding box center [256, 76] width 65 height 12
click at [243, 78] on div "gpt-4o-mini" at bounding box center [239, 75] width 25 height 5
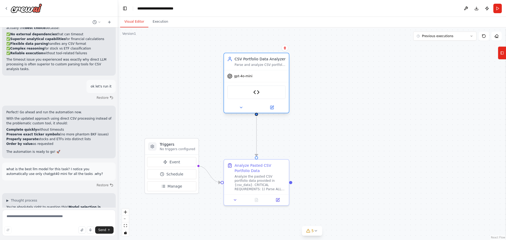
click at [230, 78] on icon at bounding box center [229, 76] width 5 height 5
click at [496, 6] on button "Run" at bounding box center [497, 8] width 8 height 9
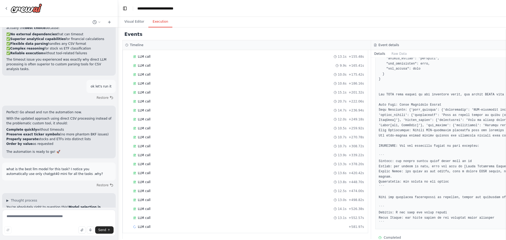
click at [160, 23] on button "Execution" at bounding box center [160, 21] width 24 height 11
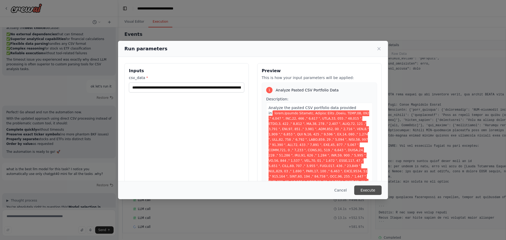
click at [370, 189] on button "Execute" at bounding box center [367, 189] width 27 height 9
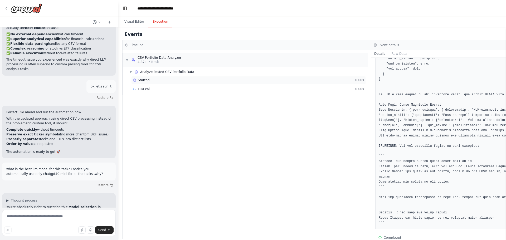
click at [147, 82] on span "Started" at bounding box center [144, 80] width 12 height 4
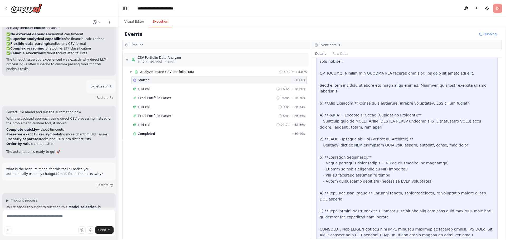
scroll to position [3826, 0]
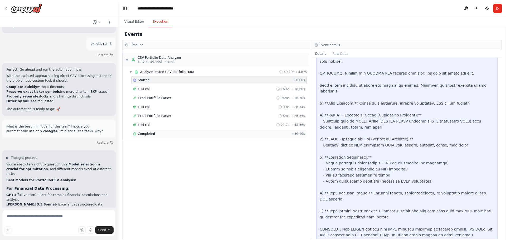
click at [142, 134] on span "Completed" at bounding box center [146, 134] width 17 height 4
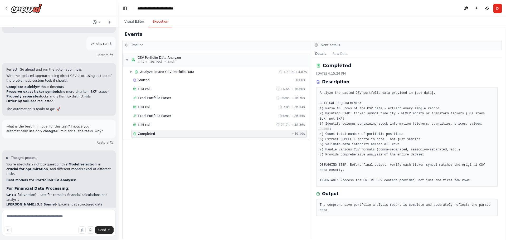
scroll to position [0, 0]
click at [155, 134] on div "Completed" at bounding box center [211, 134] width 156 height 4
click at [154, 117] on span "Excel Portfolio Parser" at bounding box center [154, 116] width 33 height 4
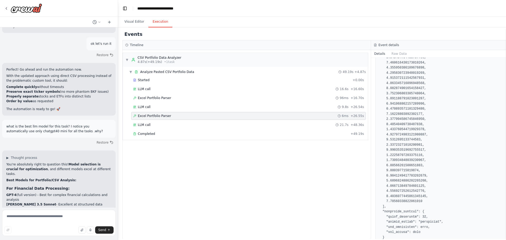
scroll to position [419, 0]
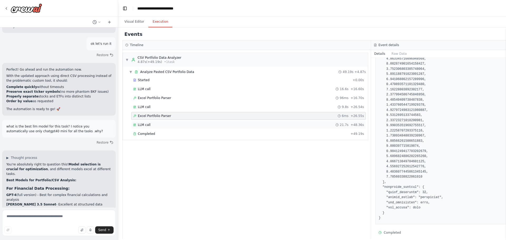
click at [139, 125] on span "LLM call" at bounding box center [144, 125] width 13 height 4
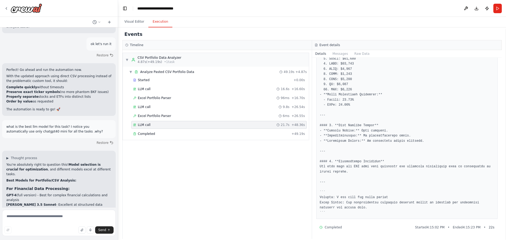
scroll to position [3826, 0]
click at [136, 23] on button "Visual Editor" at bounding box center [134, 21] width 28 height 11
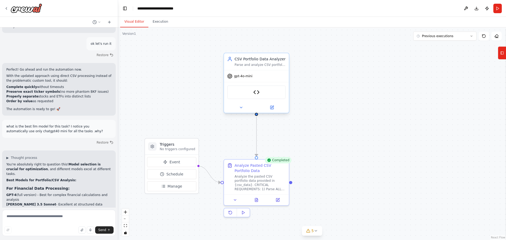
click at [235, 77] on span "gpt-4o-mini" at bounding box center [243, 76] width 18 height 4
click at [232, 77] on icon at bounding box center [229, 76] width 5 height 5
click at [273, 106] on icon at bounding box center [272, 107] width 2 height 2
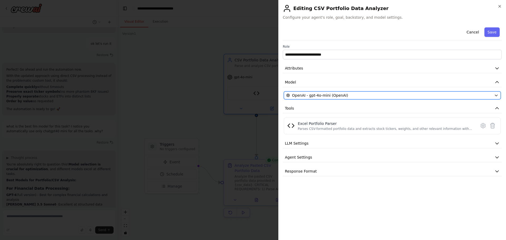
click at [375, 97] on div "OpenAI - gpt-4o-mini (OpenAI)" at bounding box center [389, 95] width 206 height 5
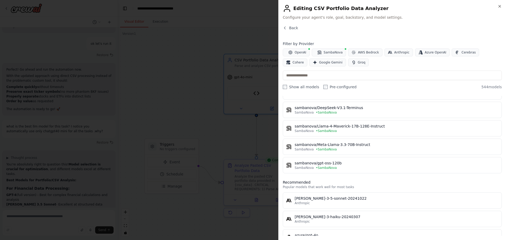
scroll to position [105, 0]
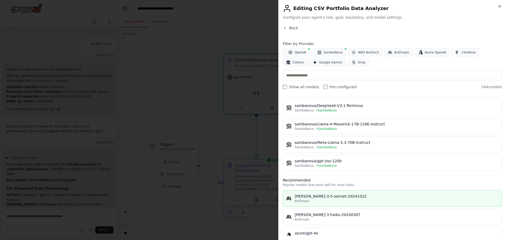
click at [349, 196] on div "[PERSON_NAME]-3-5-sonnet-20241022" at bounding box center [396, 196] width 204 height 5
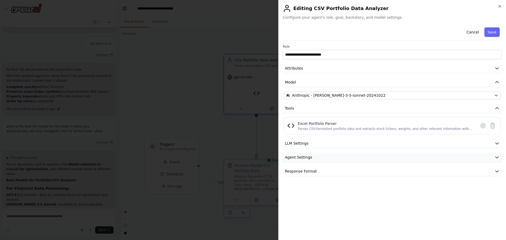
click at [439, 154] on button "Agent Settings" at bounding box center [392, 157] width 219 height 10
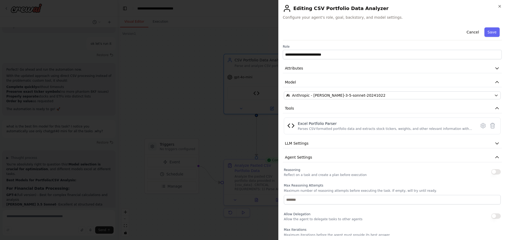
click at [492, 171] on button "button" at bounding box center [495, 171] width 9 height 5
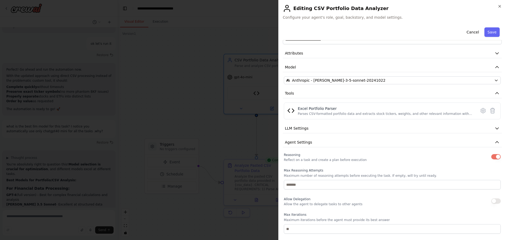
scroll to position [7, 0]
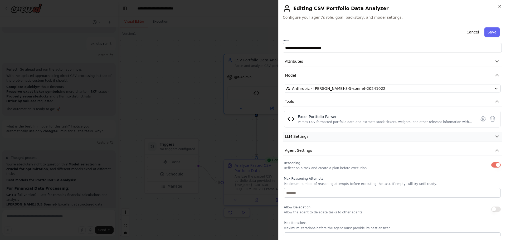
click at [454, 136] on button "LLM Settings" at bounding box center [392, 137] width 219 height 10
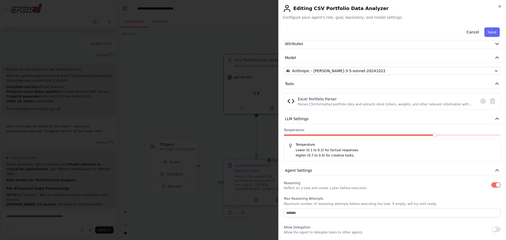
scroll to position [33, 0]
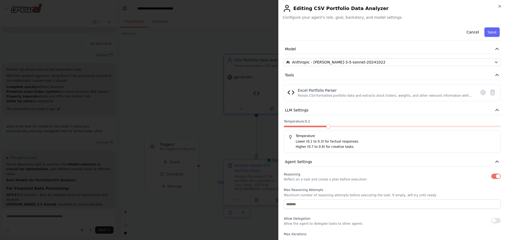
click at [328, 127] on span at bounding box center [328, 126] width 4 height 4
click at [309, 128] on span at bounding box center [307, 126] width 4 height 4
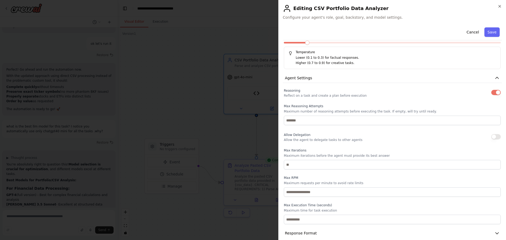
scroll to position [123, 0]
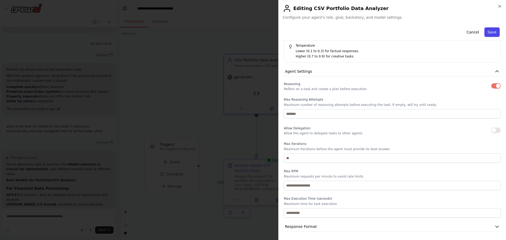
click at [485, 29] on button "Save" at bounding box center [491, 31] width 15 height 9
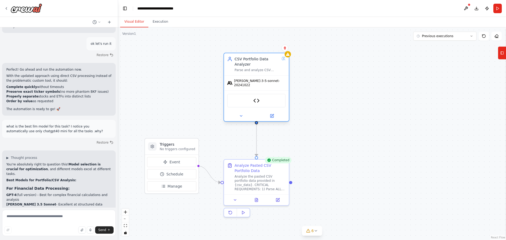
click at [254, 84] on div "[PERSON_NAME]-3-5-sonnet-20241022" at bounding box center [256, 83] width 65 height 15
click at [272, 115] on icon at bounding box center [272, 116] width 4 height 4
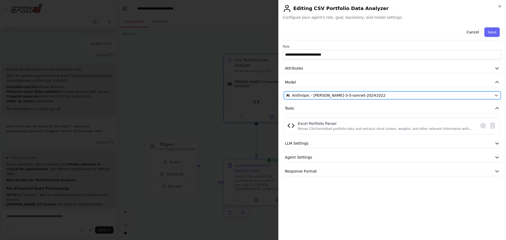
click at [428, 97] on div "Anthropic - claude-3-5-sonnet-20241022" at bounding box center [389, 95] width 206 height 5
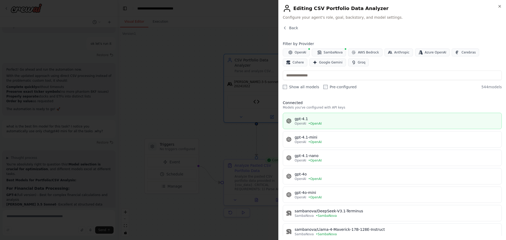
click at [343, 121] on div "OpenAI • OpenAI" at bounding box center [396, 123] width 204 height 4
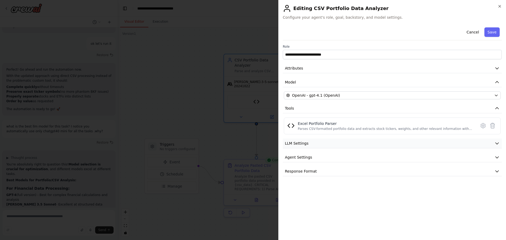
click at [364, 142] on button "LLM Settings" at bounding box center [392, 144] width 219 height 10
click at [349, 195] on button "Agent Settings" at bounding box center [392, 195] width 219 height 10
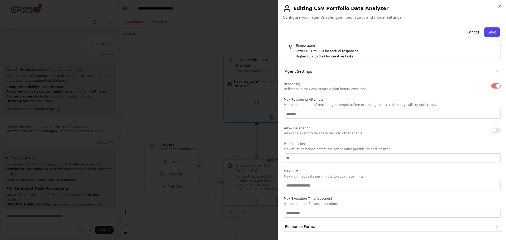
click at [484, 29] on button "Save" at bounding box center [491, 31] width 15 height 9
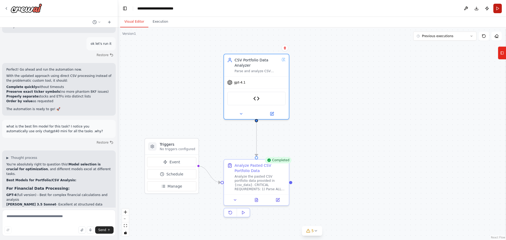
click at [498, 8] on button "Run" at bounding box center [497, 8] width 8 height 9
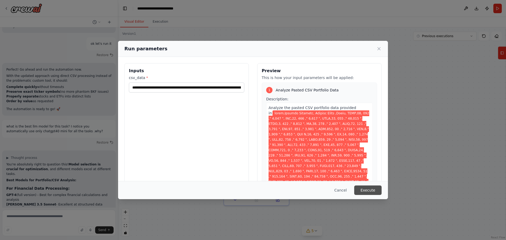
click at [365, 191] on button "Execute" at bounding box center [367, 189] width 27 height 9
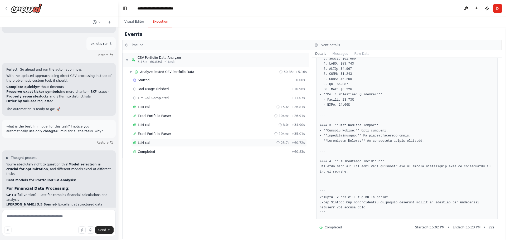
click at [227, 141] on div "LLM call 25.7s + 60.72s" at bounding box center [219, 143] width 172 height 4
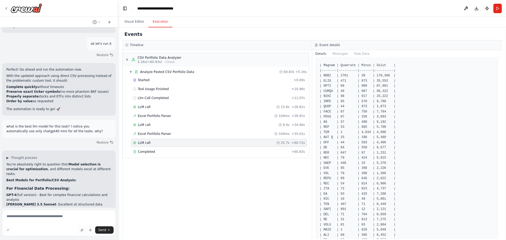
scroll to position [131, 0]
click at [26, 217] on textarea at bounding box center [58, 223] width 113 height 26
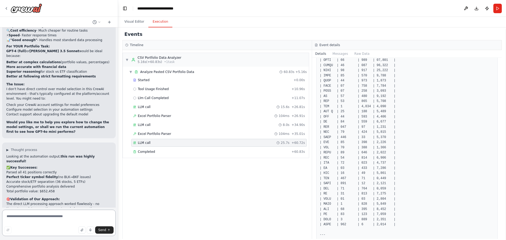
scroll to position [4046, 0]
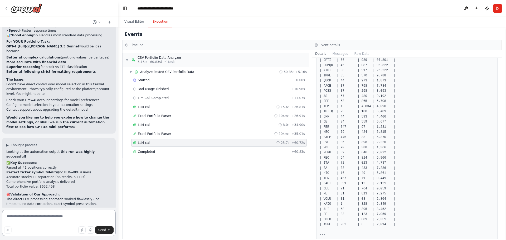
click at [21, 218] on textarea at bounding box center [58, 223] width 113 height 26
type textarea "**********"
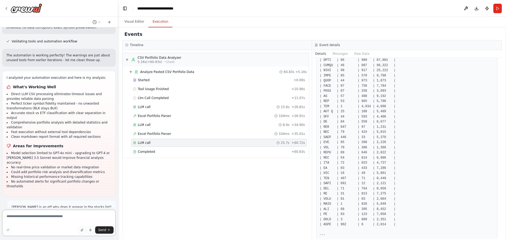
scroll to position [4245, 0]
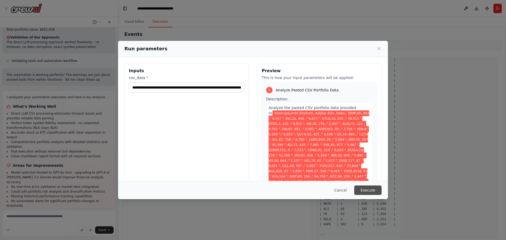
click at [370, 188] on button "Execute" at bounding box center [367, 189] width 27 height 9
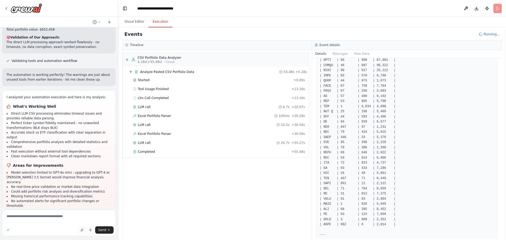
scroll to position [4245, 0]
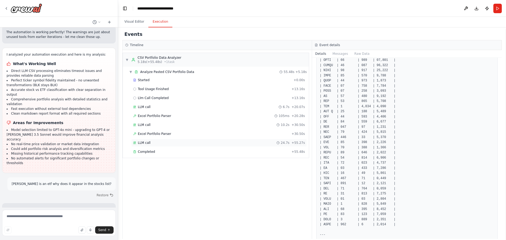
click at [151, 143] on div "LLM call 24.7s + 55.27s" at bounding box center [219, 143] width 172 height 4
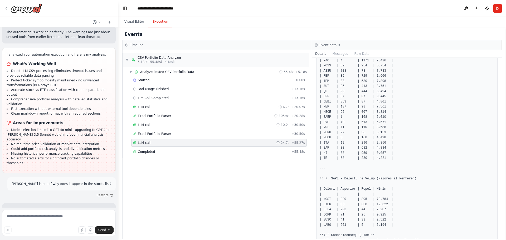
scroll to position [236, 0]
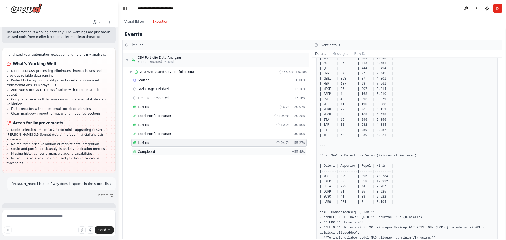
click at [173, 151] on div "Completed" at bounding box center [211, 152] width 156 height 4
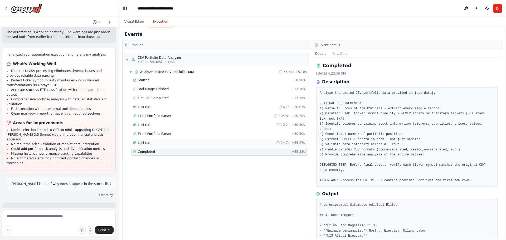
click at [175, 142] on div "LLM call 24.7s + 55.27s" at bounding box center [219, 143] width 172 height 4
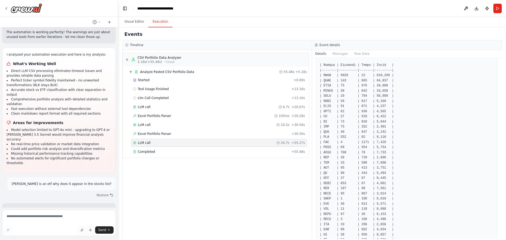
scroll to position [158, 0]
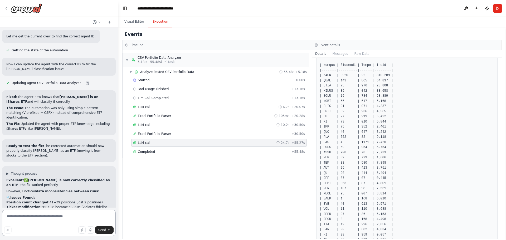
scroll to position [4475, 0]
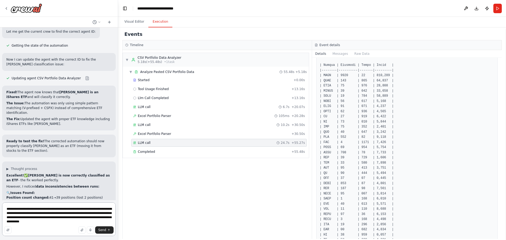
drag, startPoint x: 29, startPoint y: 214, endPoint x: 27, endPoint y: 205, distance: 9.1
click at [27, 205] on textarea "**********" at bounding box center [58, 219] width 113 height 34
click at [31, 213] on textarea "**********" at bounding box center [58, 219] width 113 height 34
click at [33, 214] on textarea "**********" at bounding box center [58, 219] width 113 height 34
click at [59, 225] on textarea "**********" at bounding box center [58, 219] width 113 height 34
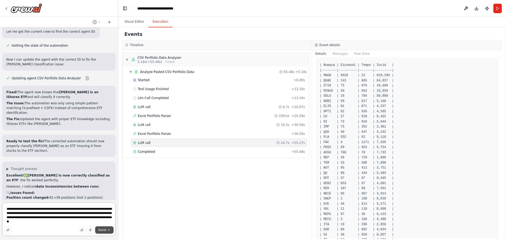
type textarea "**********"
click at [107, 231] on button "Send" at bounding box center [104, 229] width 18 height 7
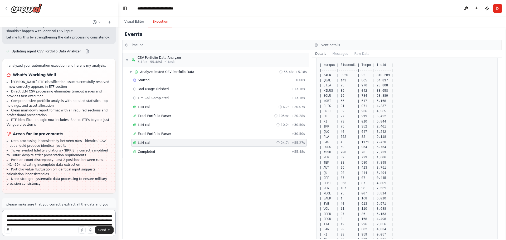
scroll to position [4678, 0]
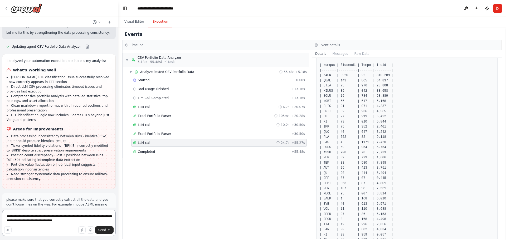
type textarea "**********"
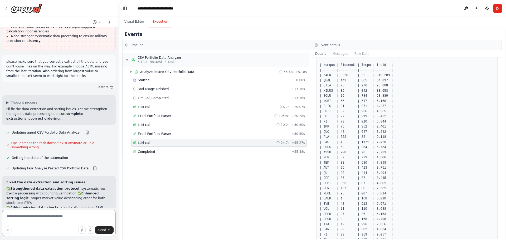
scroll to position [4821, 0]
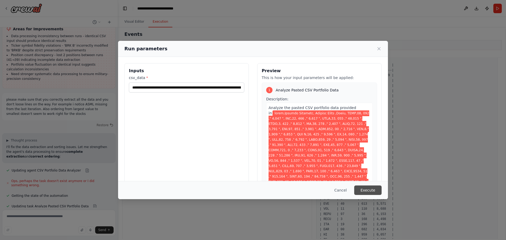
click at [361, 188] on button "Execute" at bounding box center [367, 189] width 27 height 9
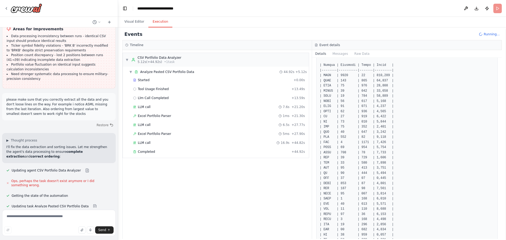
scroll to position [4821, 0]
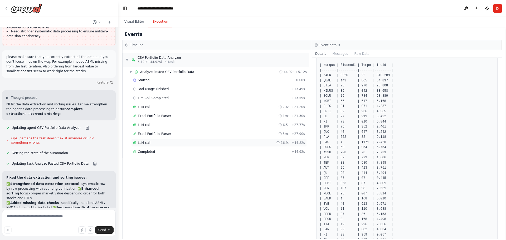
click at [144, 142] on span "LLM call" at bounding box center [144, 143] width 13 height 4
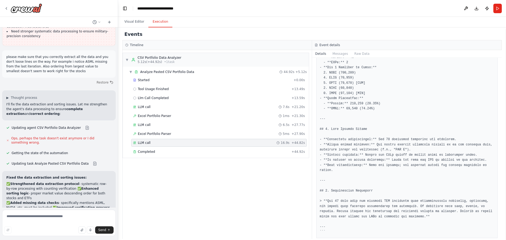
scroll to position [462, 0]
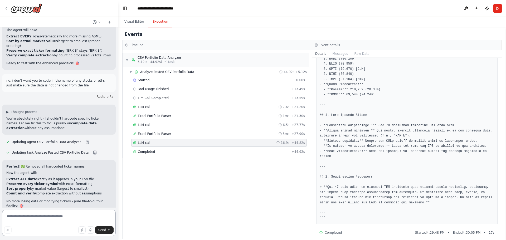
scroll to position [5014, 0]
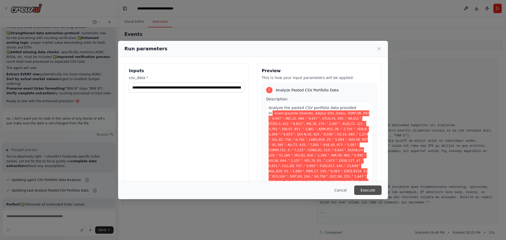
click at [374, 191] on button "Execute" at bounding box center [367, 189] width 27 height 9
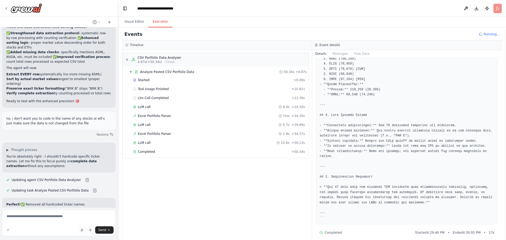
scroll to position [5014, 0]
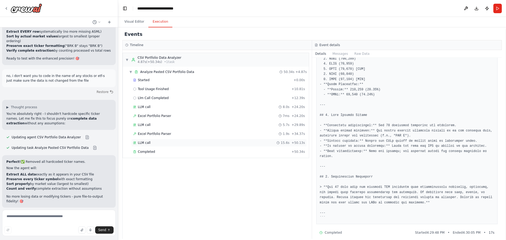
click at [150, 142] on div "LLM call 15.6s + 50.13s" at bounding box center [219, 143] width 172 height 4
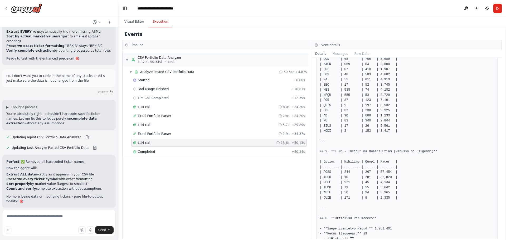
scroll to position [241, 0]
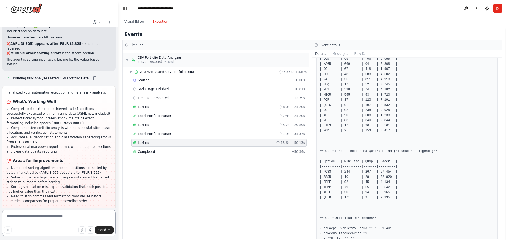
scroll to position [5218, 0]
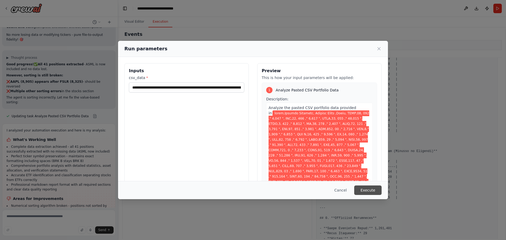
click at [367, 188] on button "Execute" at bounding box center [367, 189] width 27 height 9
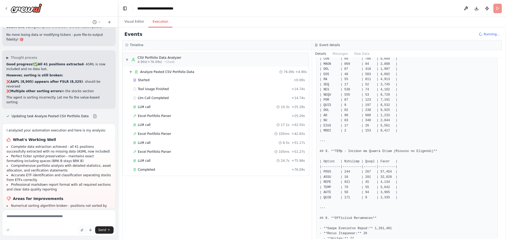
scroll to position [5218, 0]
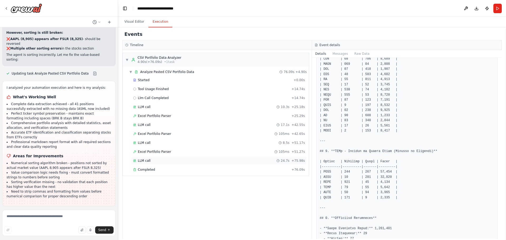
click at [156, 159] on div "LLM call 24.7s + 75.98s" at bounding box center [219, 161] width 172 height 4
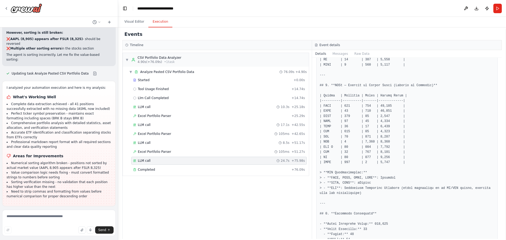
scroll to position [293, 0]
click at [14, 216] on textarea at bounding box center [58, 223] width 113 height 26
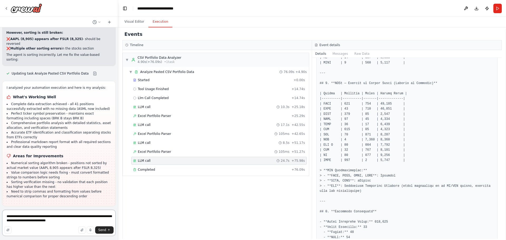
type textarea "**********"
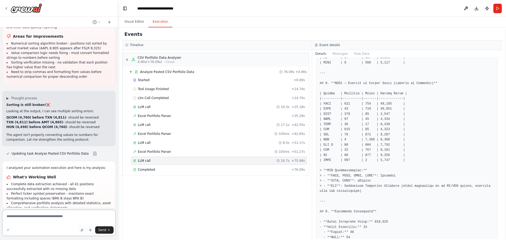
scroll to position [5342, 0]
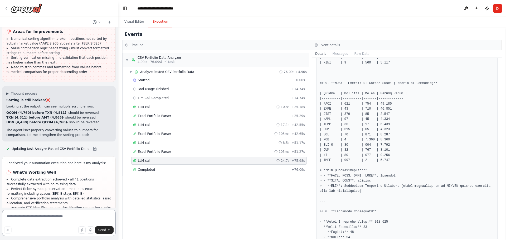
click at [48, 218] on textarea at bounding box center [58, 223] width 113 height 26
type textarea "**********"
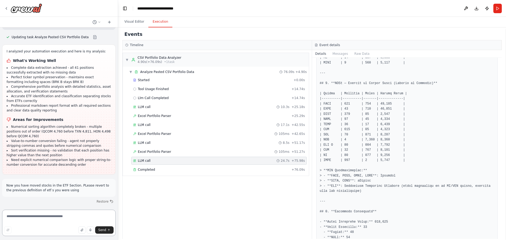
scroll to position [5459, 0]
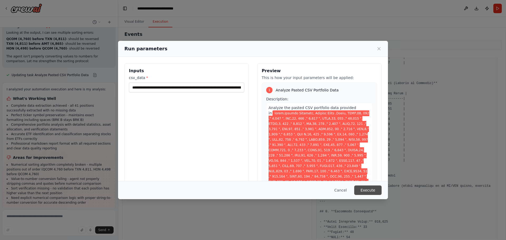
click at [369, 188] on button "Execute" at bounding box center [367, 189] width 27 height 9
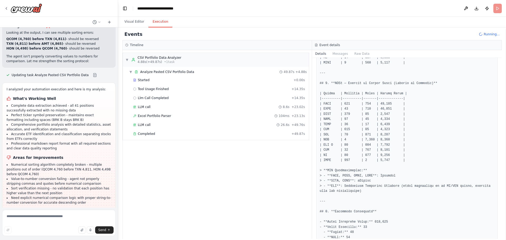
scroll to position [5459, 0]
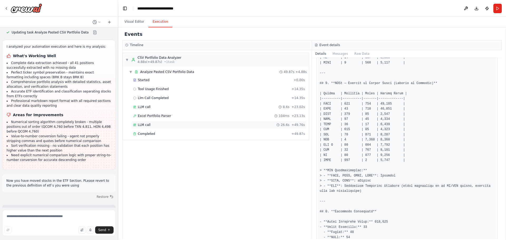
click at [142, 126] on span "LLM call" at bounding box center [144, 125] width 13 height 4
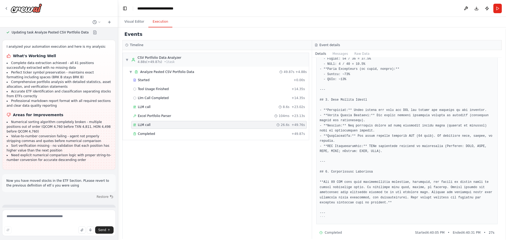
scroll to position [513, 0]
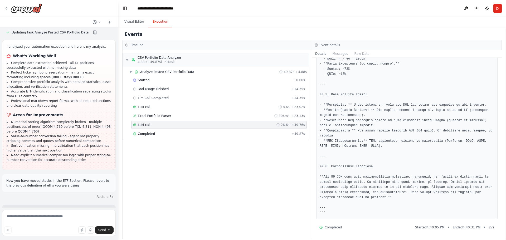
click at [26, 209] on form "Send" at bounding box center [59, 223] width 118 height 32
click at [21, 216] on textarea at bounding box center [58, 223] width 113 height 26
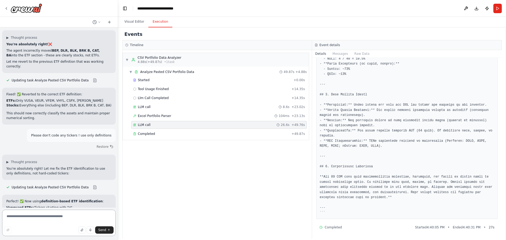
scroll to position [5638, 0]
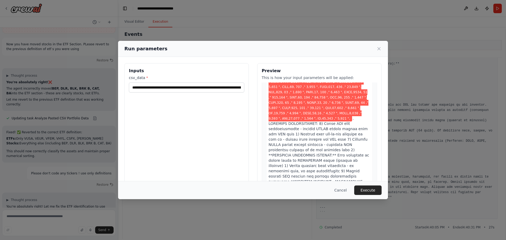
scroll to position [105, 0]
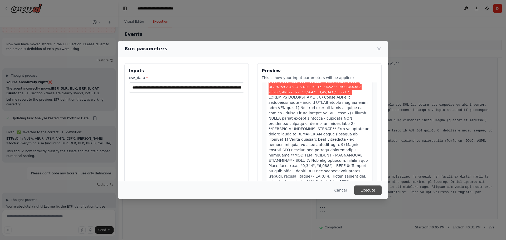
click at [363, 189] on button "Execute" at bounding box center [367, 189] width 27 height 9
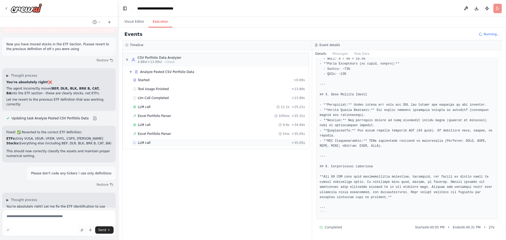
click at [157, 140] on div "LLM call + 35.05s" at bounding box center [218, 143] width 175 height 8
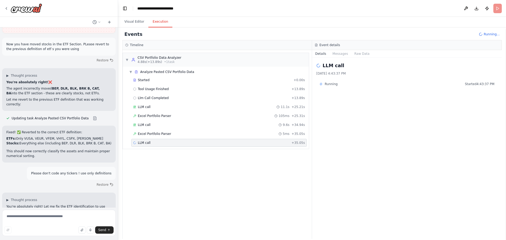
scroll to position [0, 0]
click at [166, 132] on span "Excel Portfolio Parser" at bounding box center [154, 134] width 33 height 4
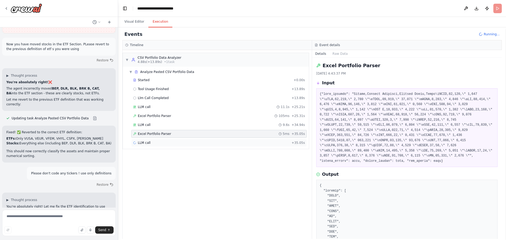
click at [167, 141] on div "LLM call + 35.05s" at bounding box center [219, 143] width 172 height 4
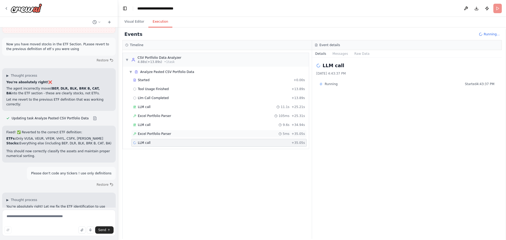
click at [169, 136] on div "Excel Portfolio Parser 5ms + 35.05s" at bounding box center [218, 134] width 175 height 8
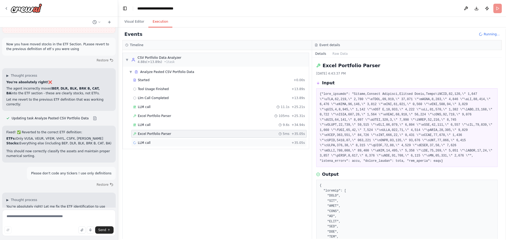
click at [165, 142] on div "LLM call + 35.05s" at bounding box center [219, 143] width 172 height 4
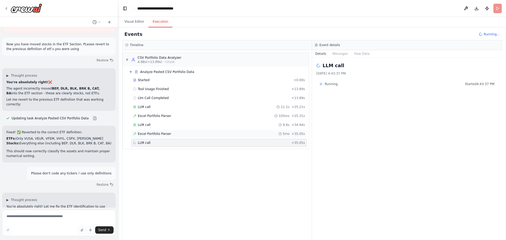
click at [176, 135] on div "Excel Portfolio Parser 5ms + 35.05s" at bounding box center [219, 134] width 172 height 4
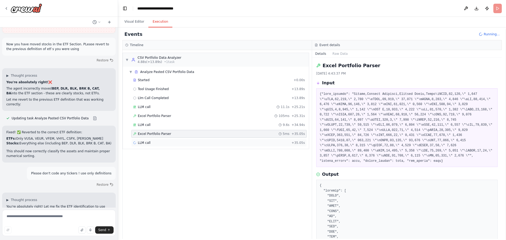
click at [172, 139] on div "LLM call + 35.05s" at bounding box center [218, 143] width 175 height 8
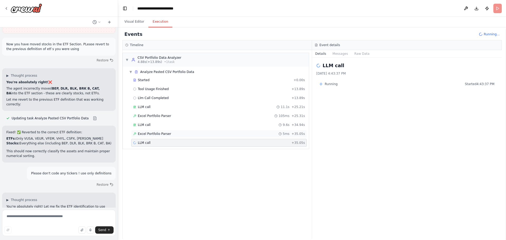
click at [157, 135] on span "Excel Portfolio Parser" at bounding box center [154, 134] width 33 height 4
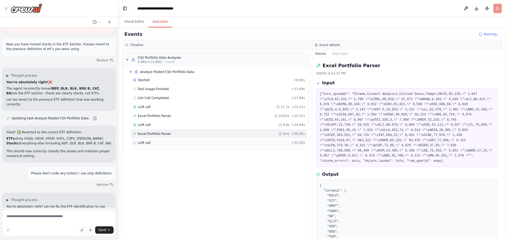
click at [159, 141] on div "LLM call + 35.05s" at bounding box center [219, 143] width 172 height 4
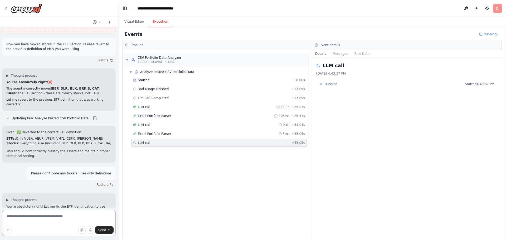
click at [31, 220] on textarea at bounding box center [58, 223] width 113 height 26
type textarea "****"
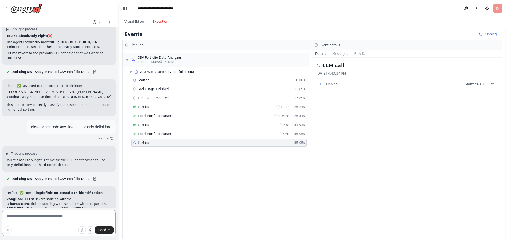
scroll to position [5646, 0]
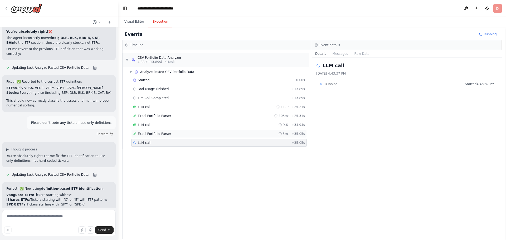
click at [169, 135] on div "Excel Portfolio Parser 5ms + 35.05s" at bounding box center [219, 134] width 172 height 4
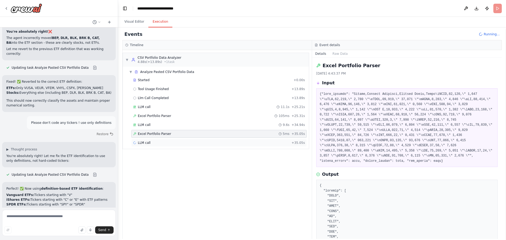
click at [165, 145] on div "LLM call + 35.05s" at bounding box center [219, 143] width 172 height 4
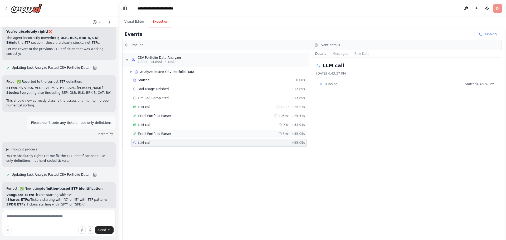
click at [157, 135] on span "Excel Portfolio Parser" at bounding box center [154, 134] width 33 height 4
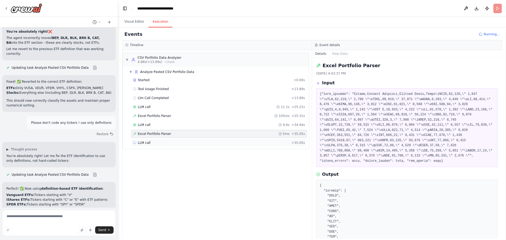
click at [158, 142] on div "LLM call + 35.05s" at bounding box center [219, 143] width 172 height 4
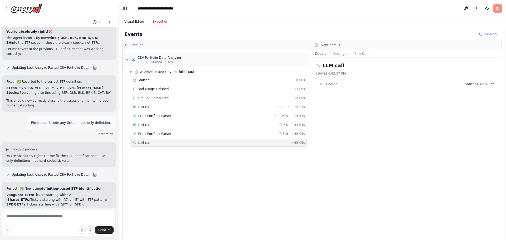
click at [133, 21] on button "Visual Editor" at bounding box center [134, 21] width 28 height 11
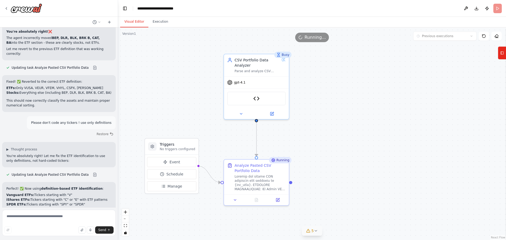
click at [317, 230] on icon at bounding box center [315, 230] width 2 height 1
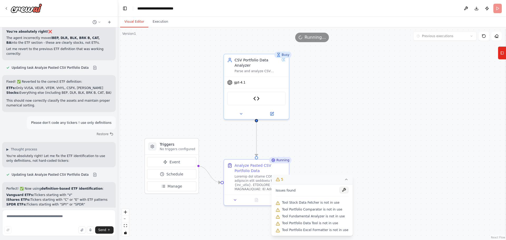
click at [340, 189] on button at bounding box center [343, 190] width 9 height 6
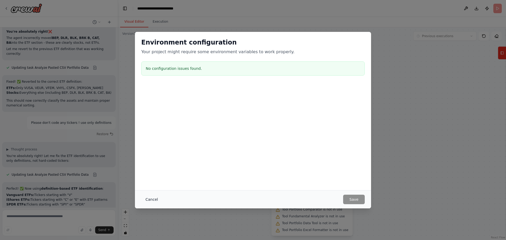
click at [150, 199] on button "Cancel" at bounding box center [151, 199] width 21 height 9
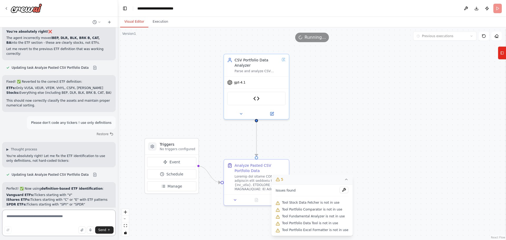
click at [55, 210] on textarea at bounding box center [58, 223] width 113 height 26
click at [159, 23] on button "Execution" at bounding box center [160, 21] width 24 height 11
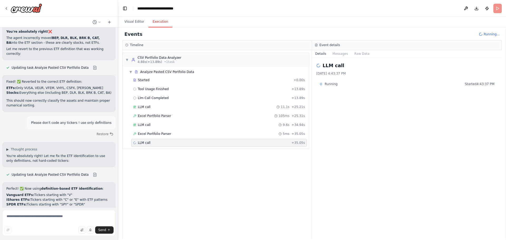
click at [485, 33] on span "Running..." at bounding box center [491, 34] width 16 height 4
click at [37, 219] on textarea at bounding box center [58, 223] width 113 height 26
click at [36, 218] on textarea at bounding box center [58, 223] width 113 height 26
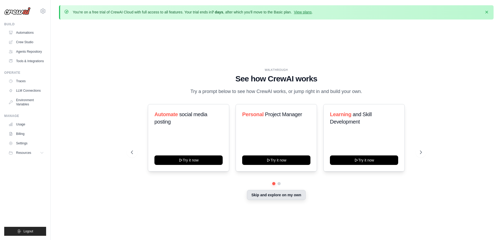
click at [291, 197] on button "Skip and explore on my own" at bounding box center [276, 195] width 59 height 10
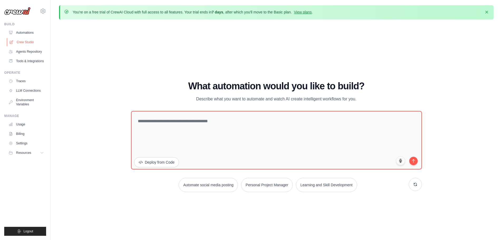
click at [24, 42] on link "Crew Studio" at bounding box center [27, 42] width 40 height 8
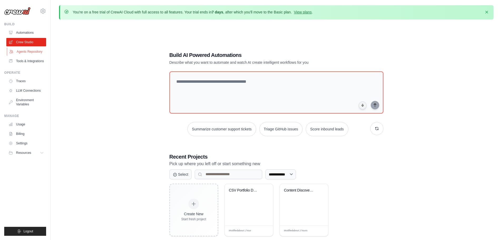
click at [24, 50] on link "Agents Repository" at bounding box center [27, 51] width 40 height 8
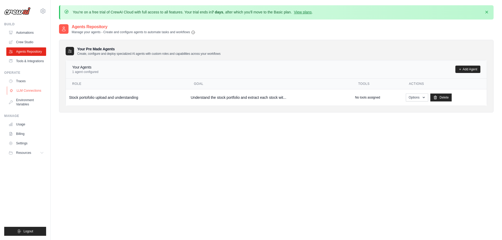
click at [25, 90] on link "LLM Connections" at bounding box center [27, 90] width 40 height 8
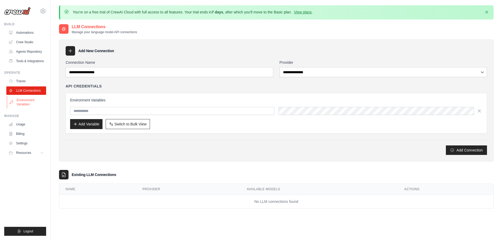
click at [25, 98] on link "Environment Variables" at bounding box center [27, 102] width 40 height 13
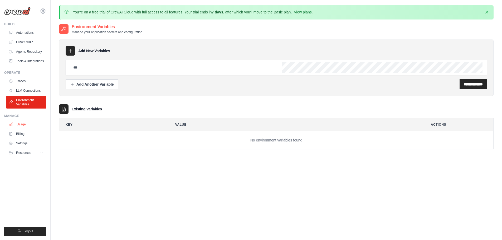
click at [19, 125] on link "Usage" at bounding box center [27, 124] width 40 height 8
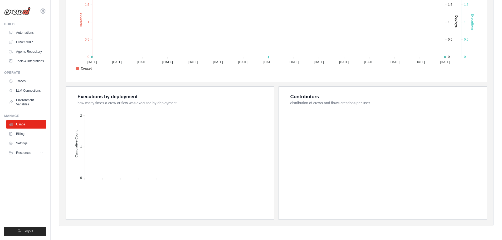
scroll to position [2, 0]
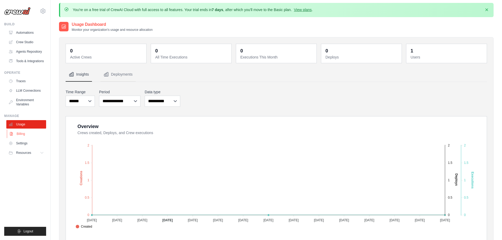
click at [17, 134] on link "Billing" at bounding box center [27, 134] width 40 height 8
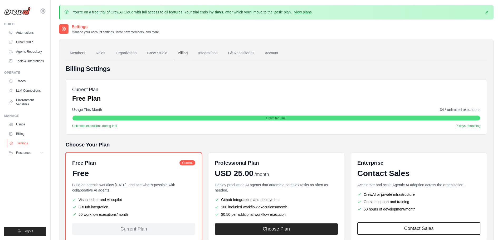
click at [20, 144] on link "Settings" at bounding box center [27, 143] width 40 height 8
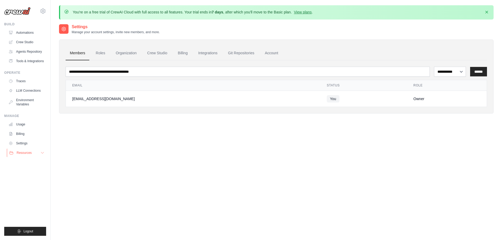
click at [26, 151] on span "Resources" at bounding box center [24, 153] width 15 height 4
click at [24, 59] on link "Tools & Integrations" at bounding box center [27, 61] width 40 height 8
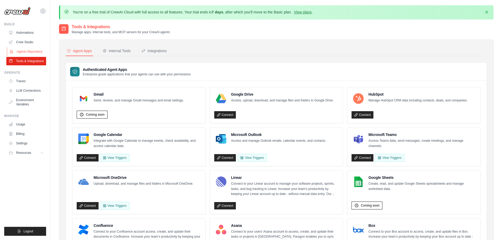
click at [30, 49] on link "Agents Repository" at bounding box center [27, 51] width 40 height 8
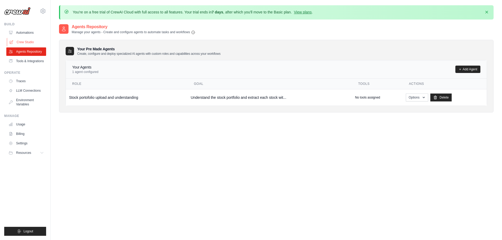
click at [28, 44] on link "Crew Studio" at bounding box center [27, 42] width 40 height 8
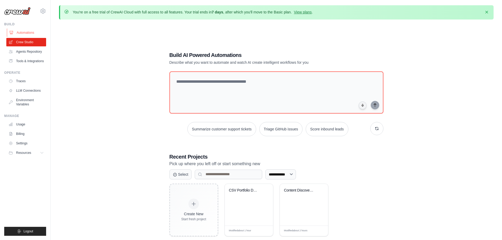
click at [28, 34] on link "Automations" at bounding box center [27, 32] width 40 height 8
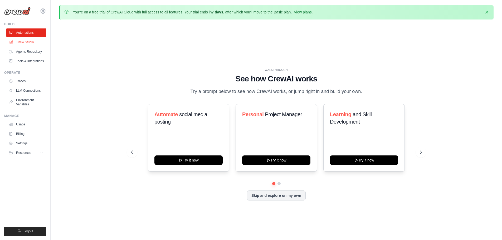
click at [26, 45] on link "Crew Studio" at bounding box center [27, 42] width 40 height 8
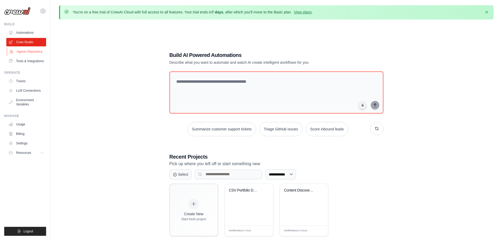
click at [26, 49] on link "Agents Repository" at bounding box center [27, 51] width 40 height 8
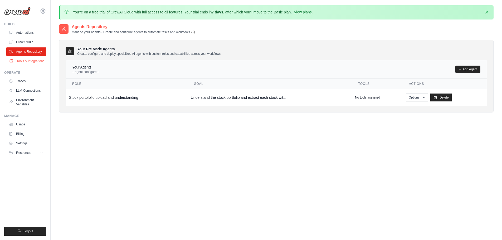
click at [25, 61] on link "Tools & Integrations" at bounding box center [27, 61] width 40 height 8
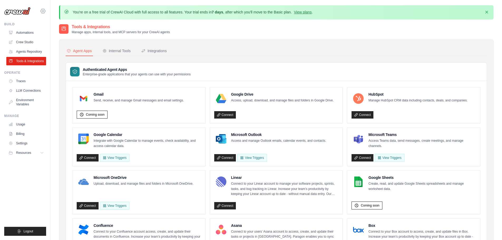
click at [44, 11] on icon at bounding box center [43, 11] width 2 height 2
click at [52, 32] on span "Settings" at bounding box center [66, 32] width 42 height 5
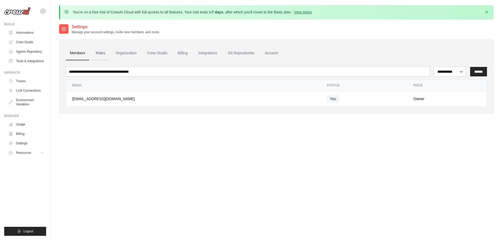
click at [103, 53] on link "Roles" at bounding box center [100, 53] width 18 height 14
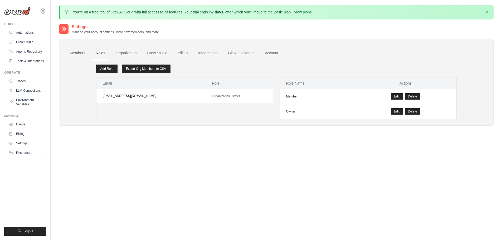
click at [123, 53] on link "Organization" at bounding box center [125, 53] width 29 height 14
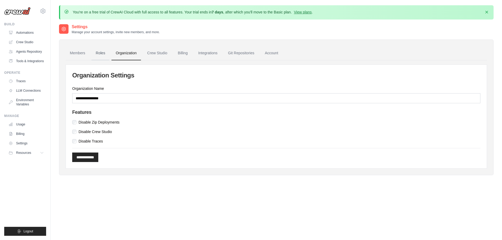
click at [101, 51] on link "Roles" at bounding box center [100, 53] width 18 height 14
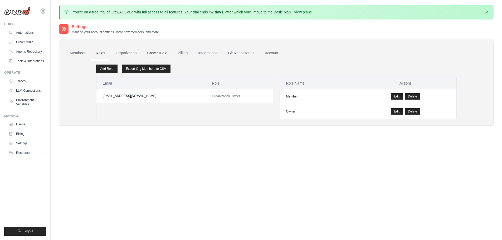
click at [156, 56] on link "Crew Studio" at bounding box center [157, 53] width 28 height 14
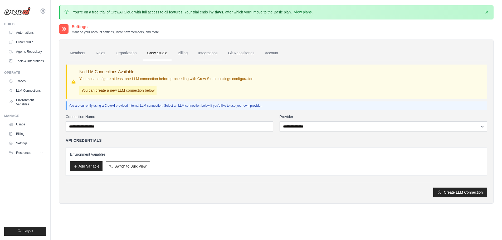
click at [210, 52] on link "Integrations" at bounding box center [208, 53] width 28 height 14
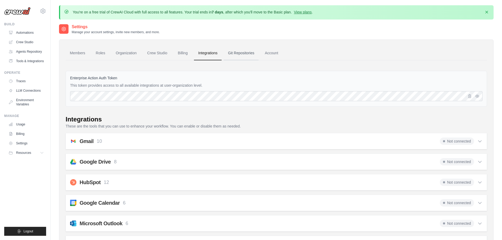
click at [239, 54] on link "Git Repositories" at bounding box center [241, 53] width 35 height 14
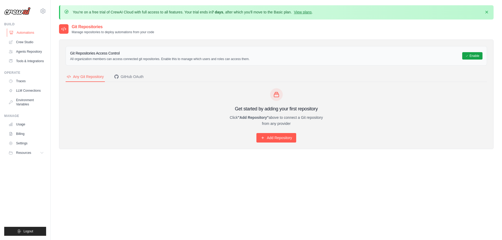
click at [32, 34] on link "Automations" at bounding box center [27, 32] width 40 height 8
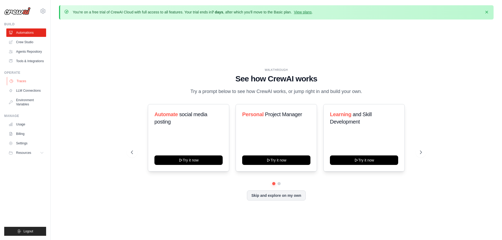
click at [24, 80] on link "Traces" at bounding box center [27, 81] width 40 height 8
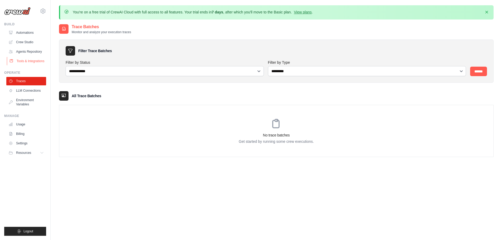
click at [24, 60] on link "Tools & Integrations" at bounding box center [27, 61] width 40 height 8
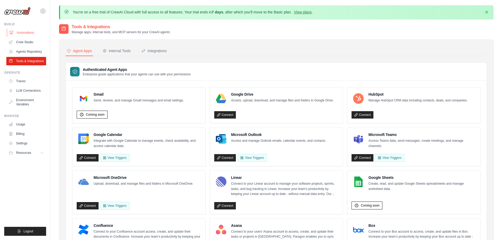
click at [23, 33] on link "Automations" at bounding box center [27, 32] width 40 height 8
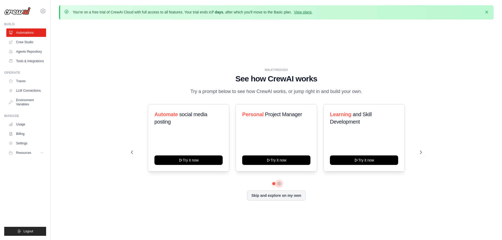
click at [278, 183] on button at bounding box center [279, 183] width 4 height 4
click at [277, 193] on button "Skip and explore on my own" at bounding box center [276, 195] width 59 height 10
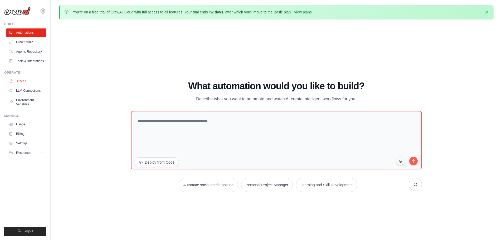
click at [26, 82] on link "Traces" at bounding box center [27, 81] width 40 height 8
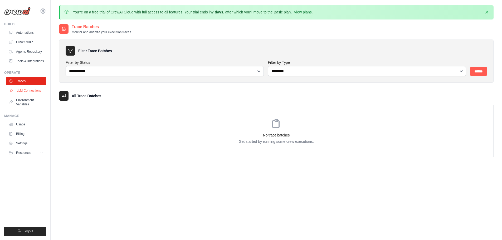
click at [23, 93] on link "LLM Connections" at bounding box center [27, 90] width 40 height 8
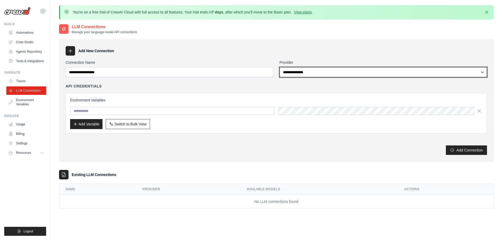
click at [363, 74] on select "**********" at bounding box center [382, 72] width 207 height 10
select select "*********"
click at [279, 67] on select "**********" at bounding box center [382, 72] width 207 height 10
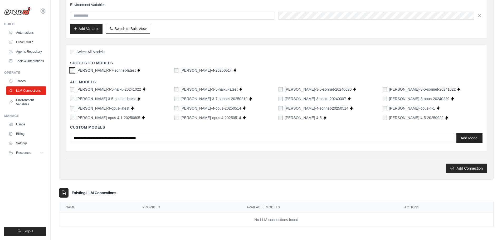
scroll to position [96, 0]
